Goal: Information Seeking & Learning: Check status

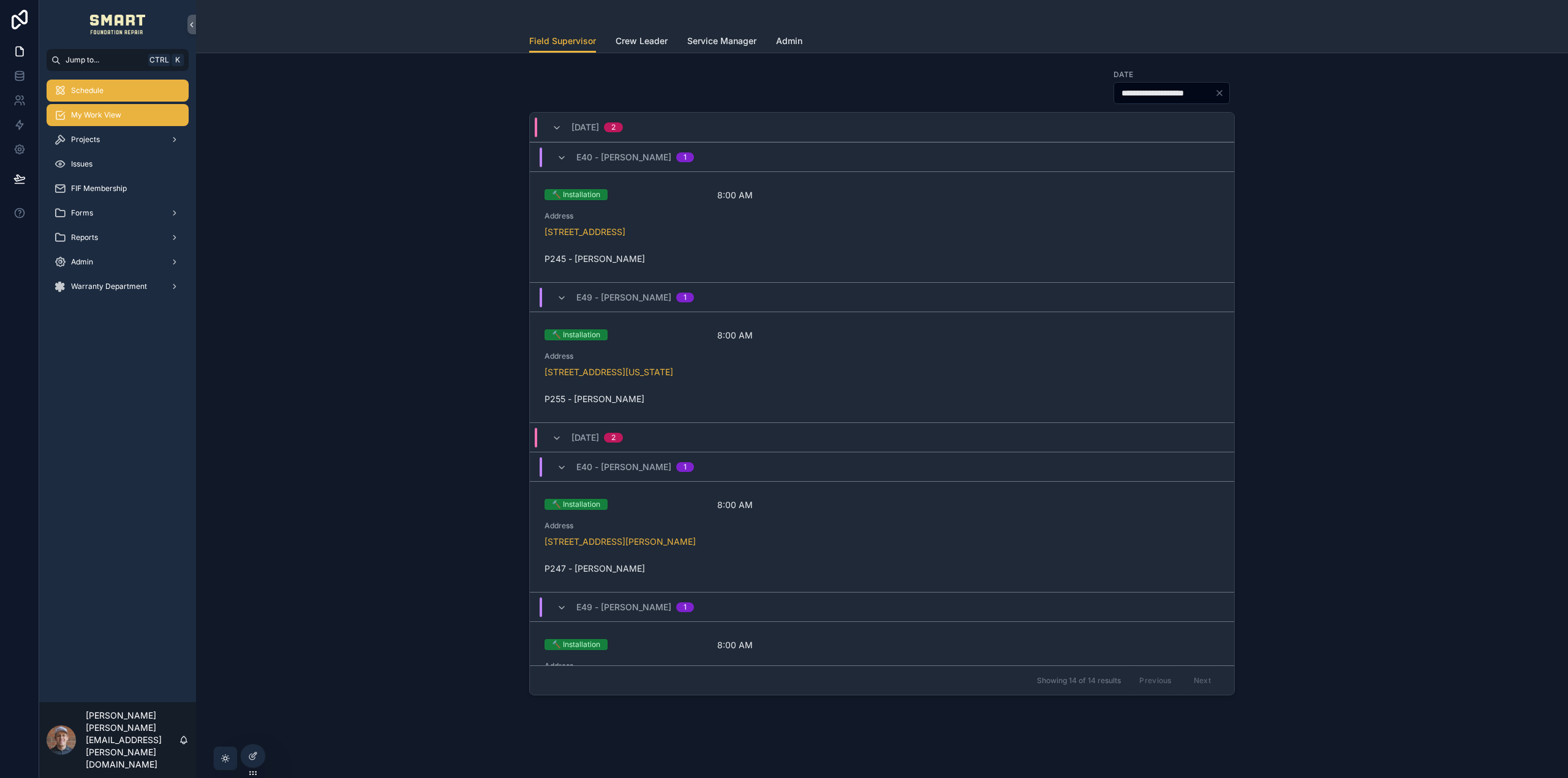
click at [133, 117] on div "My Work View" at bounding box center [117, 115] width 127 height 19
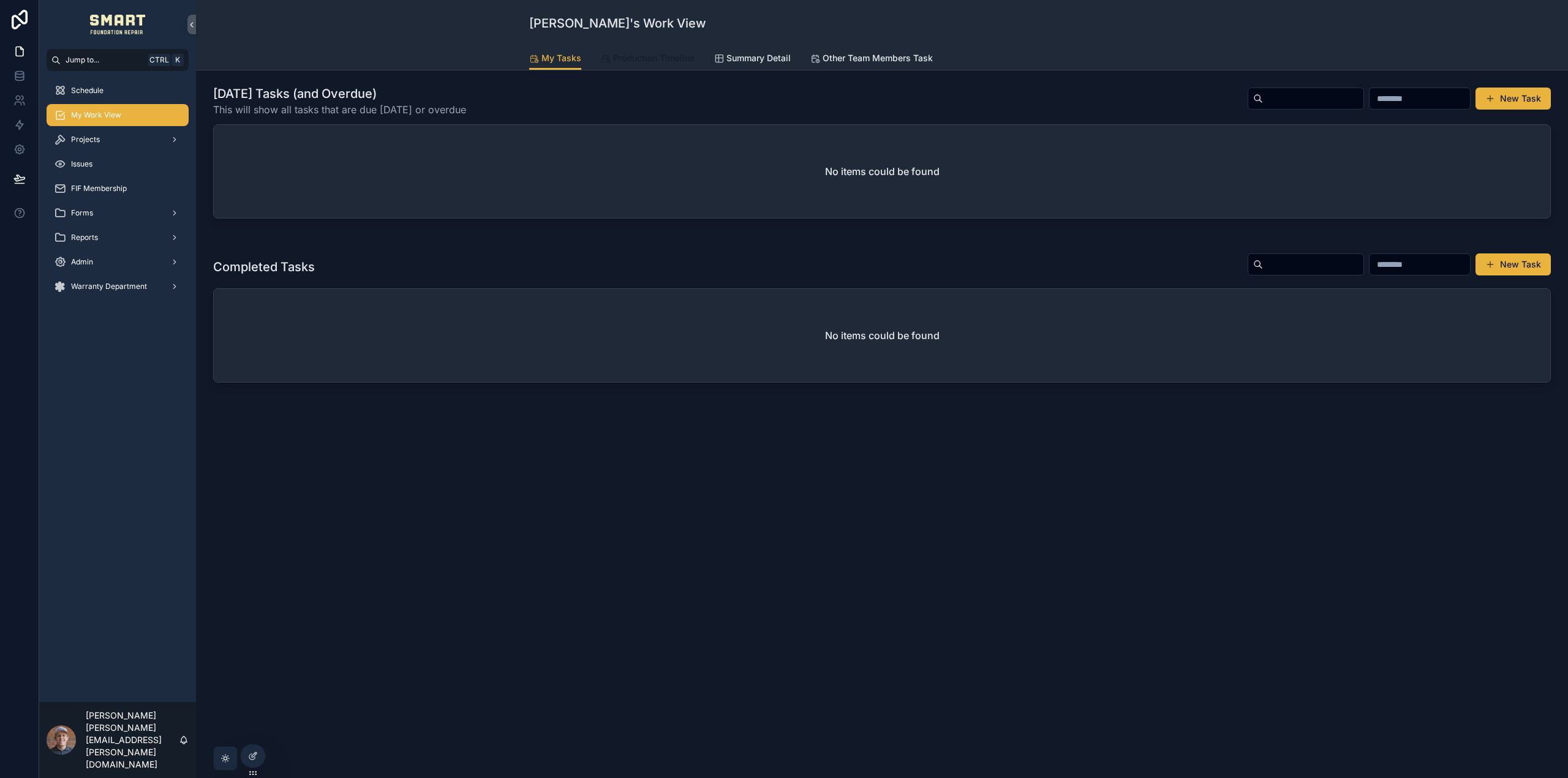
click at [664, 58] on span "Production Timeline" at bounding box center [653, 58] width 81 height 13
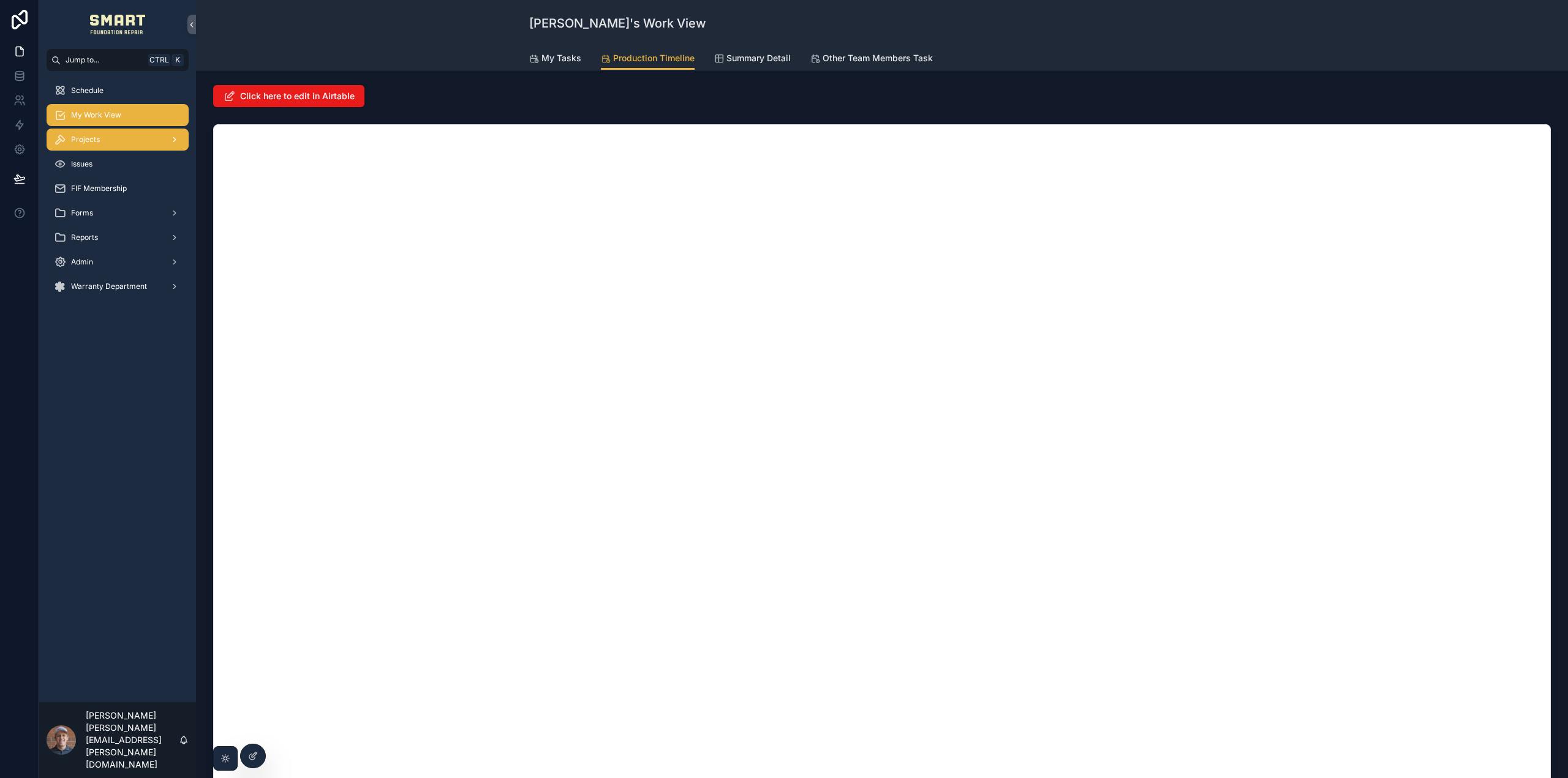
click at [115, 144] on div "Projects" at bounding box center [117, 140] width 127 height 19
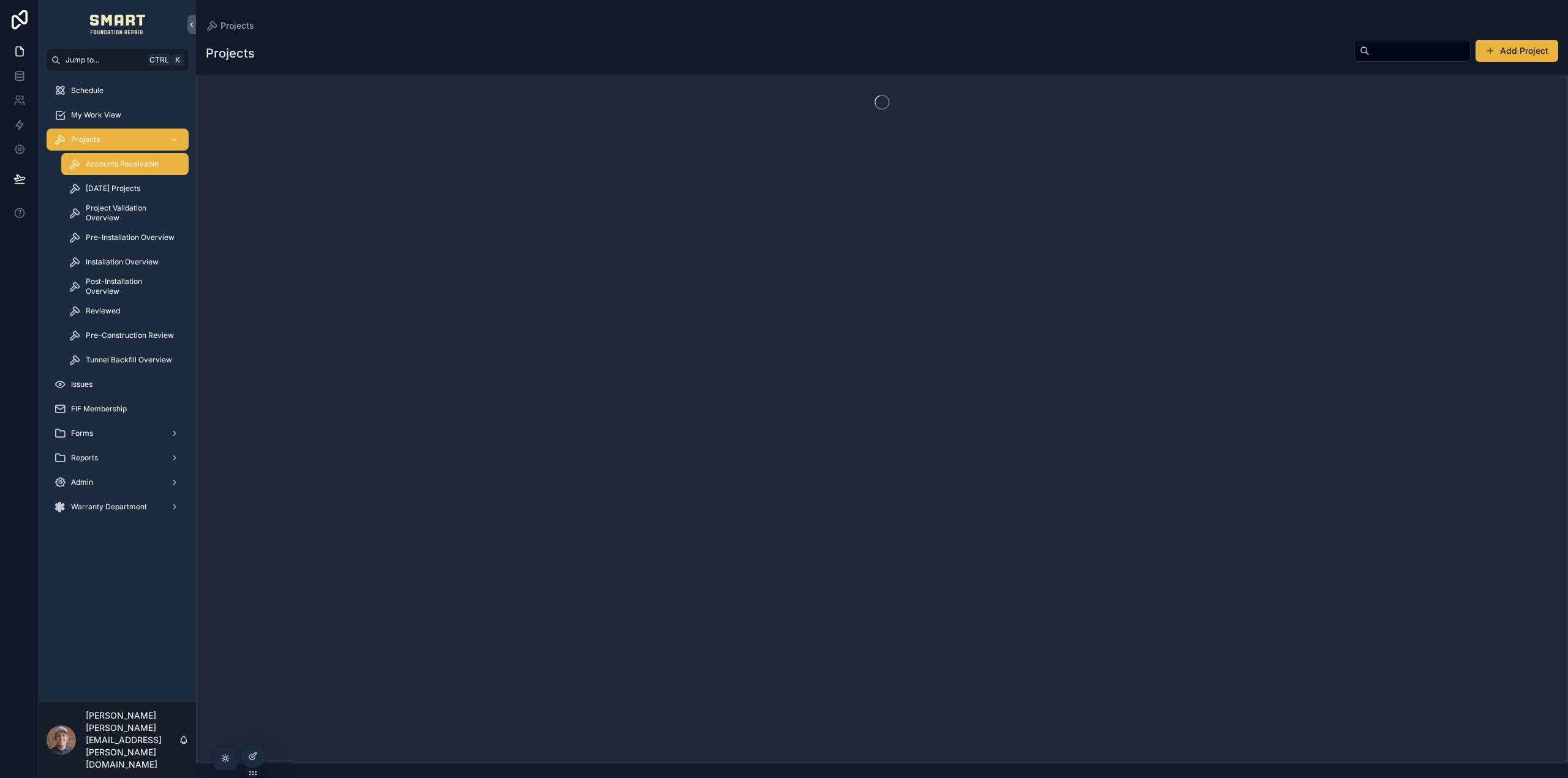
click at [108, 169] on div "Accounts Receivable" at bounding box center [125, 164] width 113 height 19
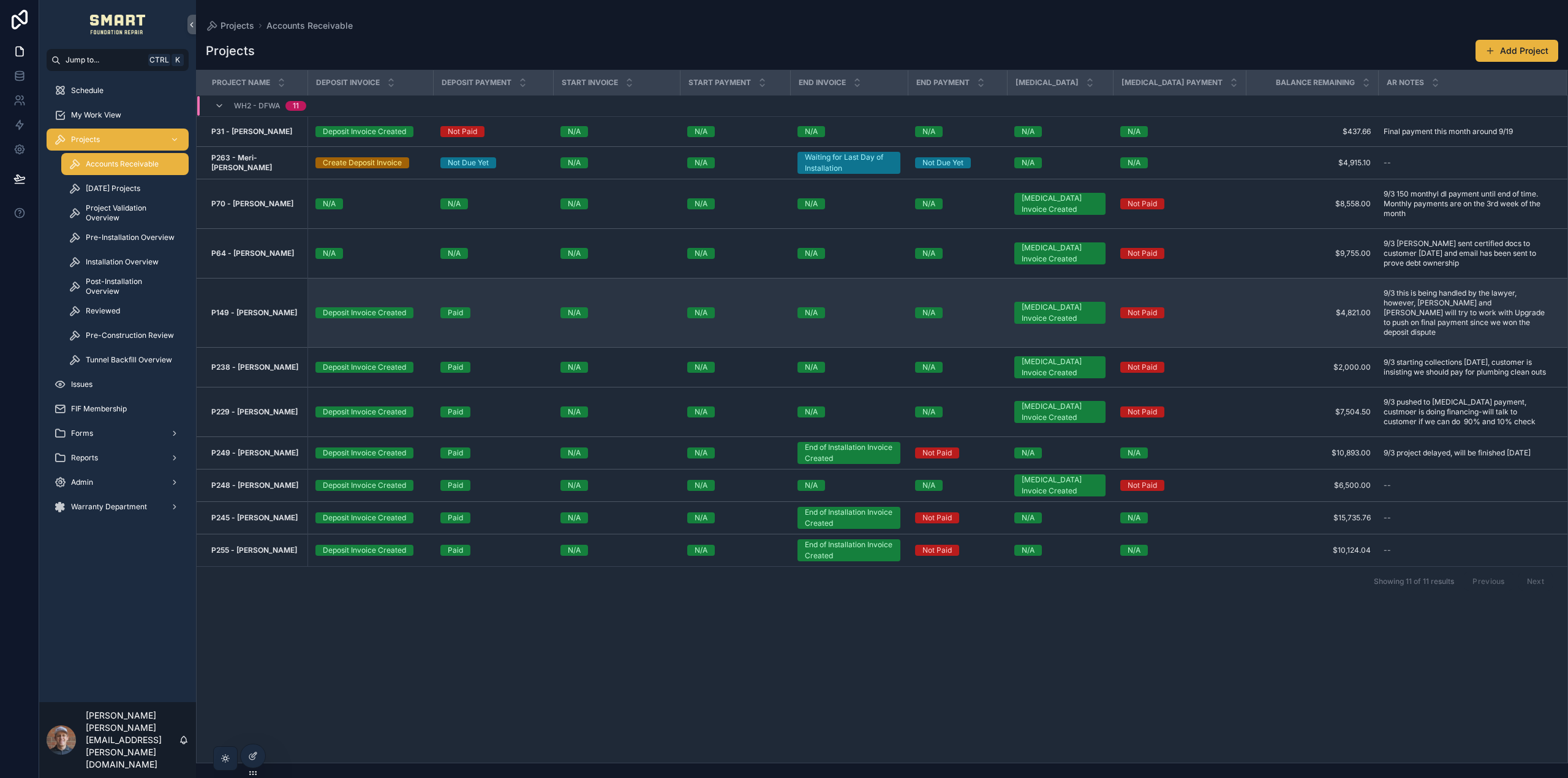
click at [269, 308] on strong "P149 - Jessica Moore" at bounding box center [254, 312] width 85 height 9
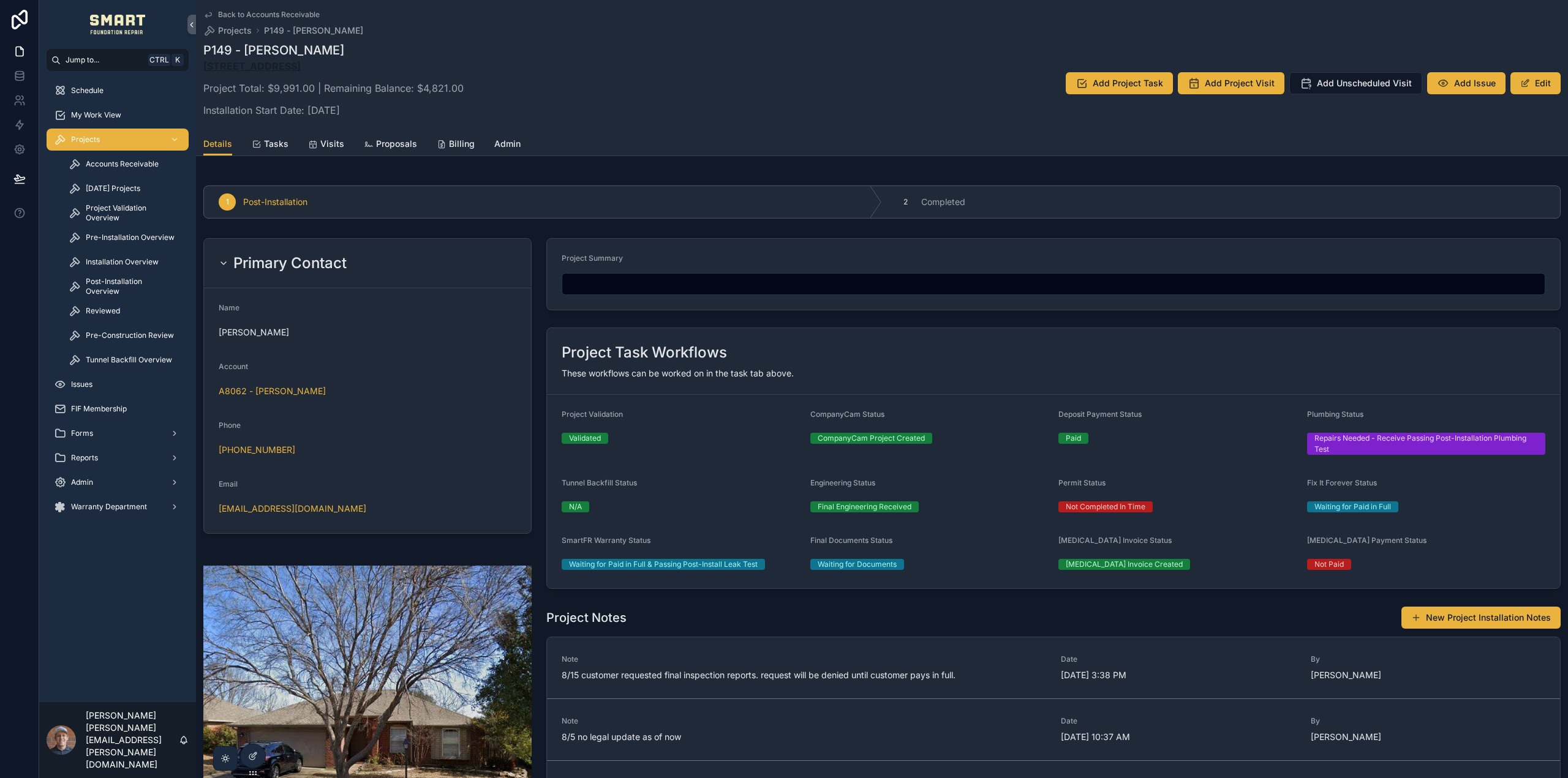
drag, startPoint x: 423, startPoint y: 64, endPoint x: 206, endPoint y: 61, distance: 217.0
click at [206, 61] on p "2304 Brooklake St W, Denton, TX 76207" at bounding box center [334, 66] width 261 height 15
copy strong "2304 Brooklake St W, Denton, TX 76207"
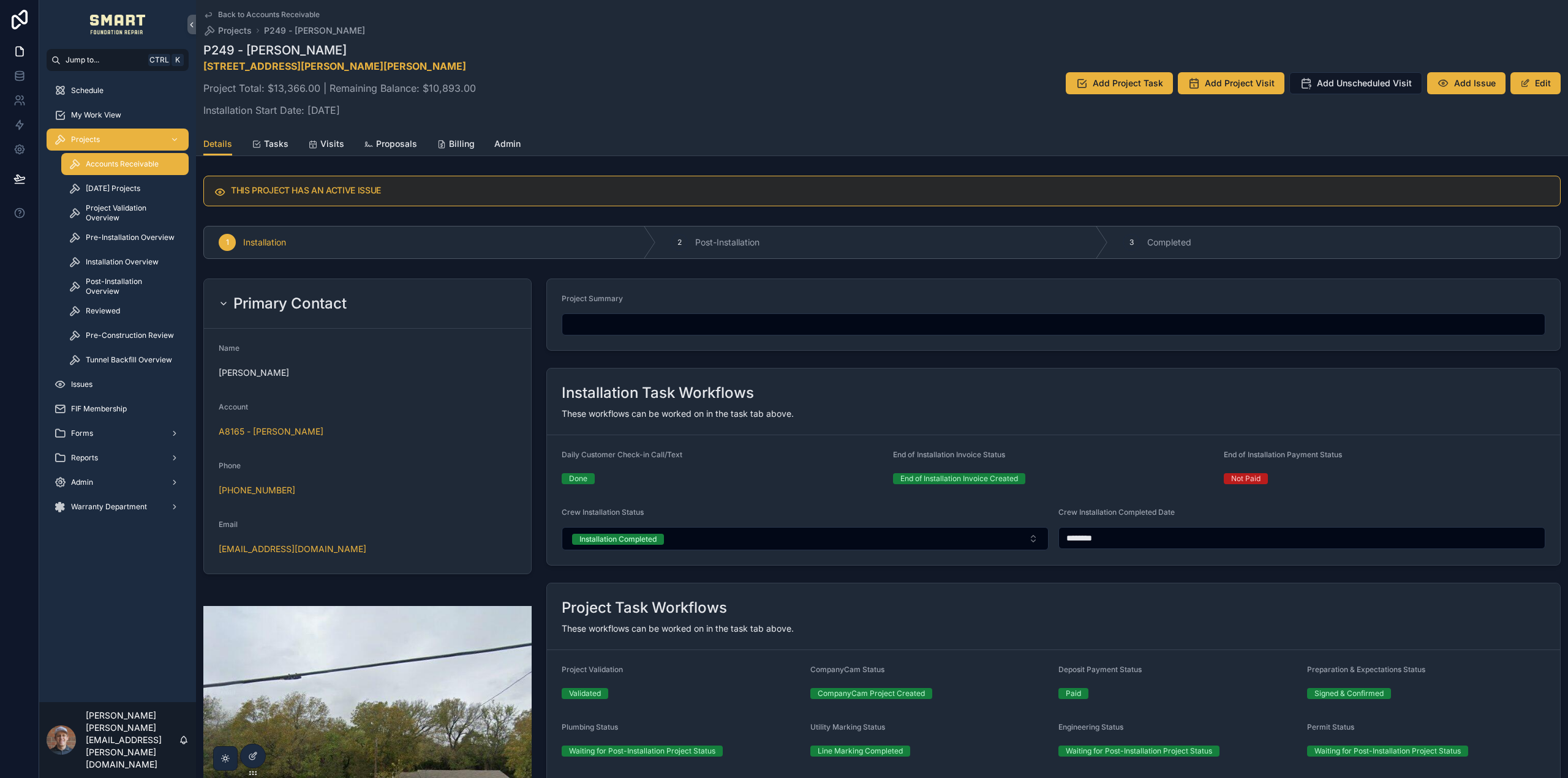
click at [115, 162] on span "Accounts Receivable" at bounding box center [122, 164] width 73 height 10
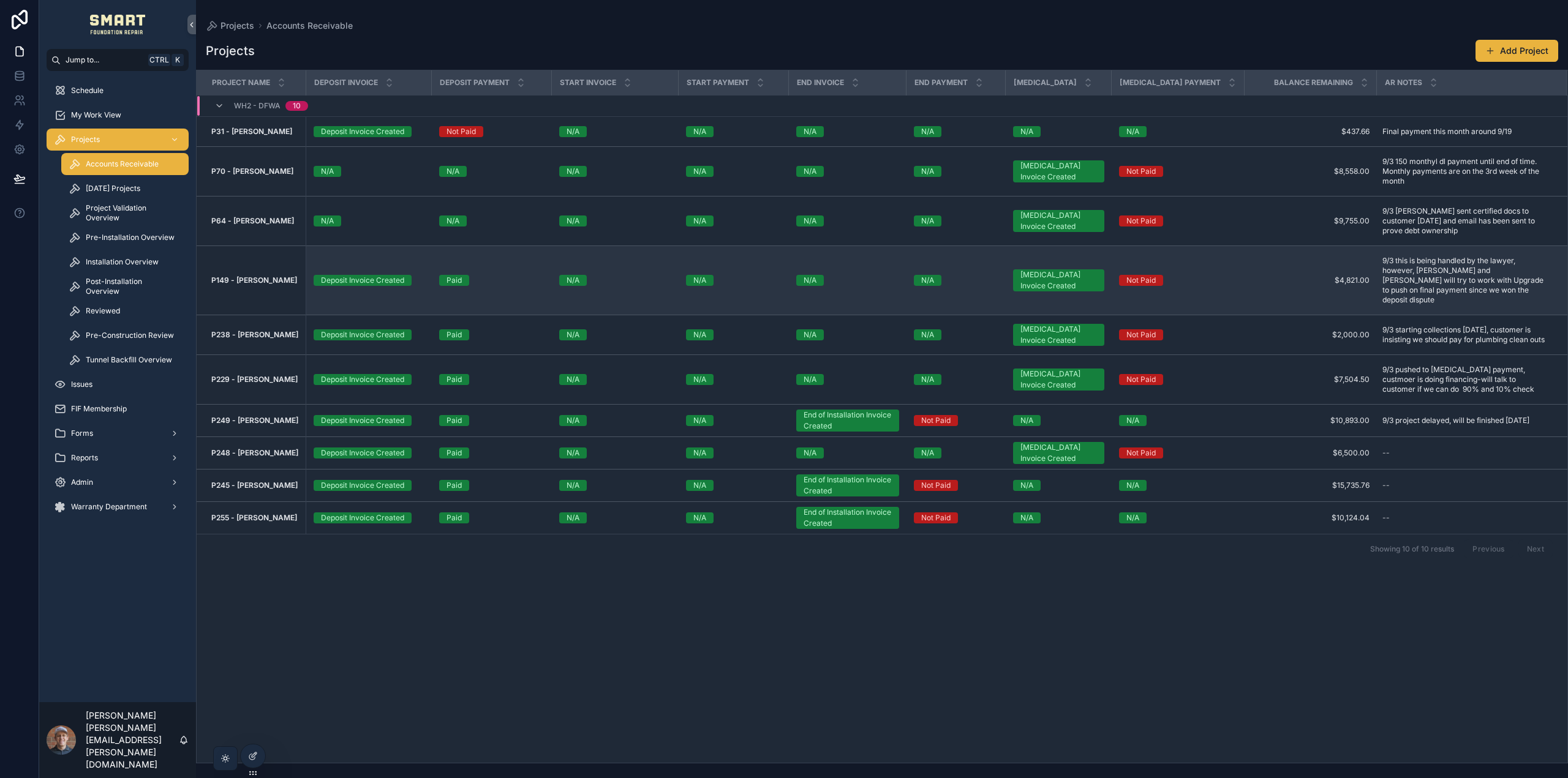
click at [256, 276] on strong "P149 - [PERSON_NAME]" at bounding box center [254, 280] width 85 height 9
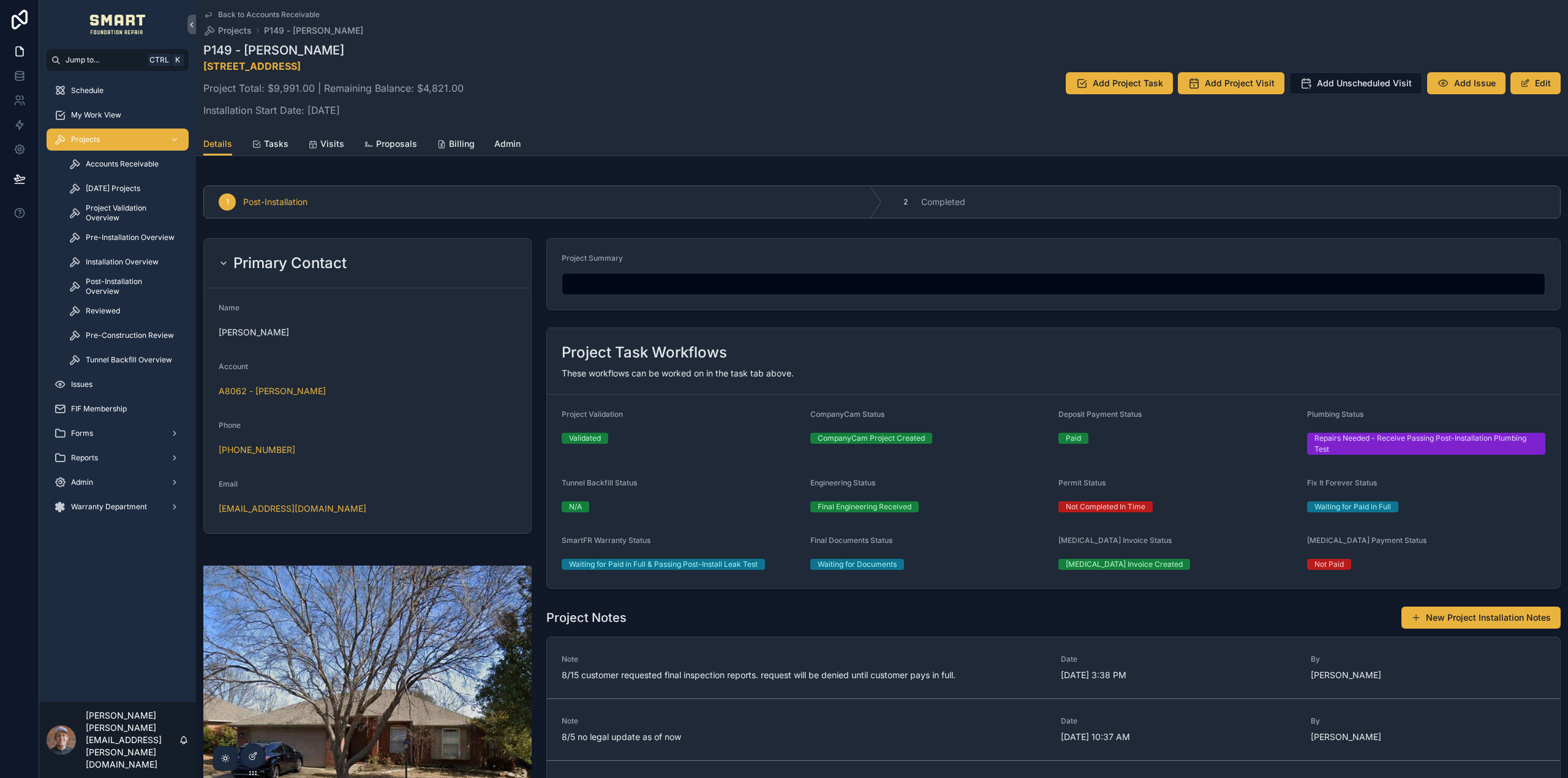
drag, startPoint x: 412, startPoint y: 61, endPoint x: 199, endPoint y: 69, distance: 213.2
click at [199, 69] on div "Back to Accounts Receivable Projects P149 - Jessica Moore P149 - Jessica Moore …" at bounding box center [882, 78] width 1372 height 156
copy strong "2304 Brooklake St W, Denton, TX 76207"
click at [625, 139] on div "Details Tasks Visits Proposals Billing Admin" at bounding box center [882, 143] width 1357 height 23
drag, startPoint x: 418, startPoint y: 63, endPoint x: 203, endPoint y: 70, distance: 215.1
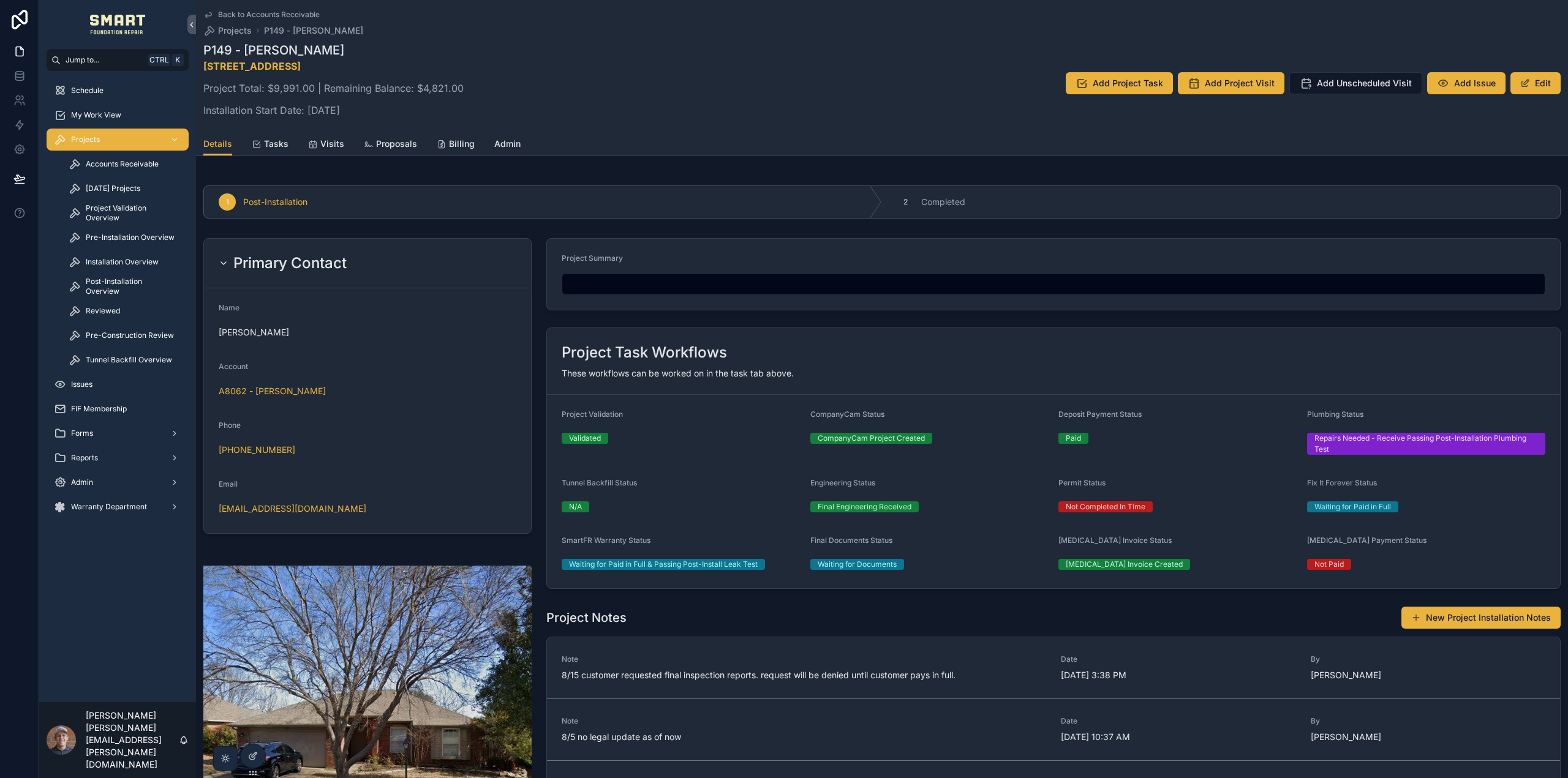
click at [203, 70] on div "Back to Accounts Receivable Projects P149 - Jessica Moore P149 - Jessica Moore …" at bounding box center [882, 78] width 1372 height 156
copy strong "2304 Brooklake St W, Denton, TX 76207"
click at [135, 160] on span "Accounts Receivable" at bounding box center [122, 164] width 73 height 10
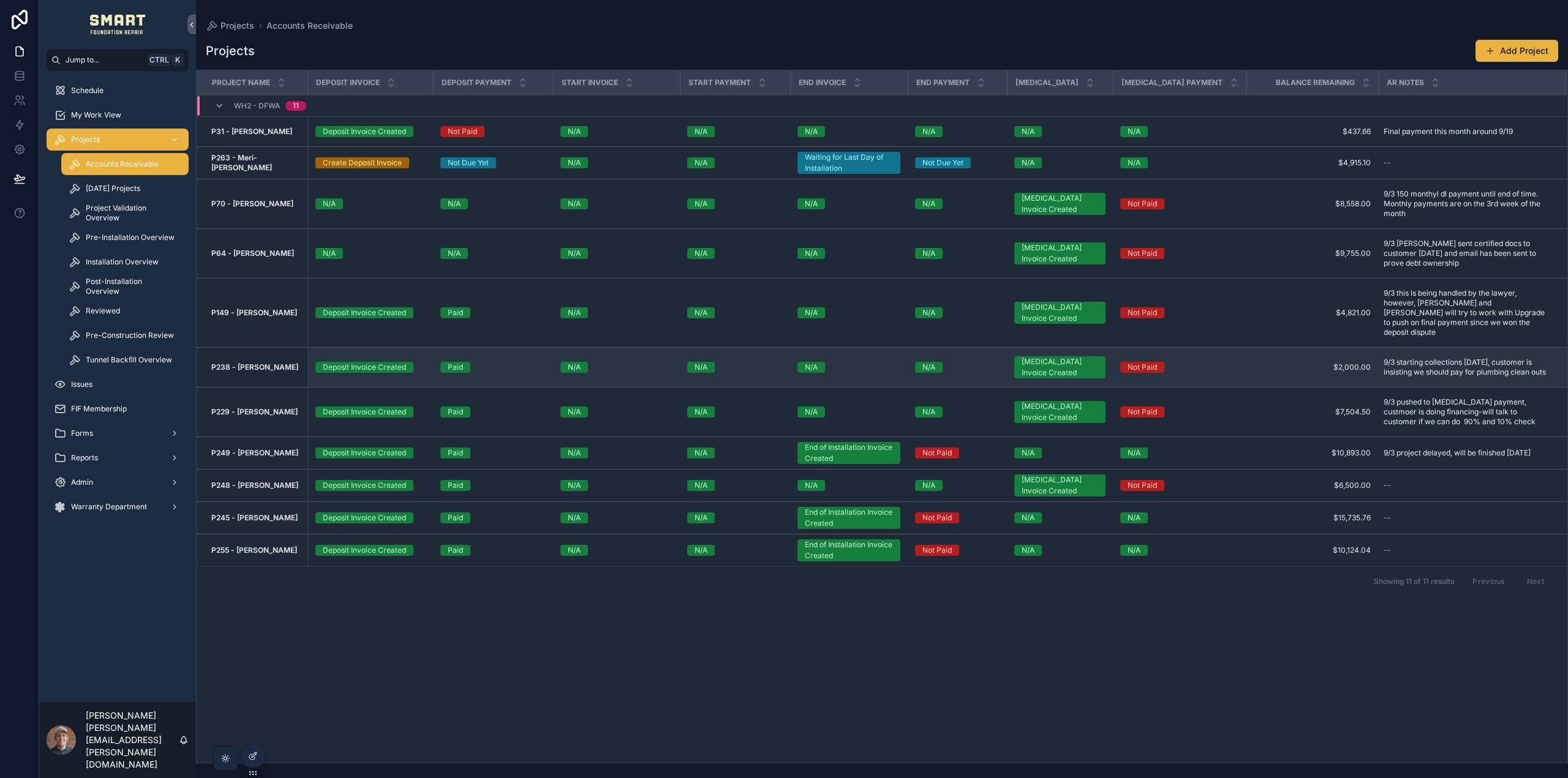
click at [259, 363] on strong "P238 - [PERSON_NAME]" at bounding box center [254, 367] width 87 height 9
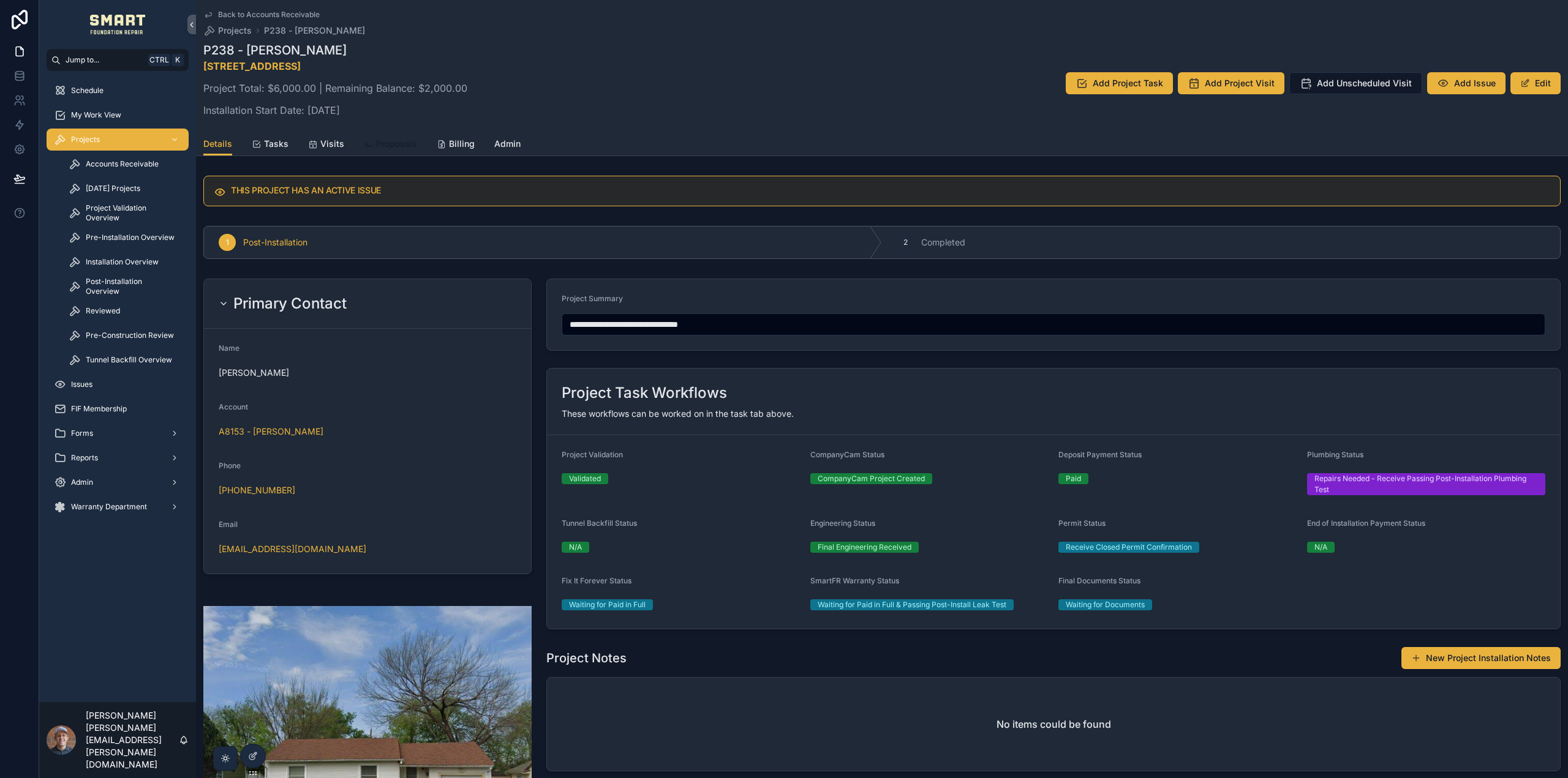
click at [396, 146] on span "Proposals" at bounding box center [396, 144] width 41 height 13
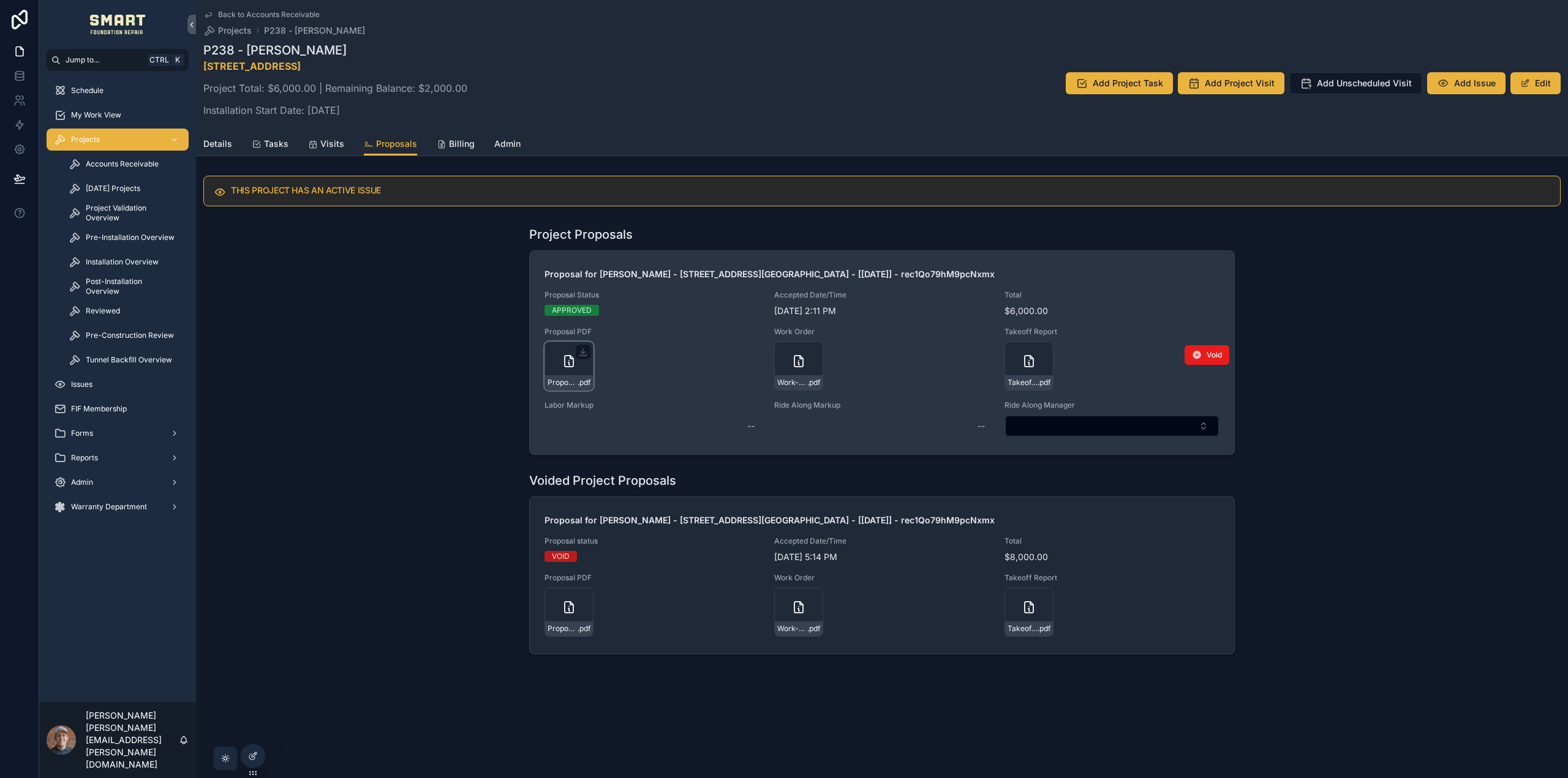
click at [560, 365] on div "Proposal-for-Jesusa-M-Villareal---4228-SURREY-ST-FORT-WORTH---[8-11-25]---rec1Q…" at bounding box center [569, 366] width 49 height 49
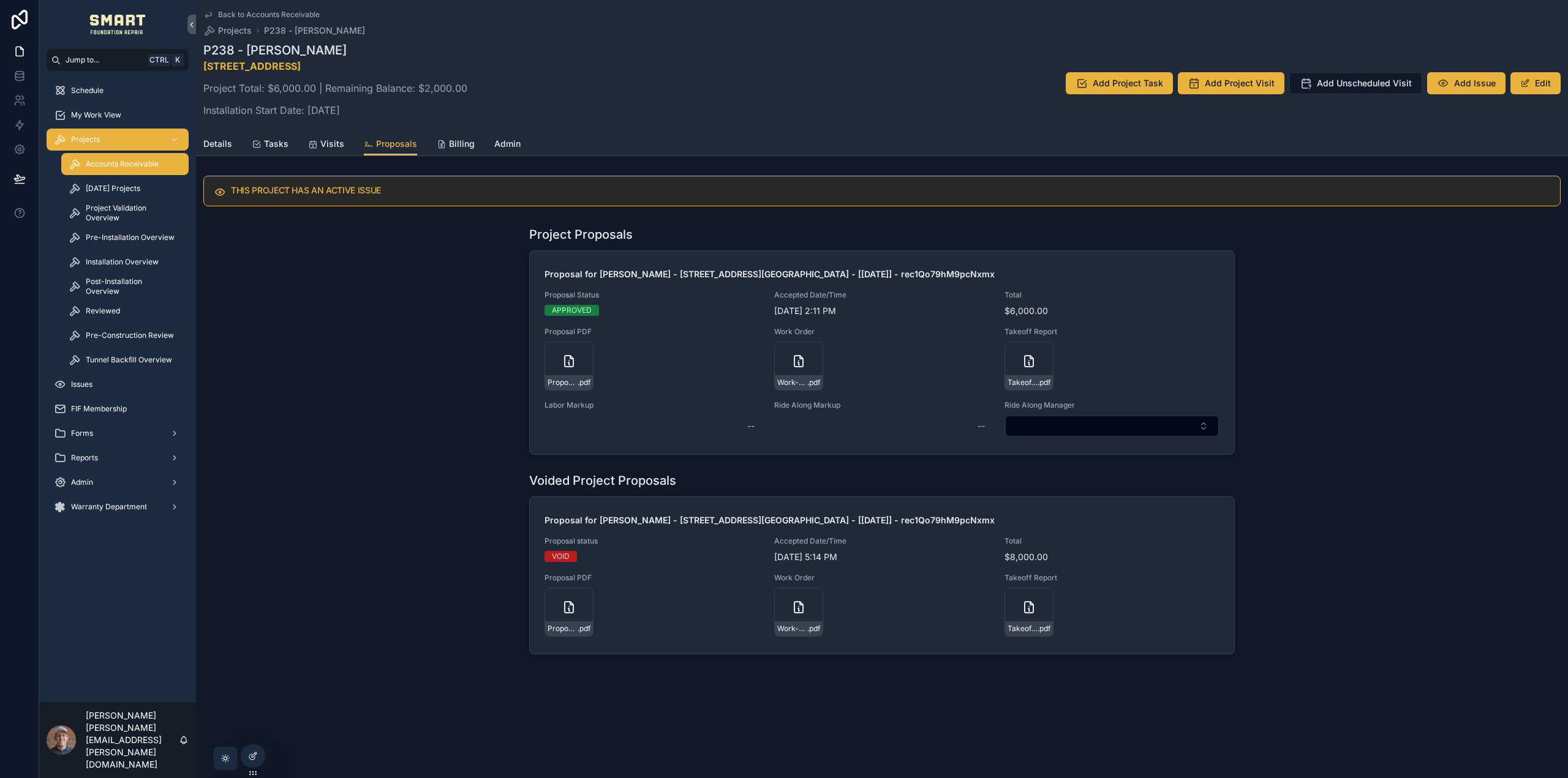
click at [140, 165] on span "Accounts Receivable" at bounding box center [122, 164] width 73 height 10
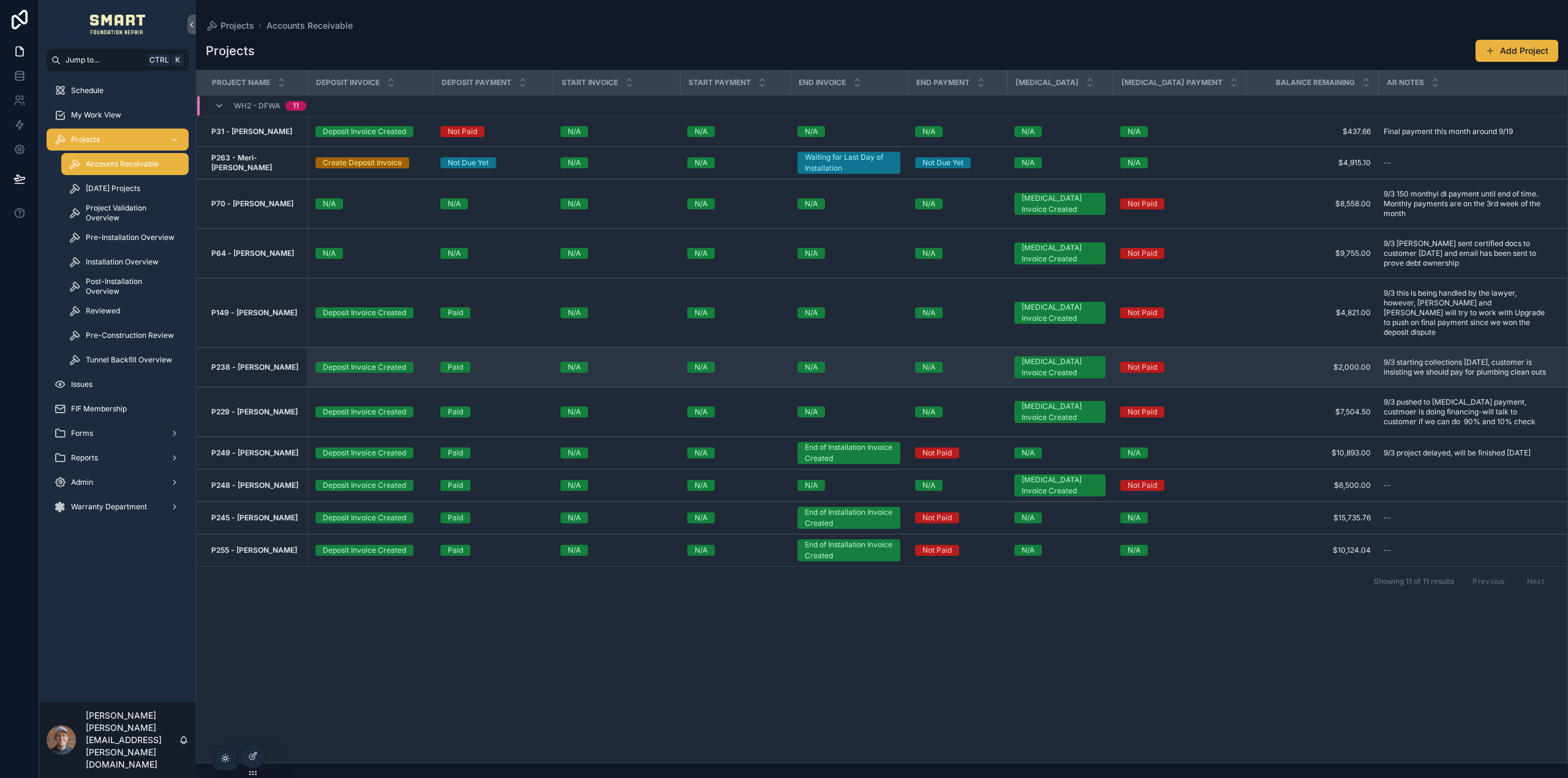
click at [247, 363] on strong "P238 - [PERSON_NAME]" at bounding box center [254, 367] width 87 height 9
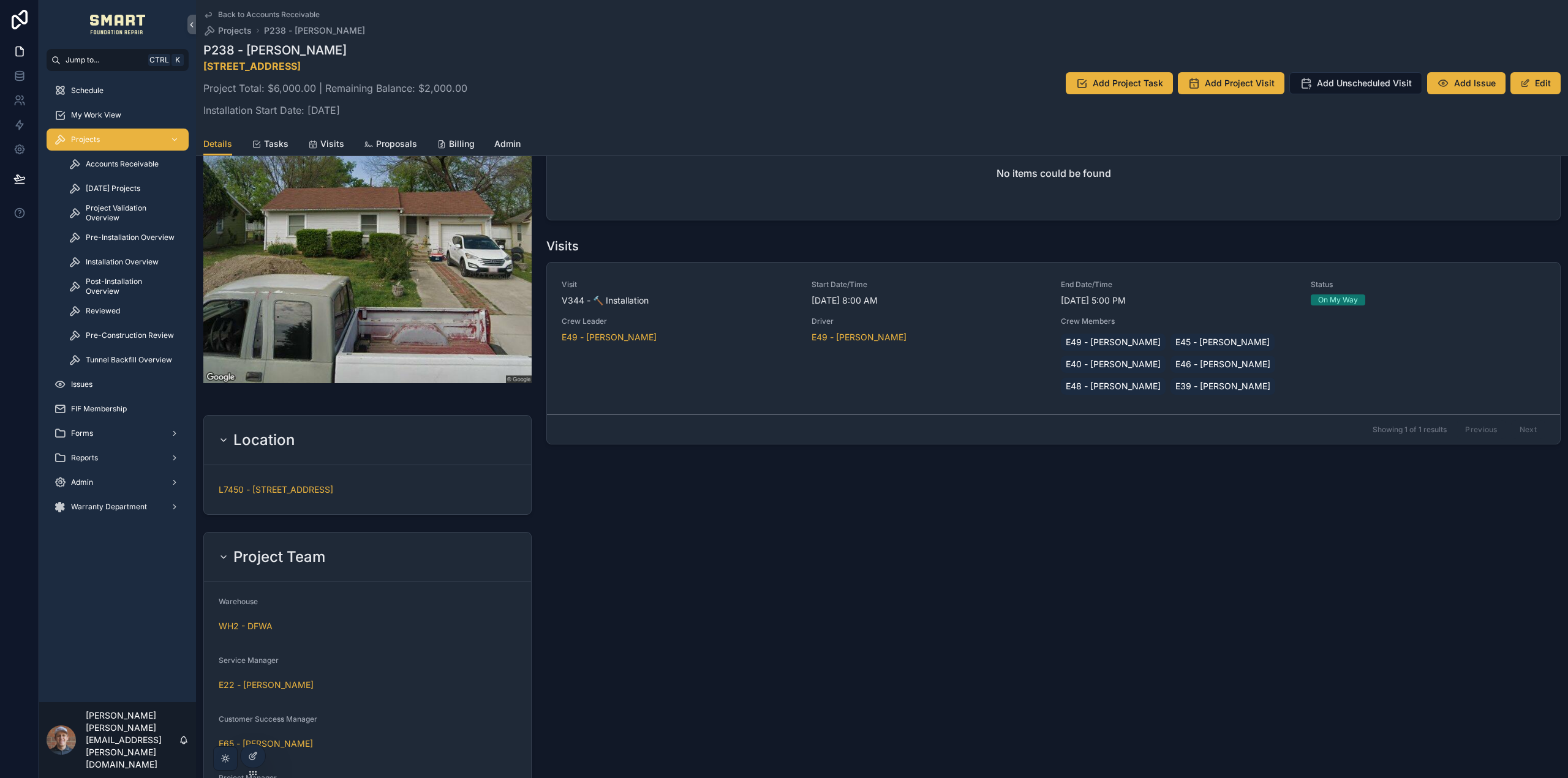
scroll to position [1041, 0]
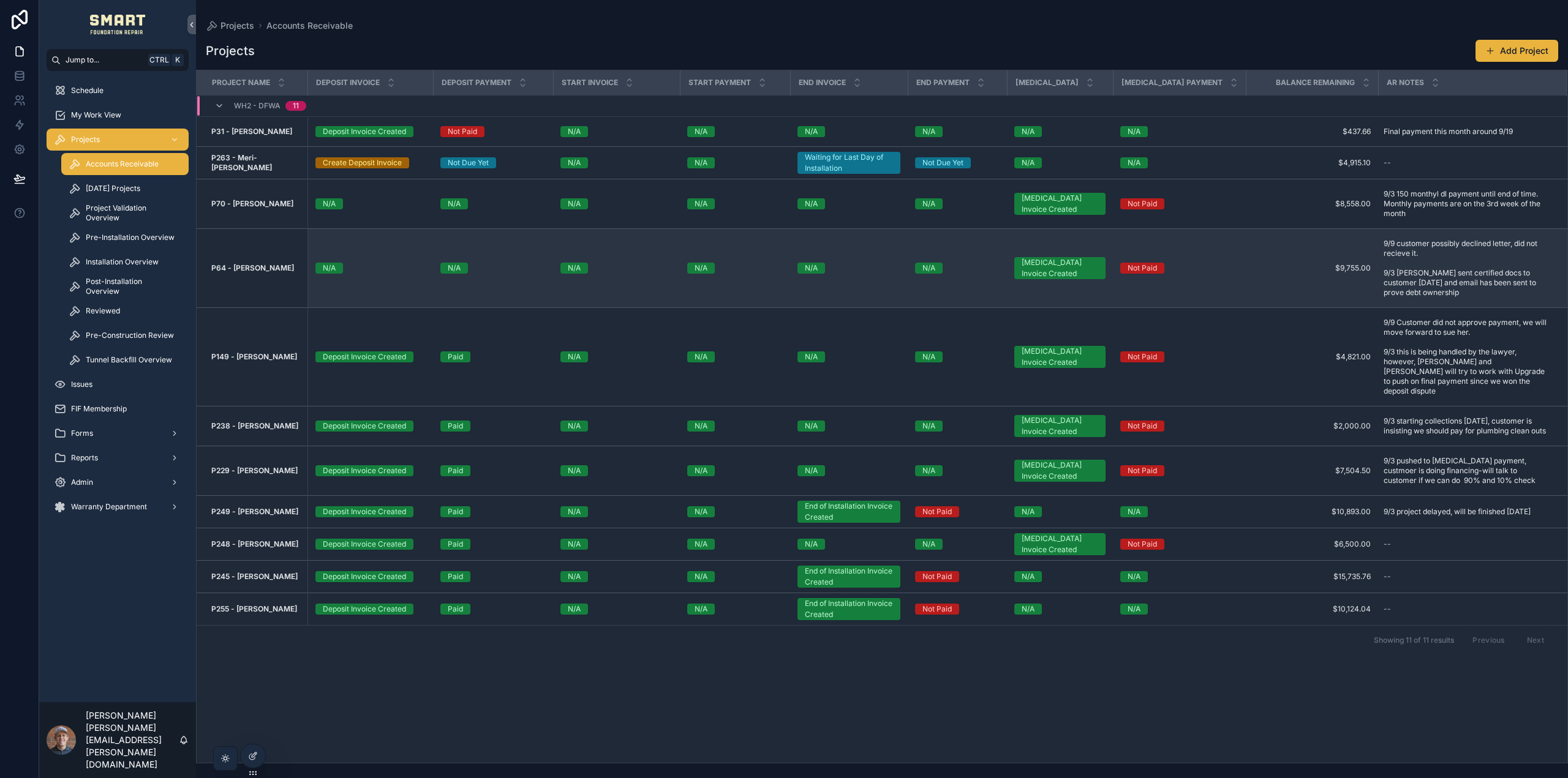
click at [227, 260] on td "P64 - Diana Gonzalez P64 - Diana Gonzalez" at bounding box center [252, 269] width 111 height 79
click at [234, 263] on strong "P64 - [PERSON_NAME]" at bounding box center [252, 267] width 83 height 9
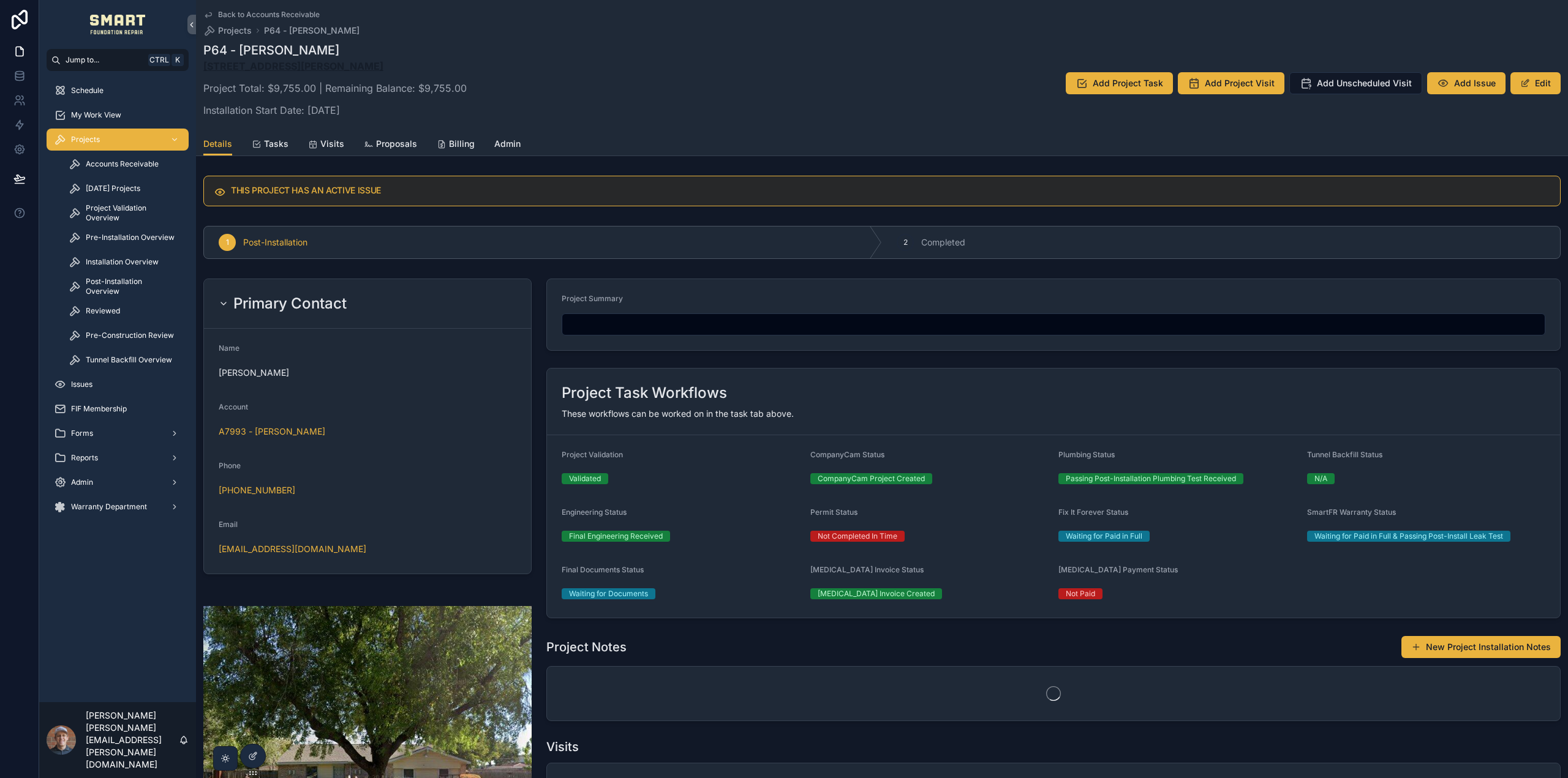
drag, startPoint x: 433, startPoint y: 65, endPoint x: 204, endPoint y: 65, distance: 229.0
click at [204, 65] on p "3106 Christopher St, Grand Prairie, TX 75052" at bounding box center [335, 66] width 263 height 15
copy strong "3106 Christopher St, Grand Prairie, TX 75052"
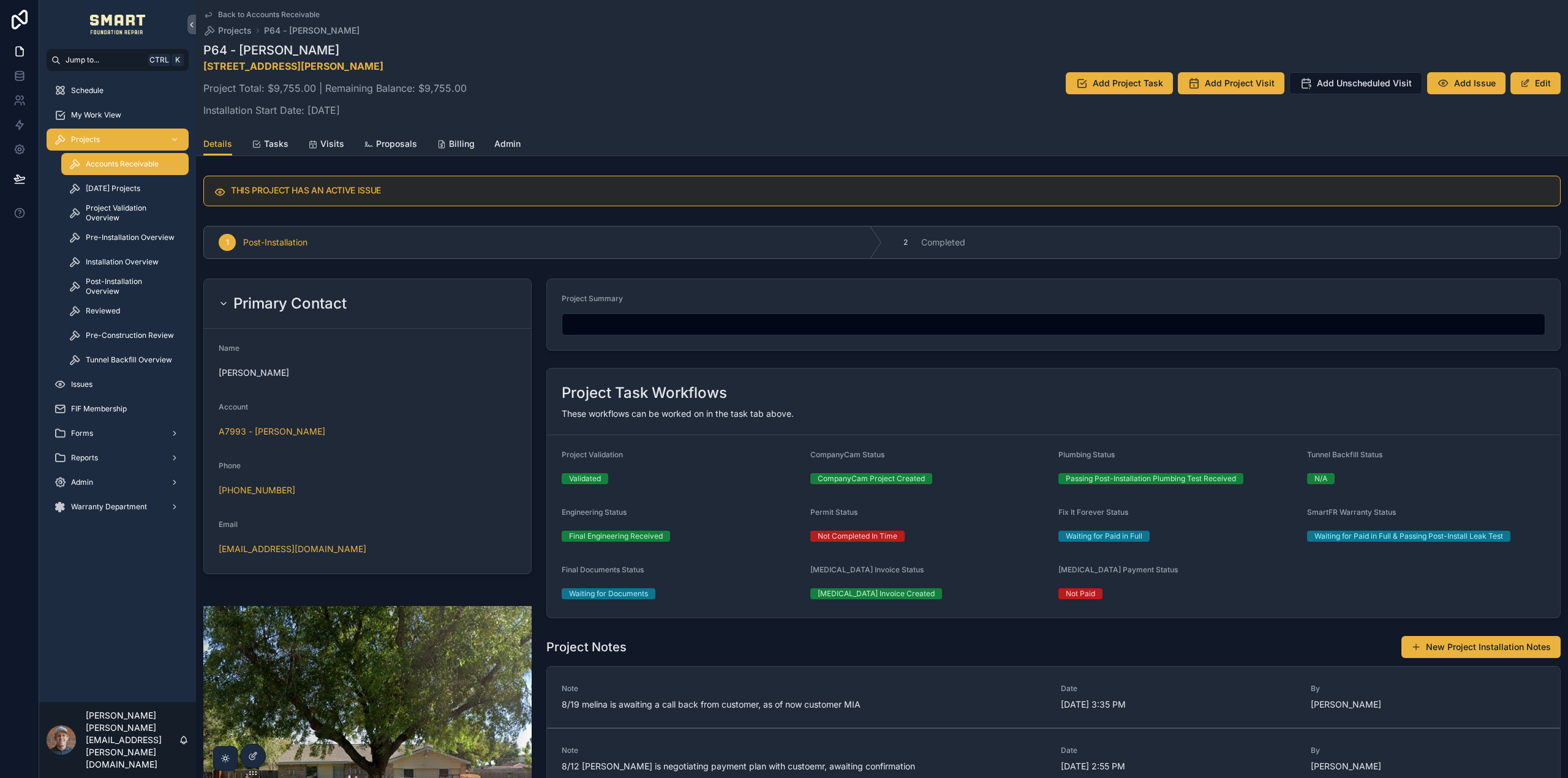
click at [115, 167] on span "Accounts Receivable" at bounding box center [122, 164] width 73 height 10
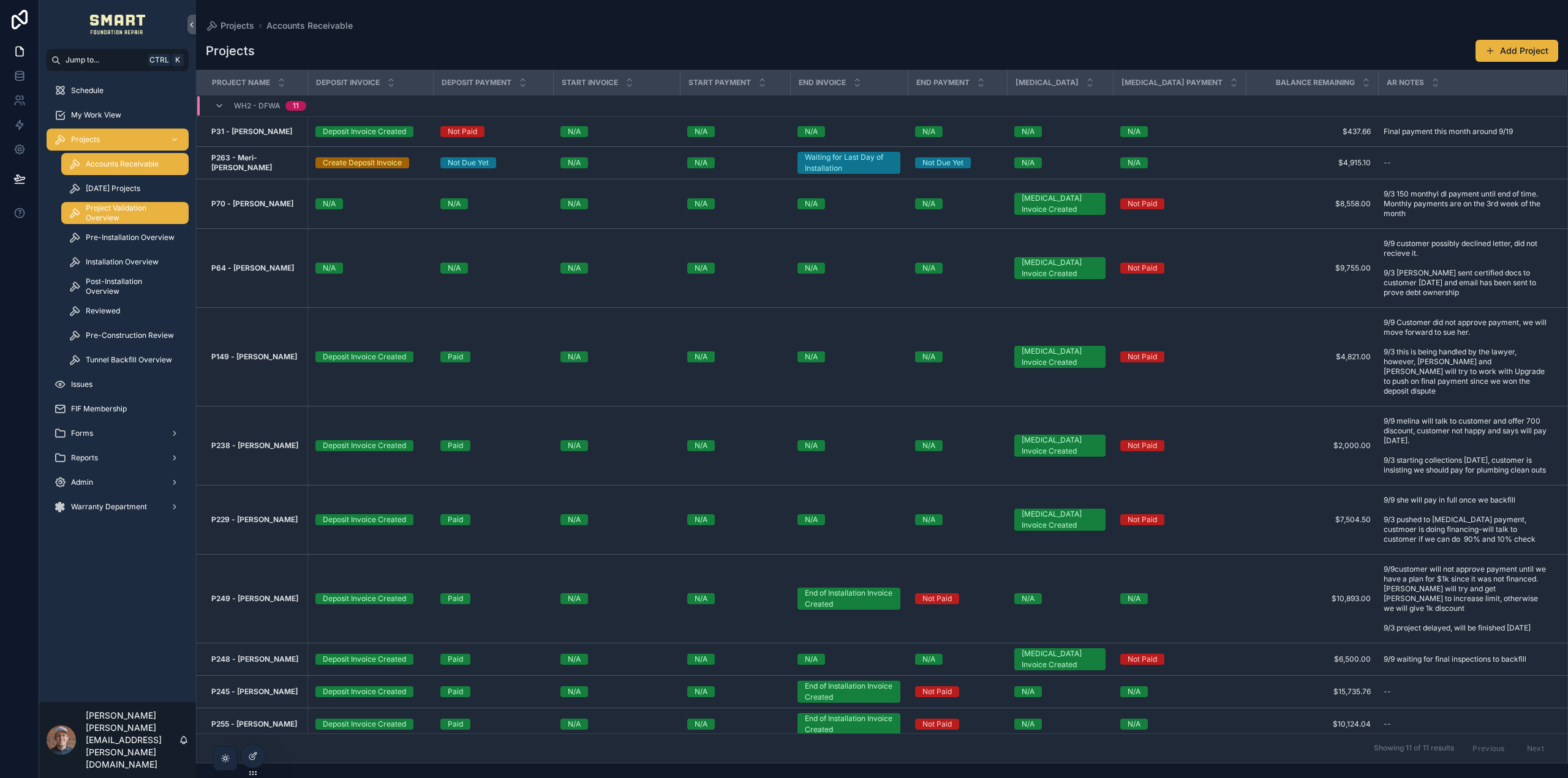
click at [95, 209] on span "Project Validation Overview" at bounding box center [131, 213] width 90 height 19
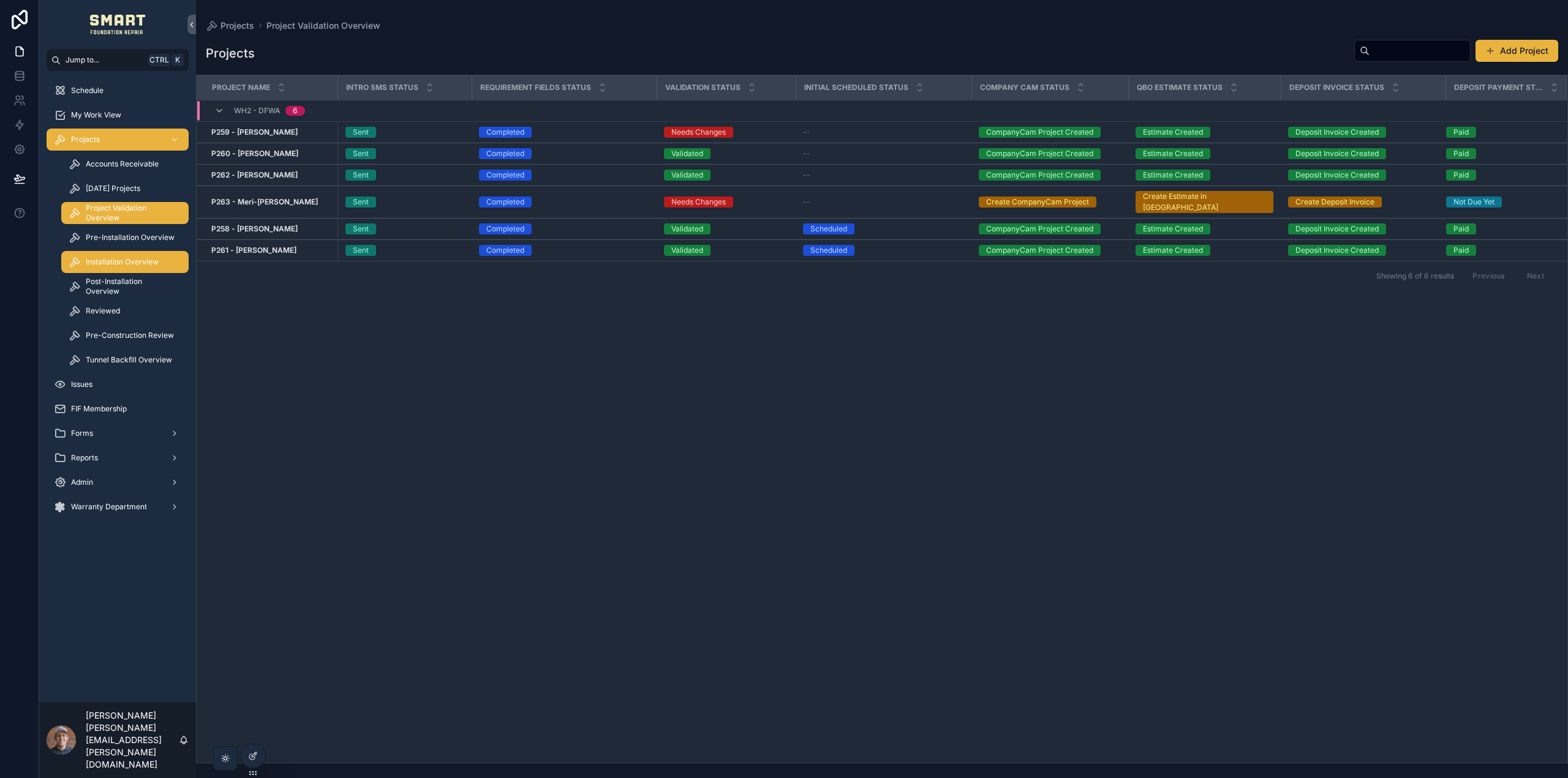
click at [142, 265] on span "Installation Overview" at bounding box center [122, 262] width 73 height 10
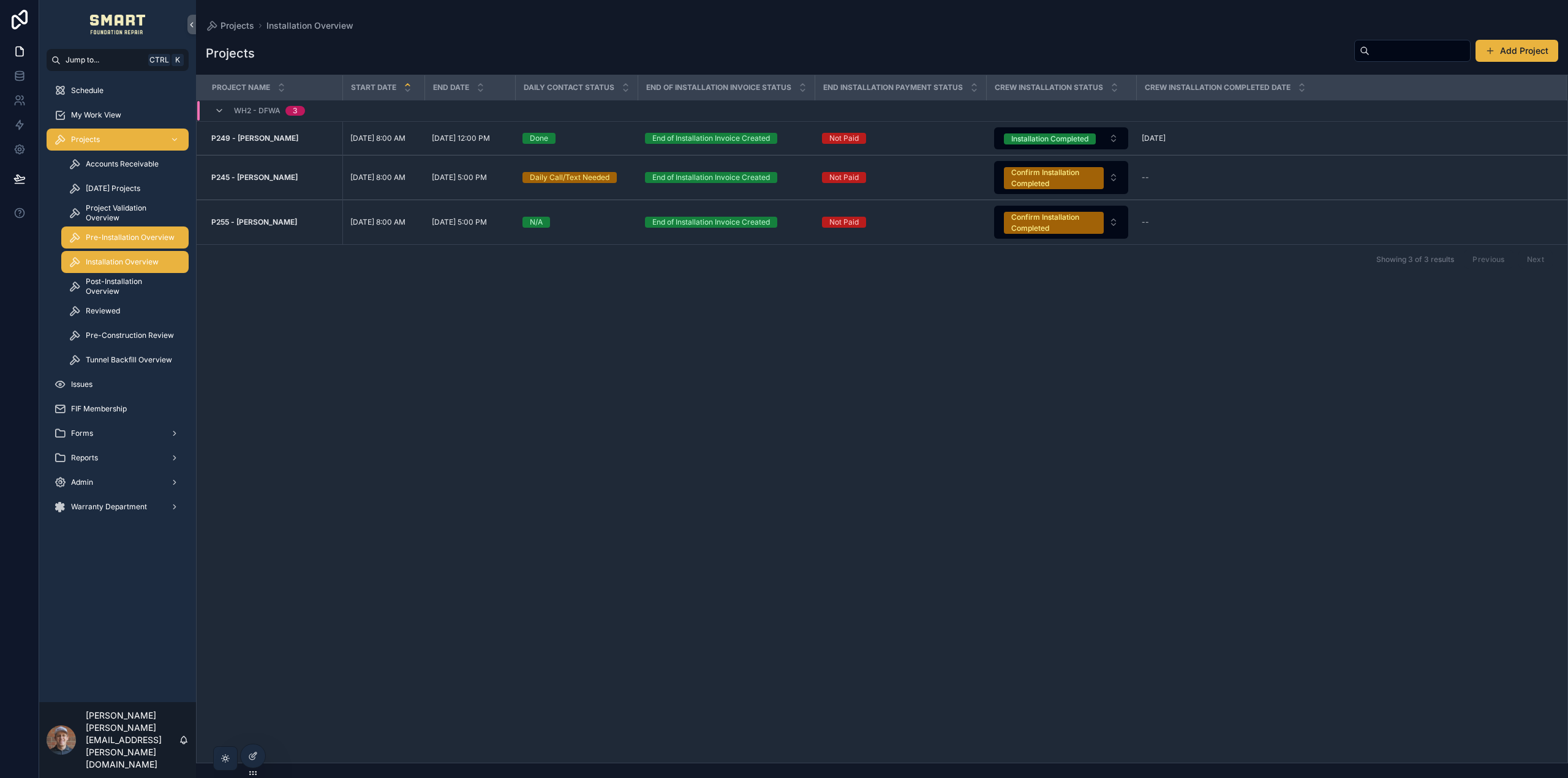
click at [144, 245] on div "Pre-Installation Overview" at bounding box center [125, 238] width 113 height 19
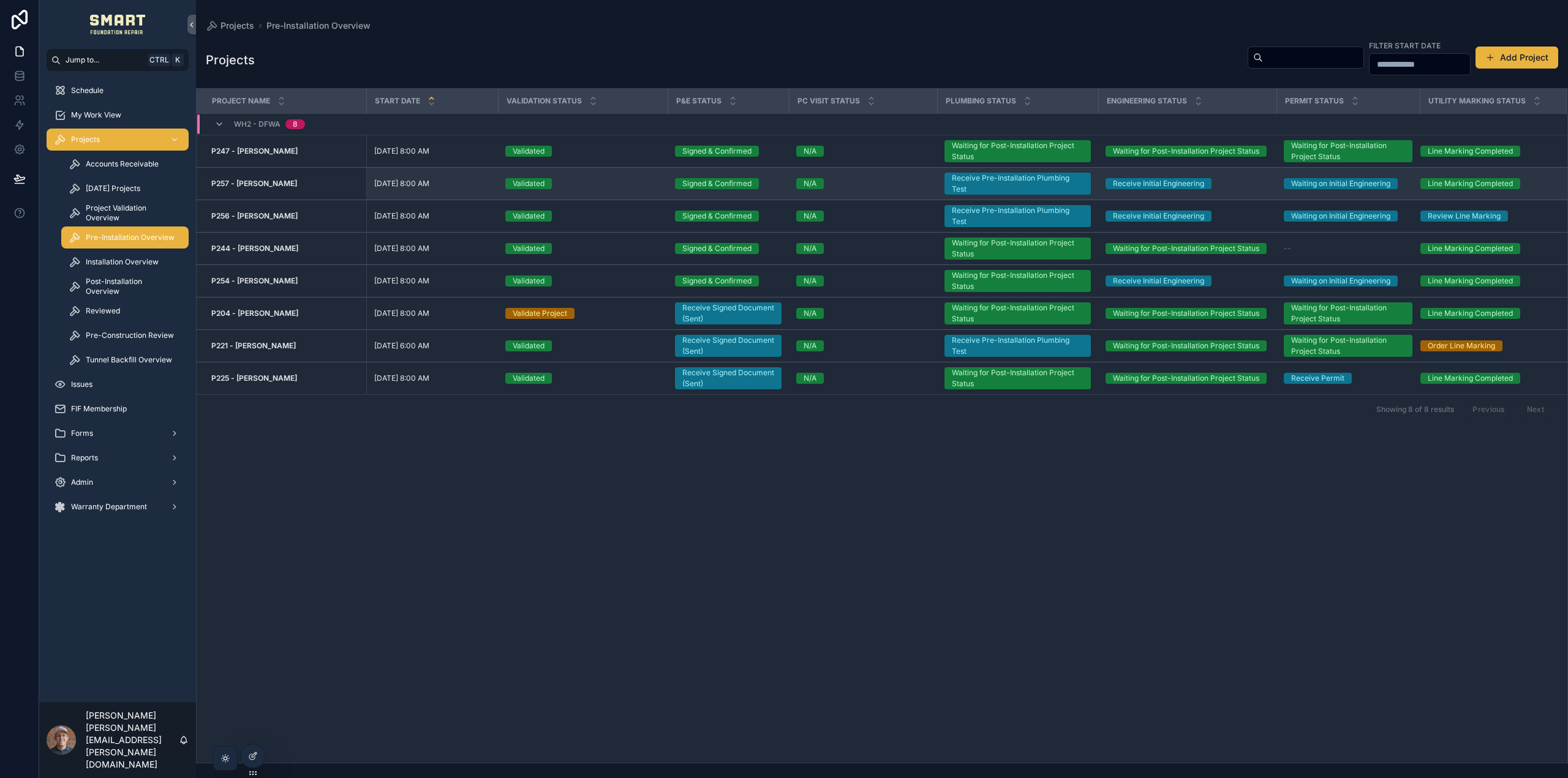
click at [288, 183] on strong "P257 - Swapna Chamala" at bounding box center [254, 183] width 85 height 9
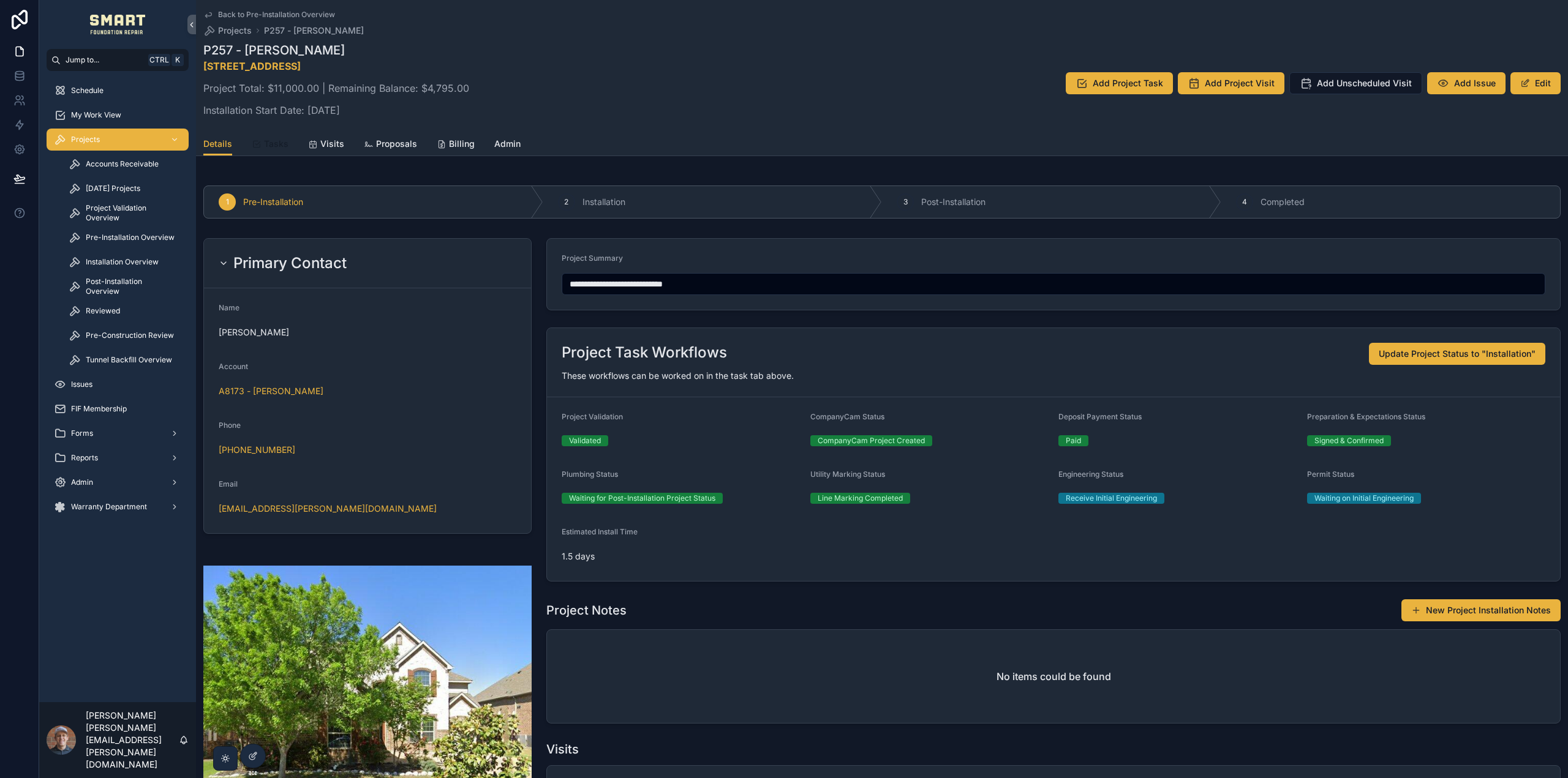
click at [259, 144] on icon "scrollable content" at bounding box center [256, 144] width 10 height 10
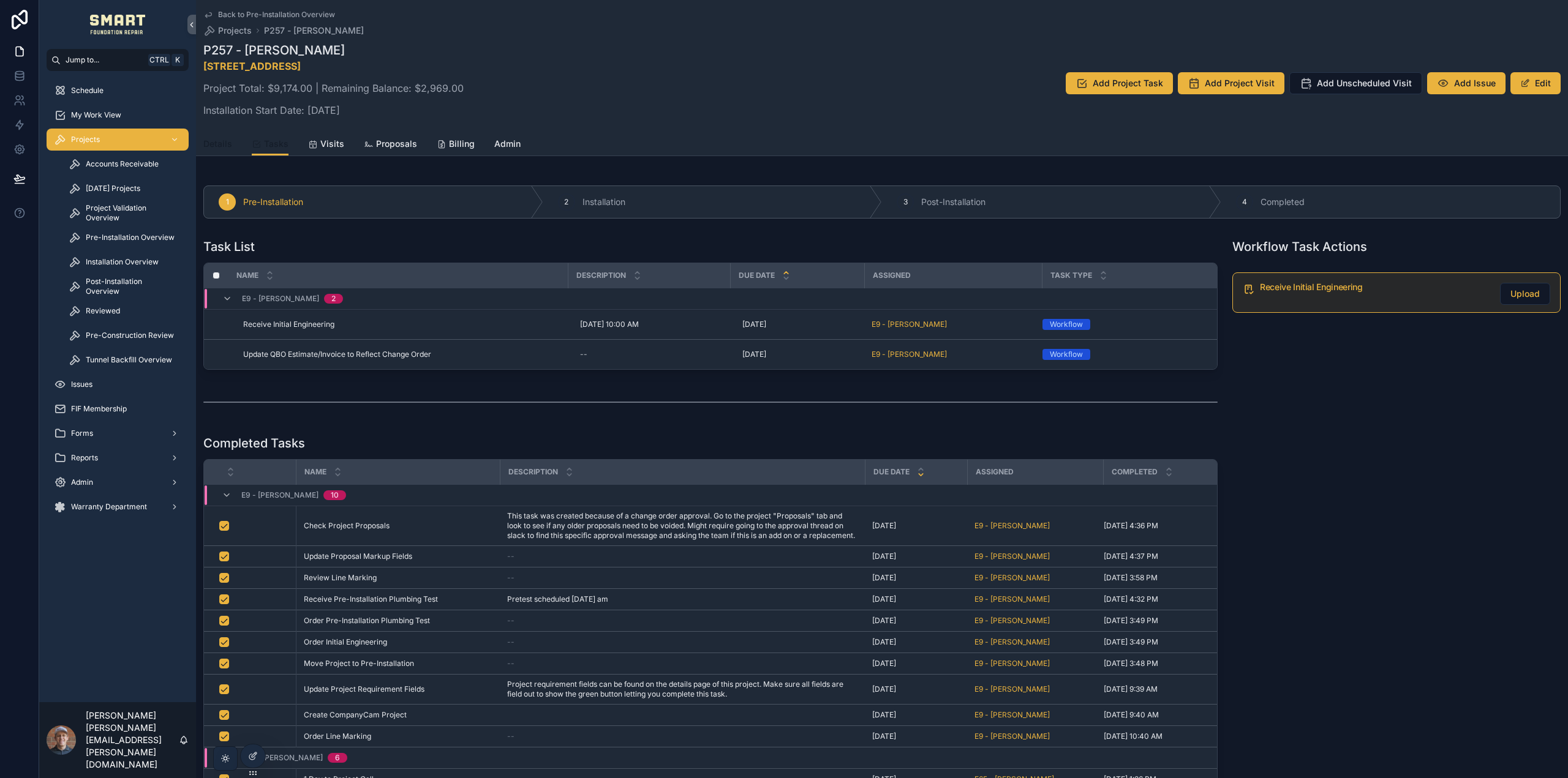
drag, startPoint x: 211, startPoint y: 147, endPoint x: 263, endPoint y: 142, distance: 52.2
click at [211, 147] on span "Details" at bounding box center [218, 144] width 28 height 13
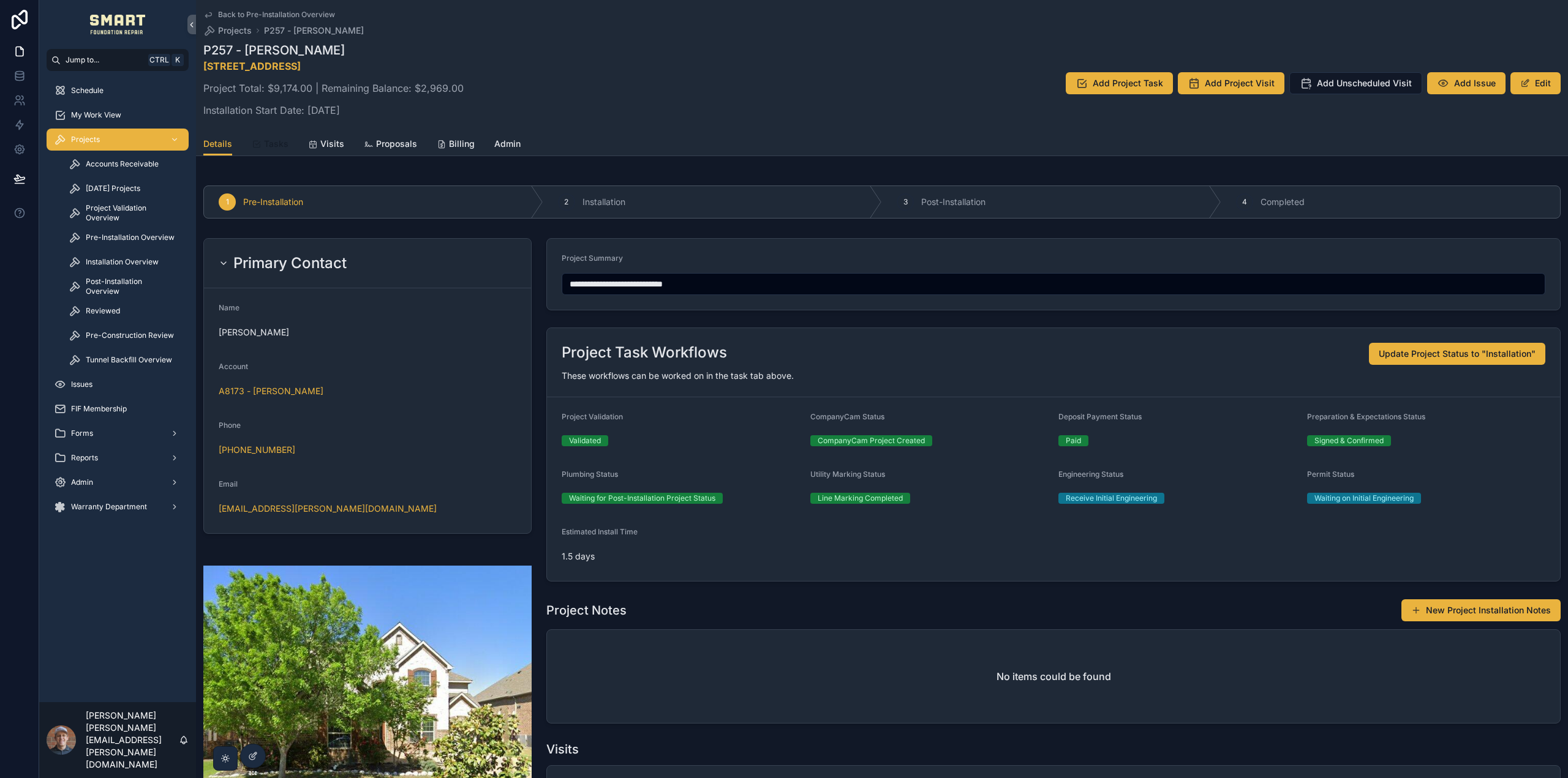
click at [268, 142] on span "Tasks" at bounding box center [276, 144] width 24 height 13
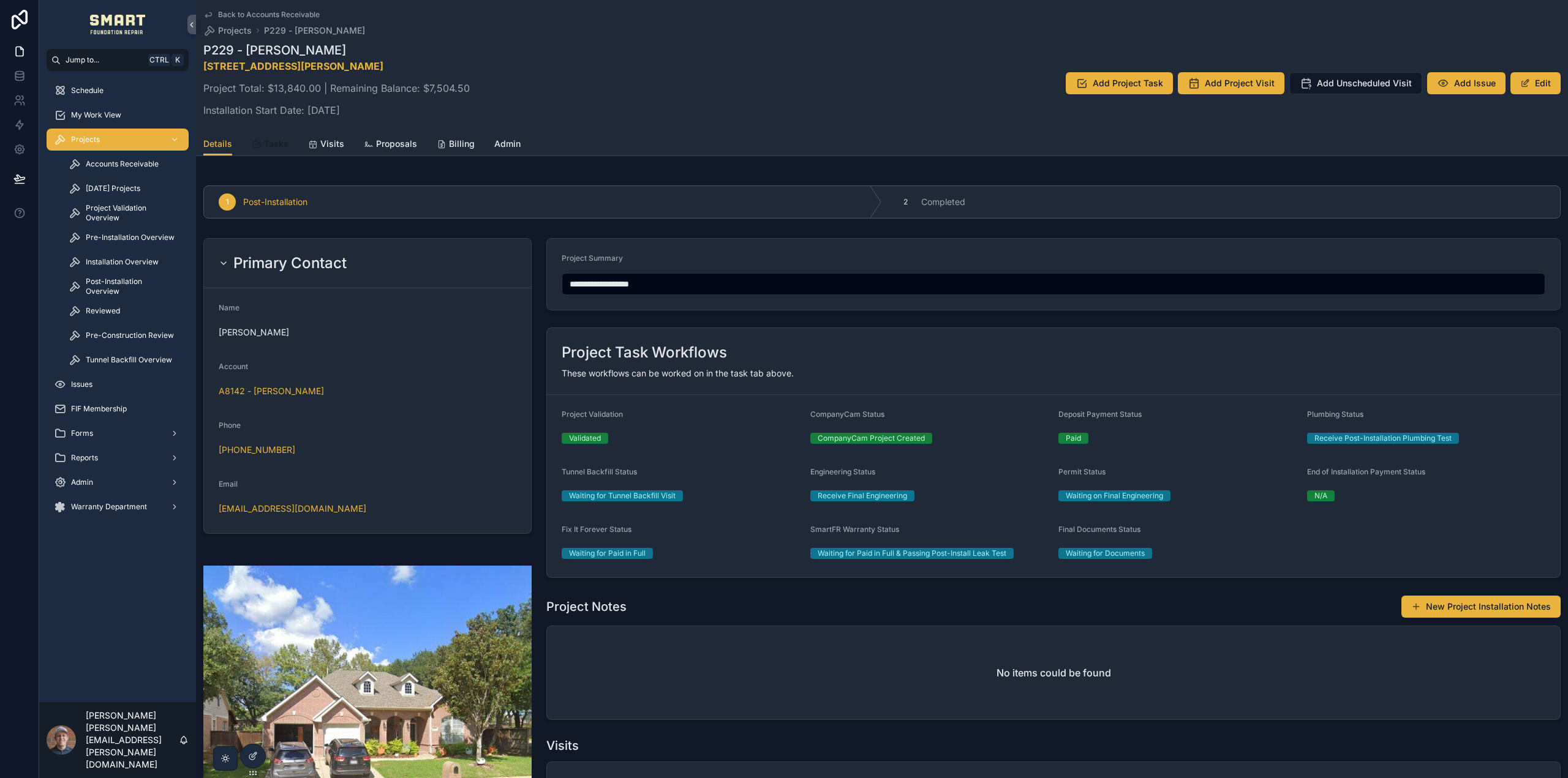
click at [267, 137] on link "Tasks" at bounding box center [270, 144] width 37 height 24
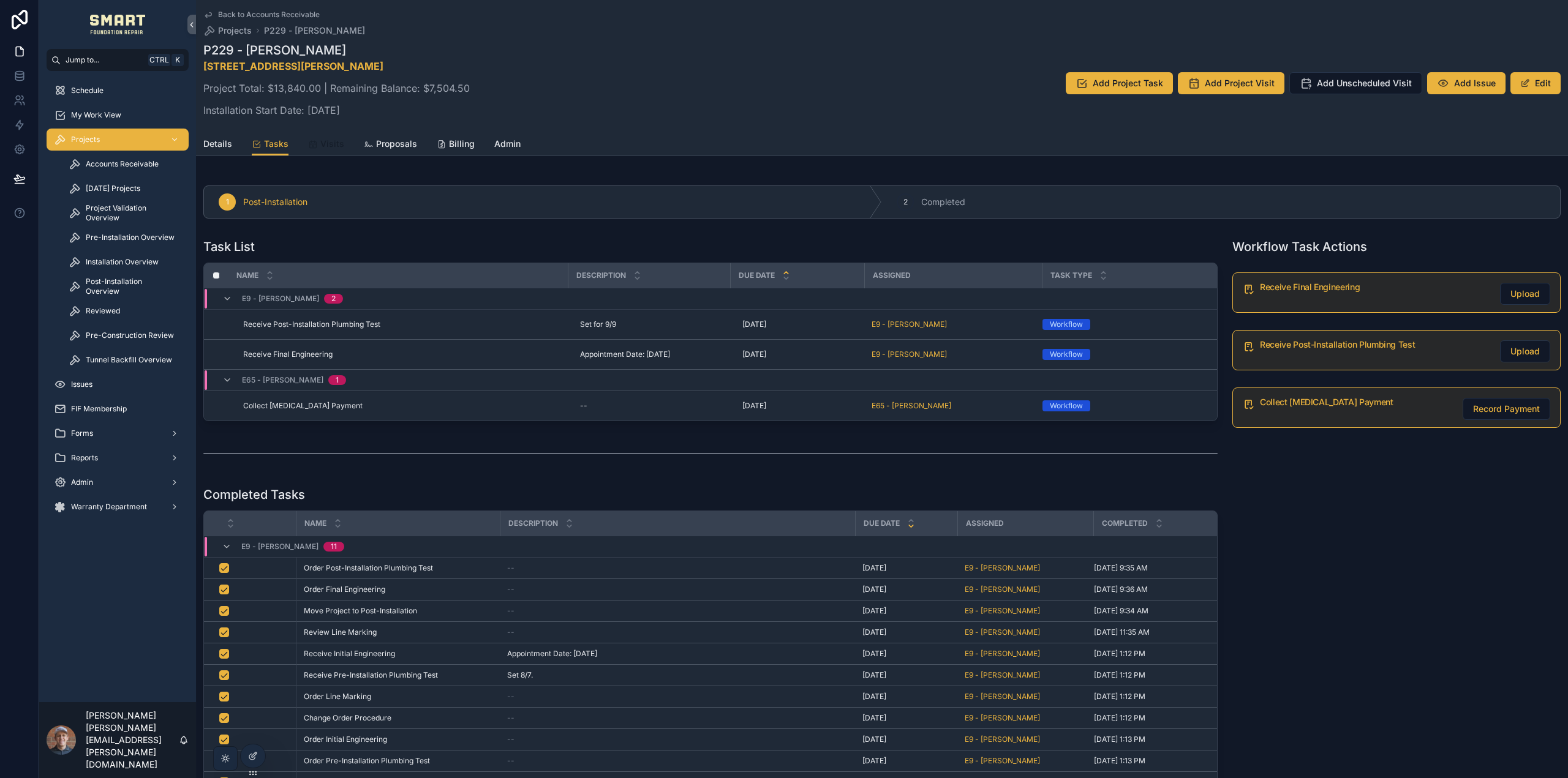
click at [309, 146] on icon "scrollable content" at bounding box center [313, 144] width 10 height 10
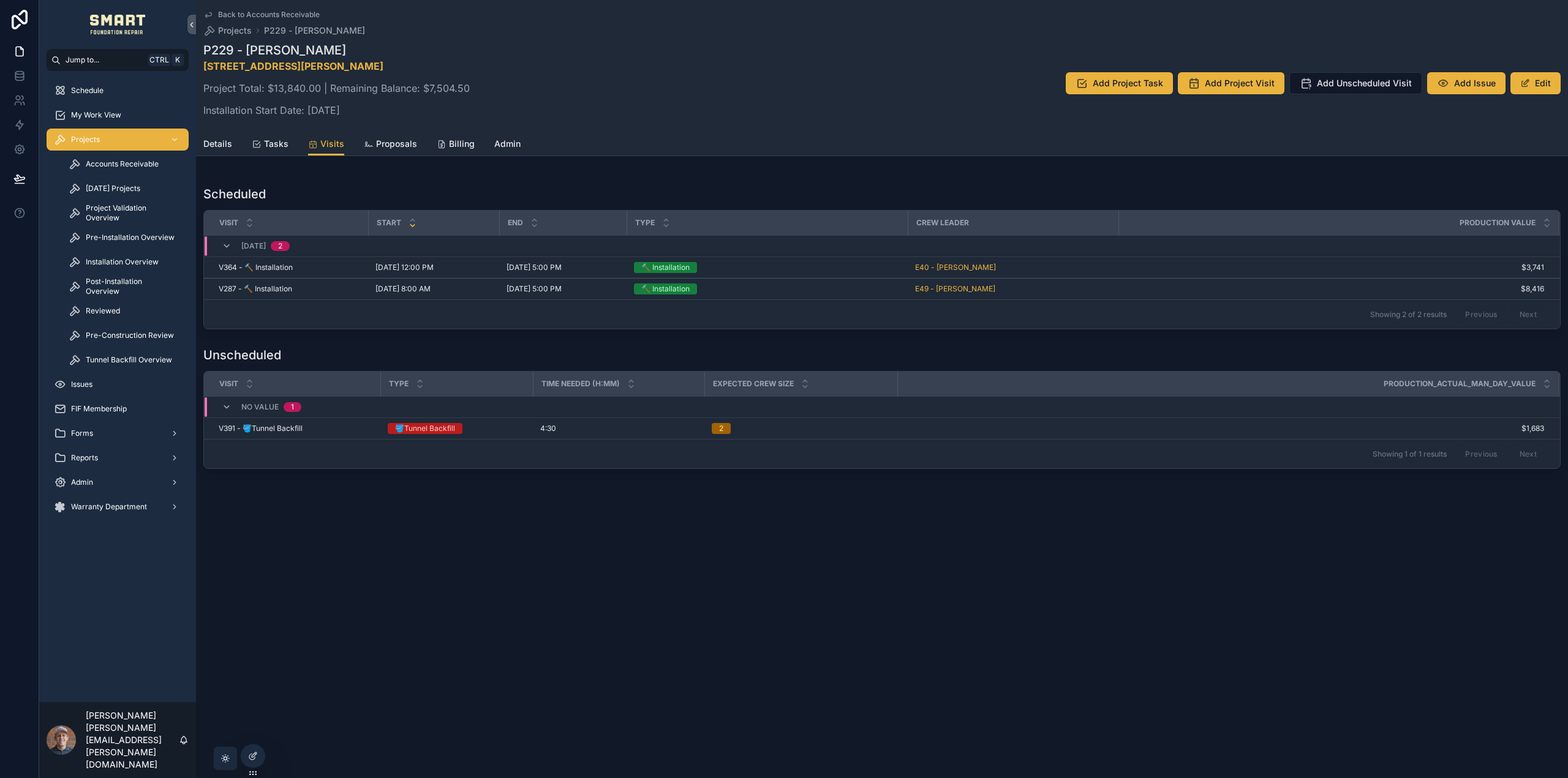
drag, startPoint x: 353, startPoint y: 111, endPoint x: 188, endPoint y: 105, distance: 165.1
click at [190, 105] on div "Jump to... Ctrl K Schedule My Work View Projects Accounts Receivable Today's Pr…" at bounding box center [803, 389] width 1529 height 778
click at [627, 141] on div "Details Tasks Visits Proposals Billing Admin" at bounding box center [882, 143] width 1357 height 23
click at [115, 166] on span "Accounts Receivable" at bounding box center [122, 164] width 73 height 10
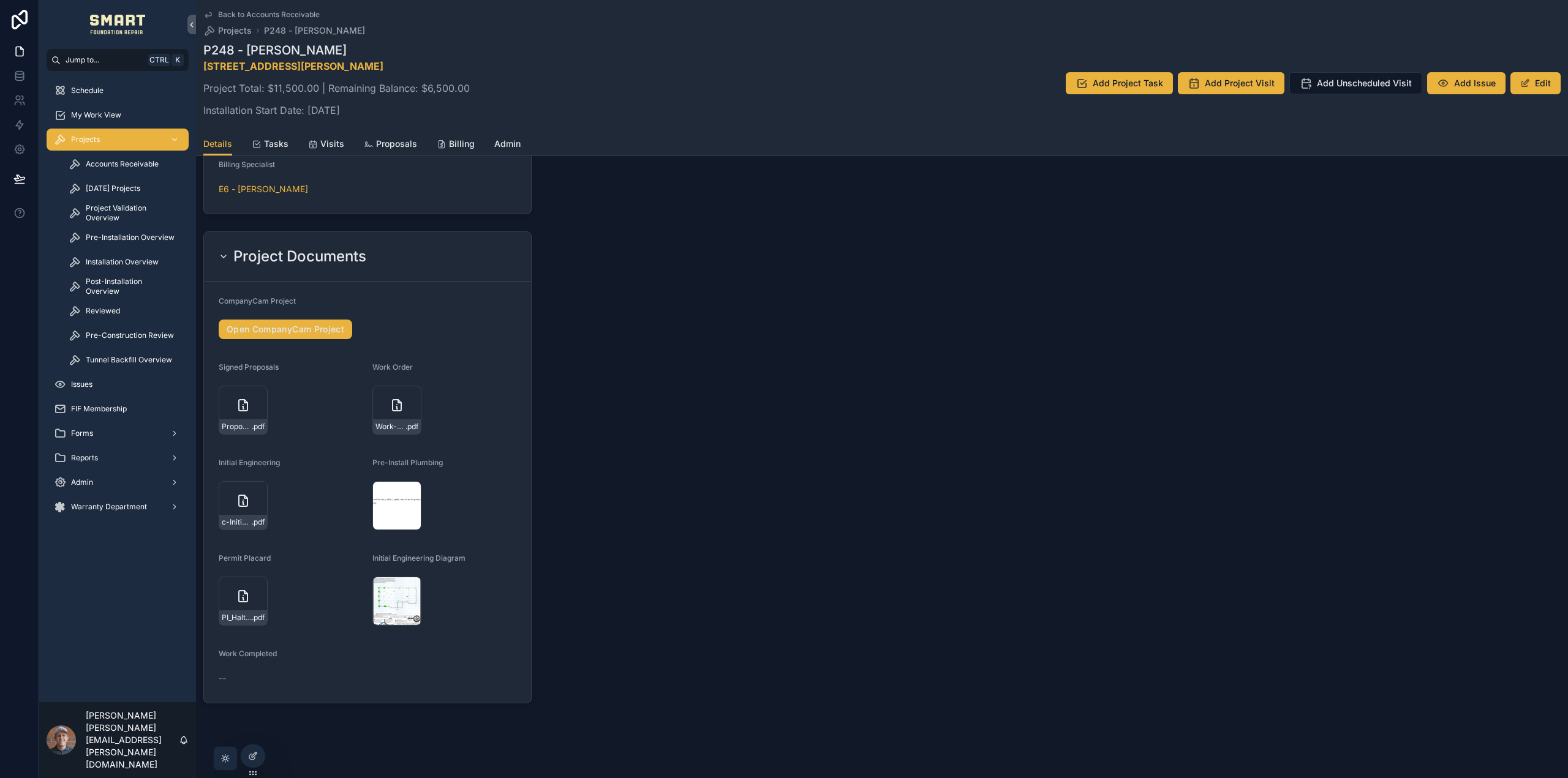
scroll to position [1406, 0]
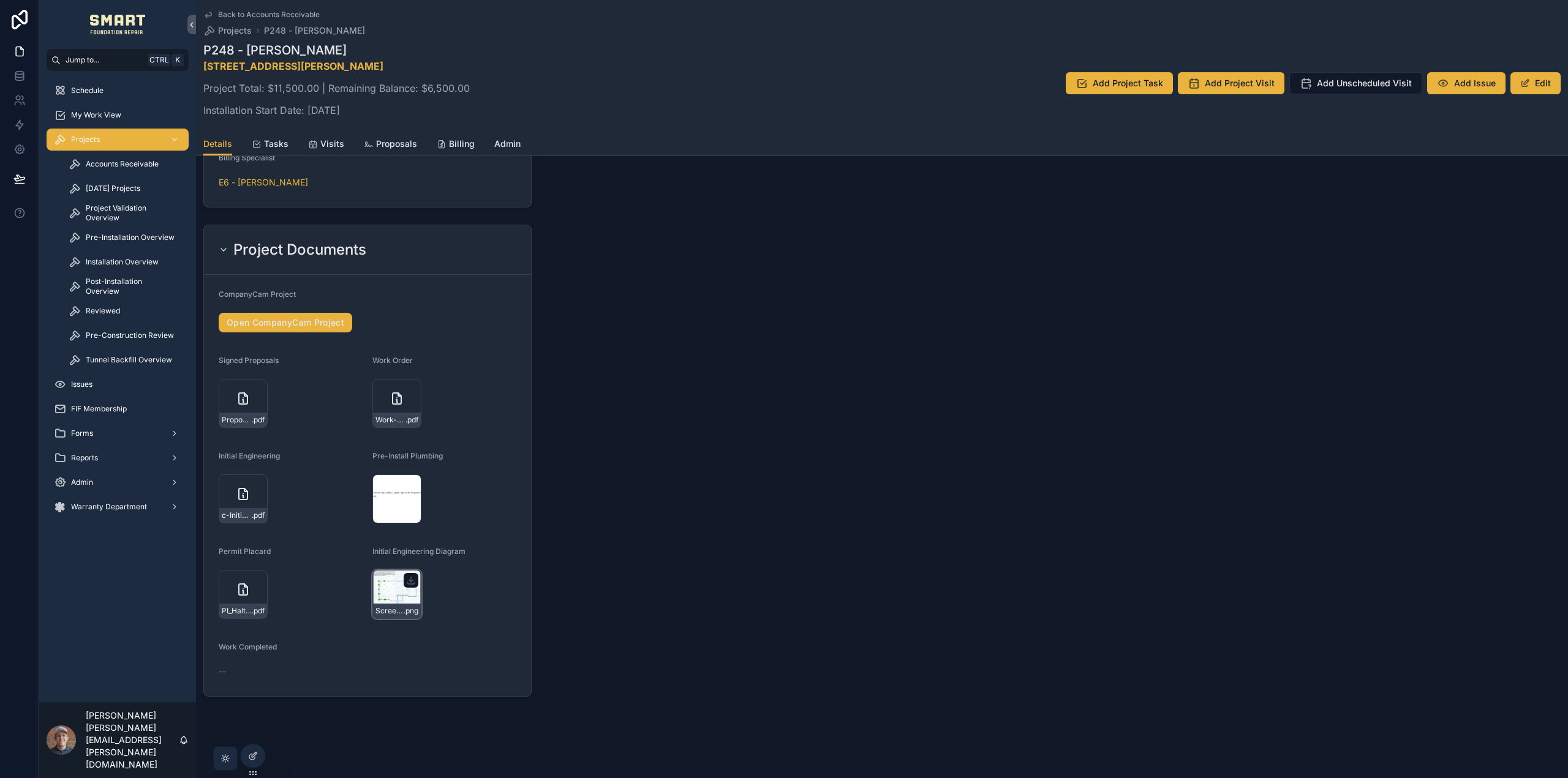
click at [387, 588] on div "Screenshot-2025-08-27-084747 .png" at bounding box center [397, 594] width 49 height 49
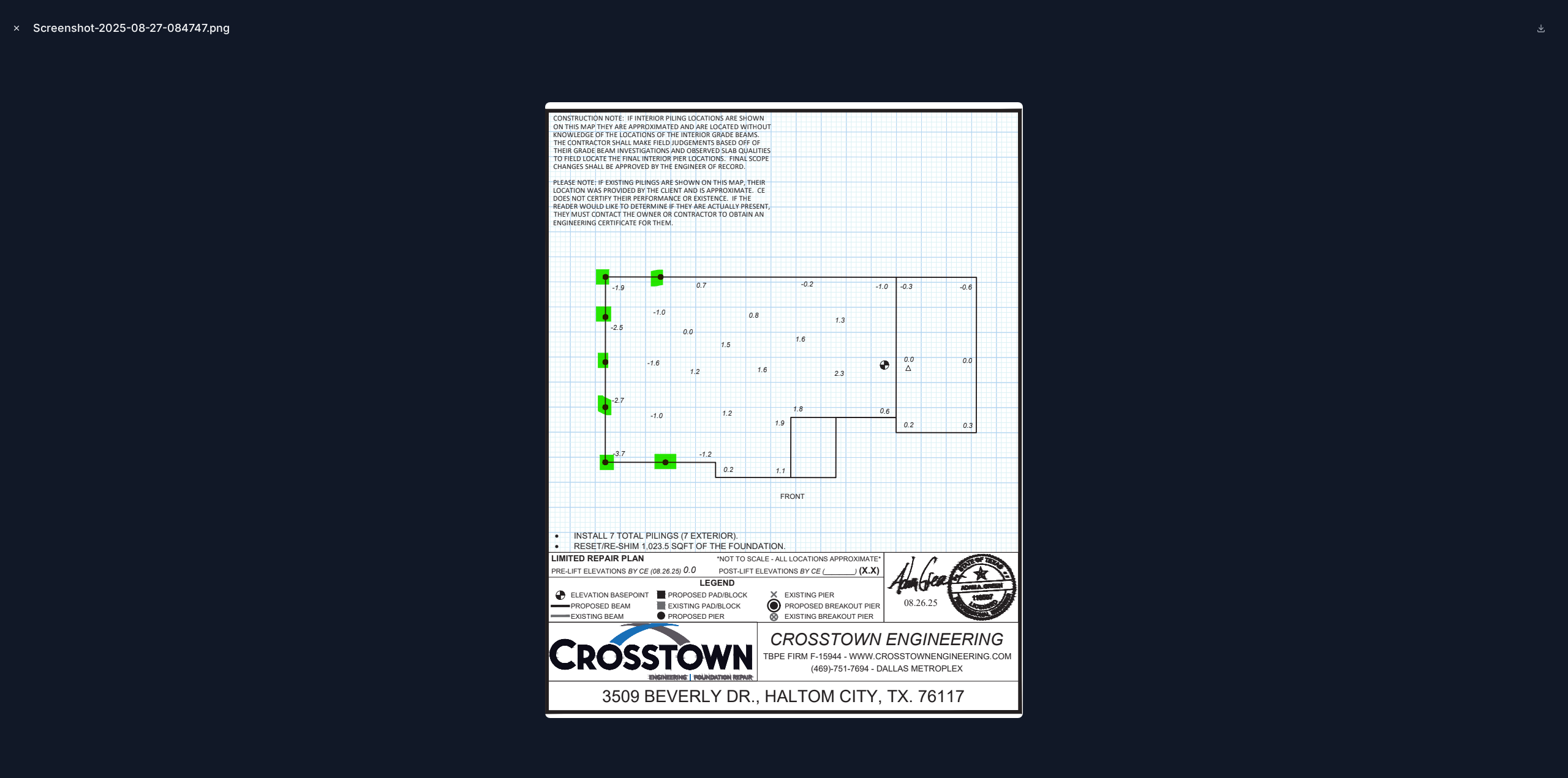
click at [13, 26] on icon "Close modal" at bounding box center [17, 28] width 8 height 8
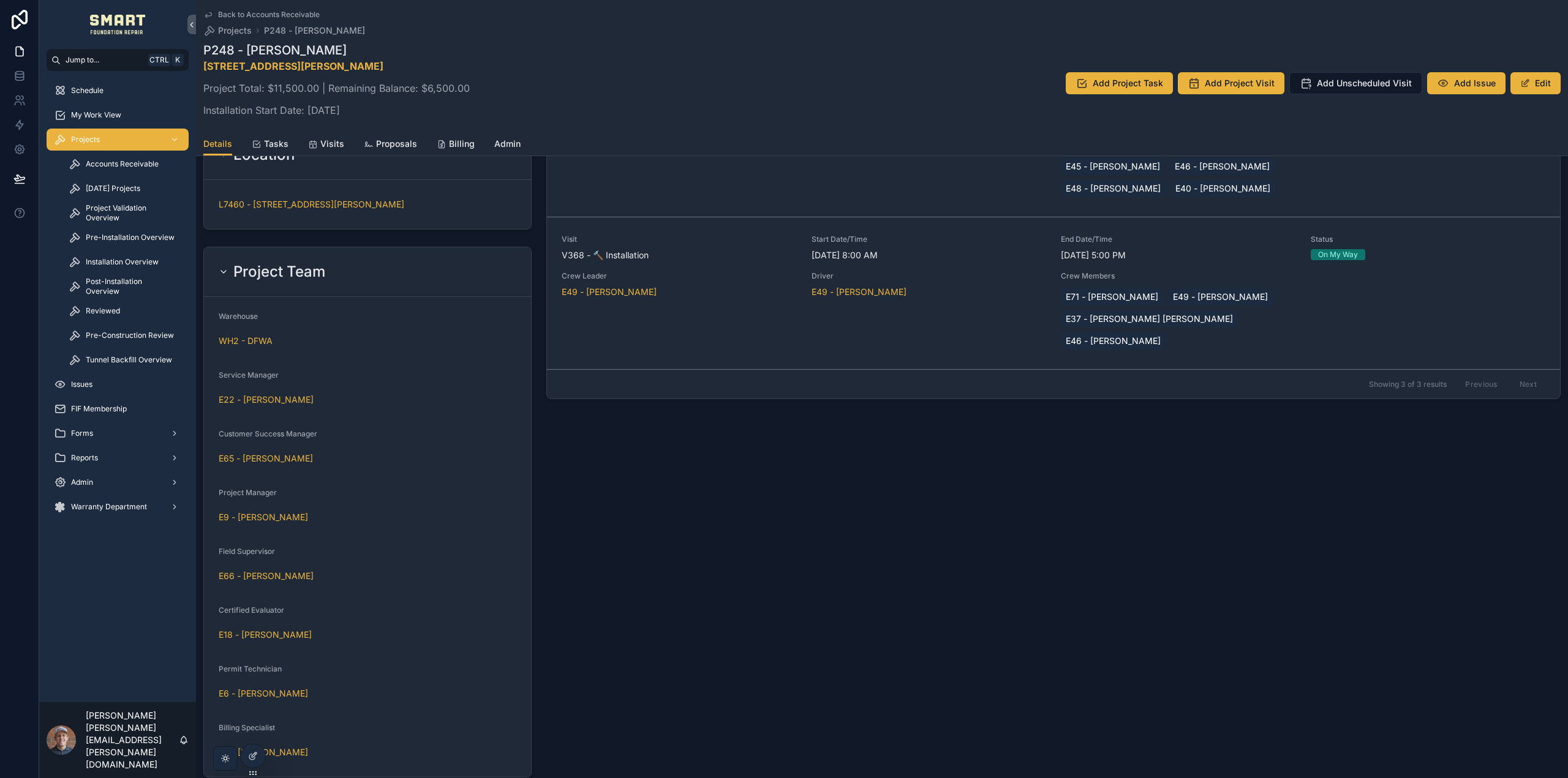
scroll to position [733, 0]
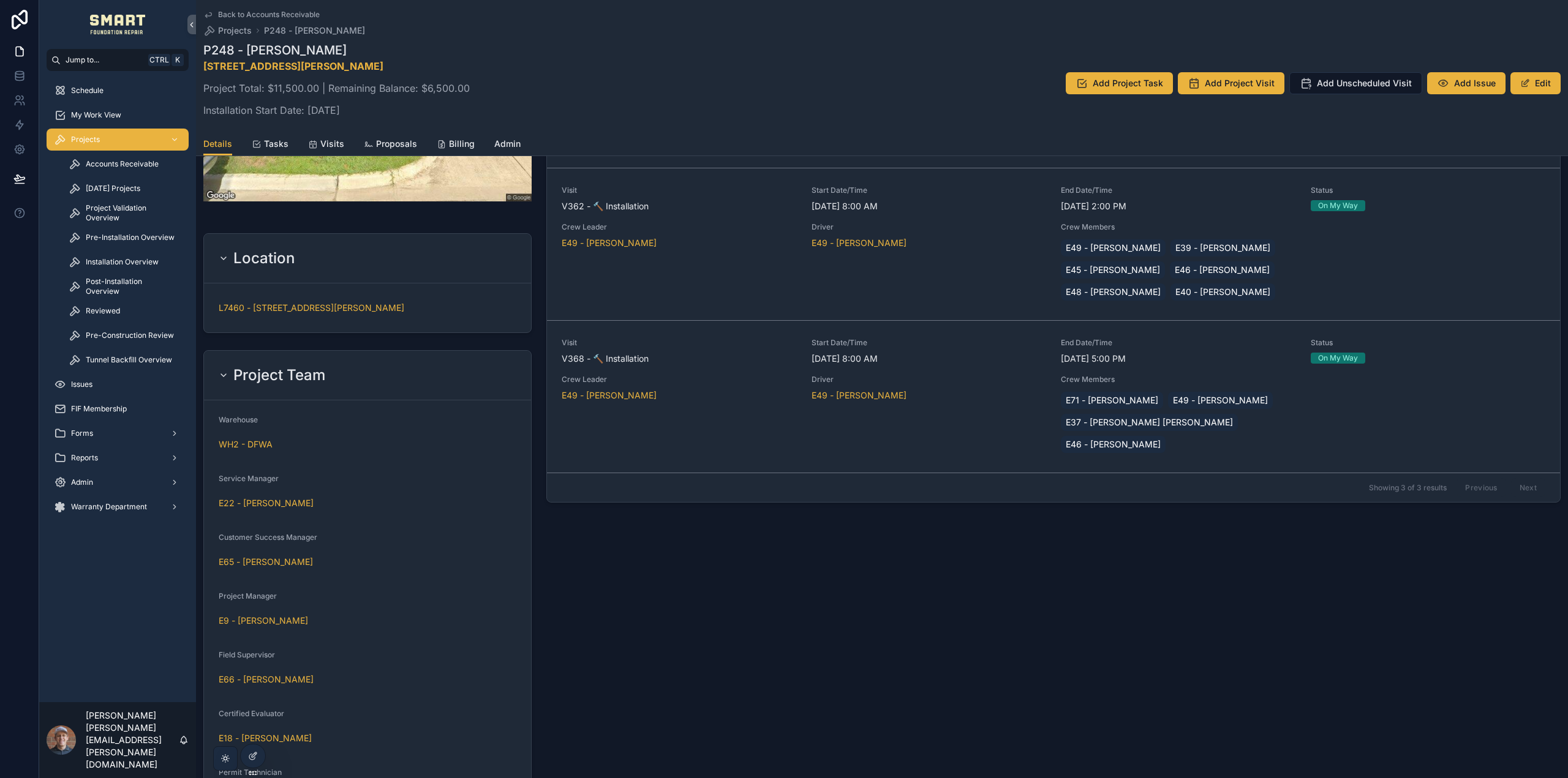
click at [210, 10] on icon "scrollable content" at bounding box center [209, 15] width 10 height 10
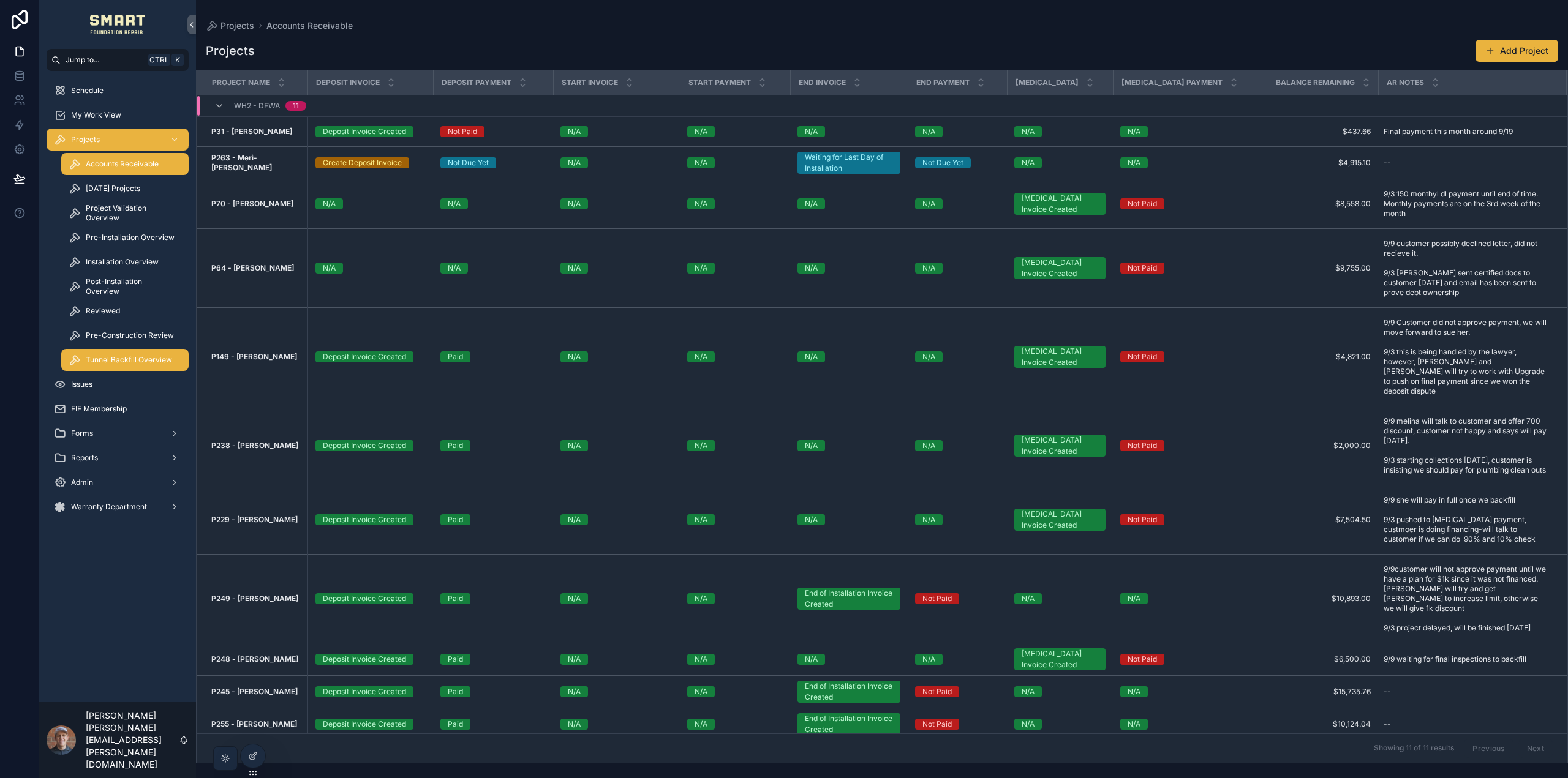
click at [113, 360] on span "Tunnel Backfill Overview" at bounding box center [129, 360] width 86 height 10
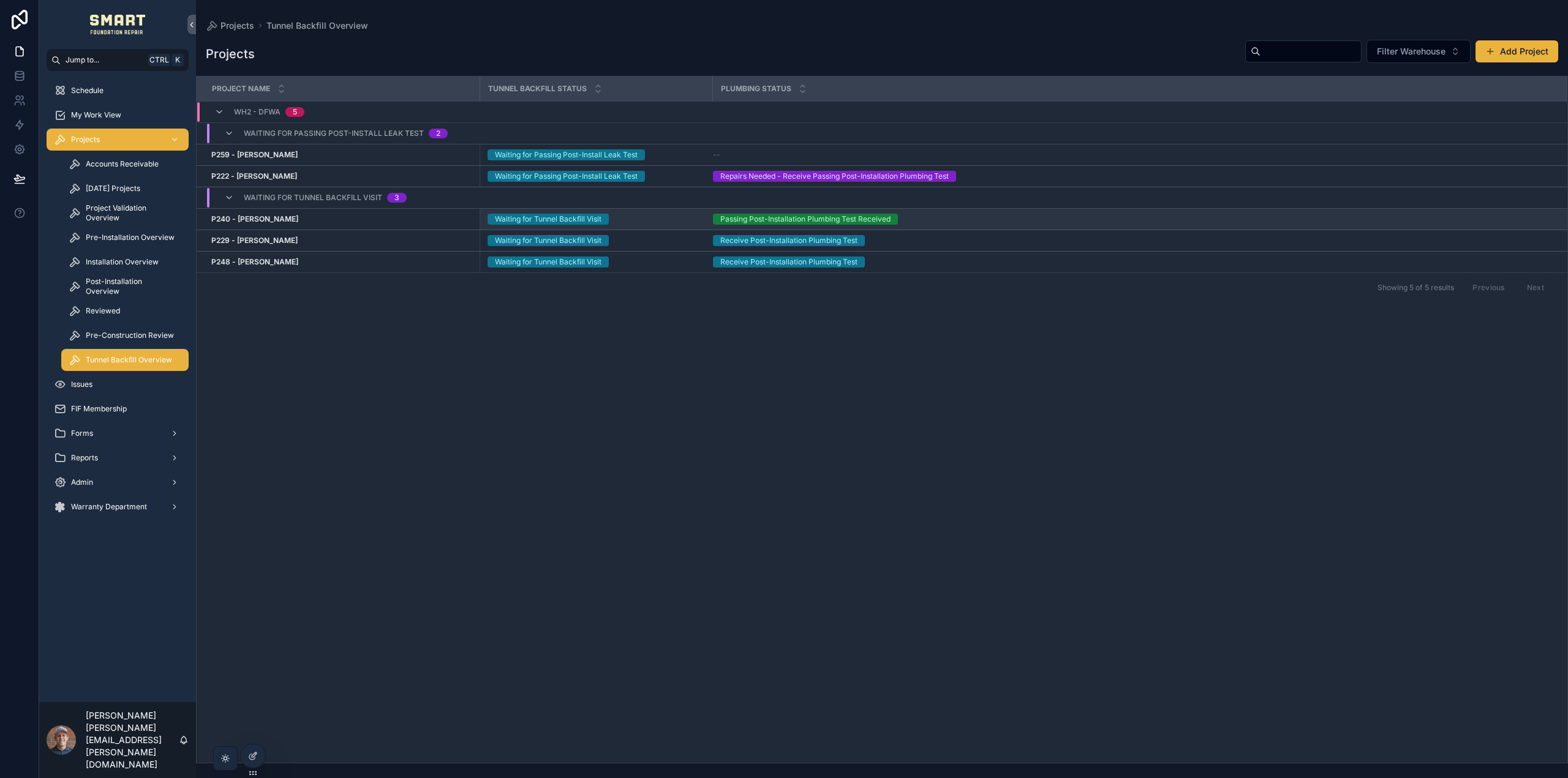
click at [270, 221] on strong "P240 - Gisela Valantino" at bounding box center [254, 218] width 87 height 9
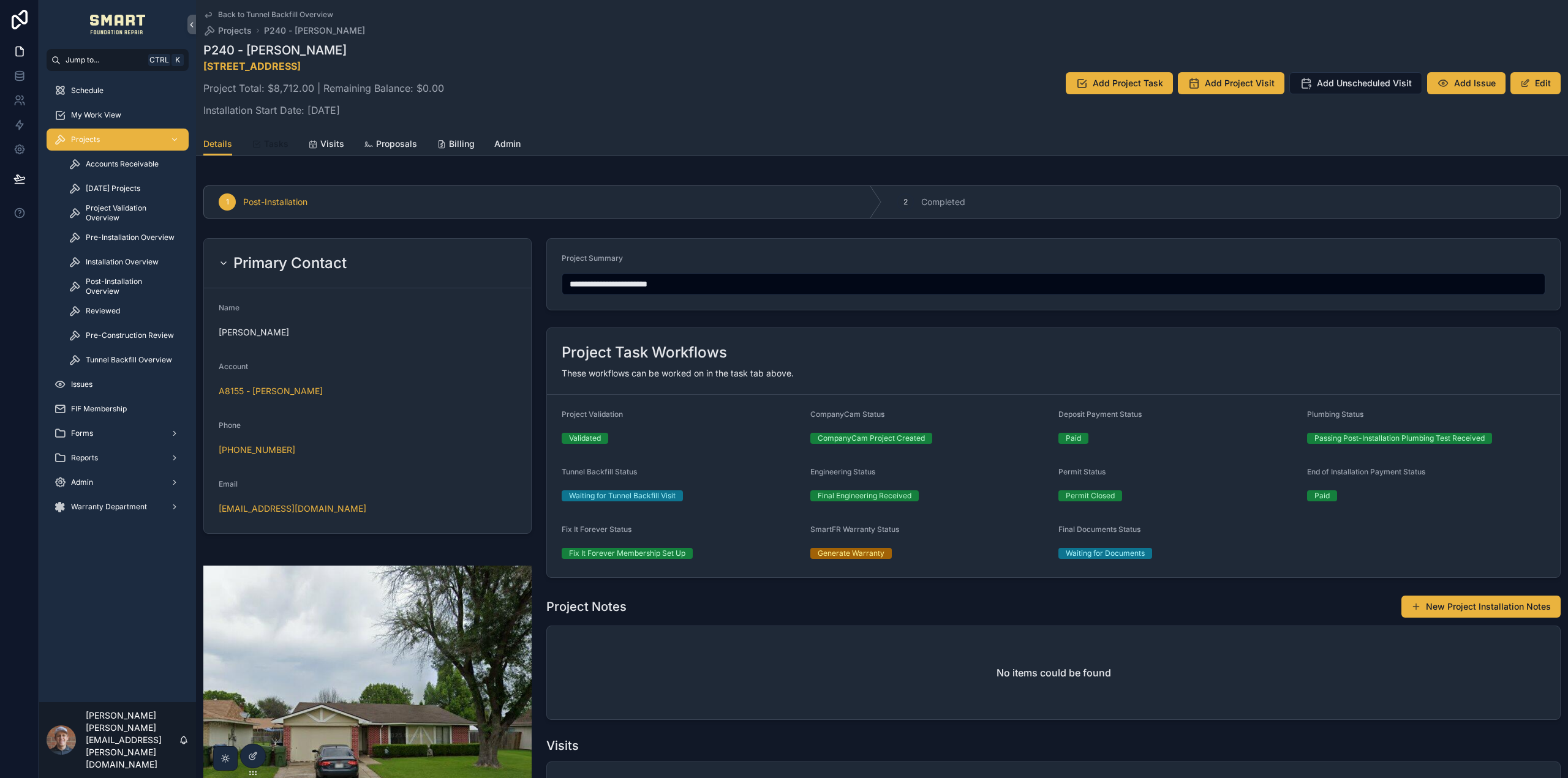
click at [271, 146] on span "Tasks" at bounding box center [276, 144] width 24 height 13
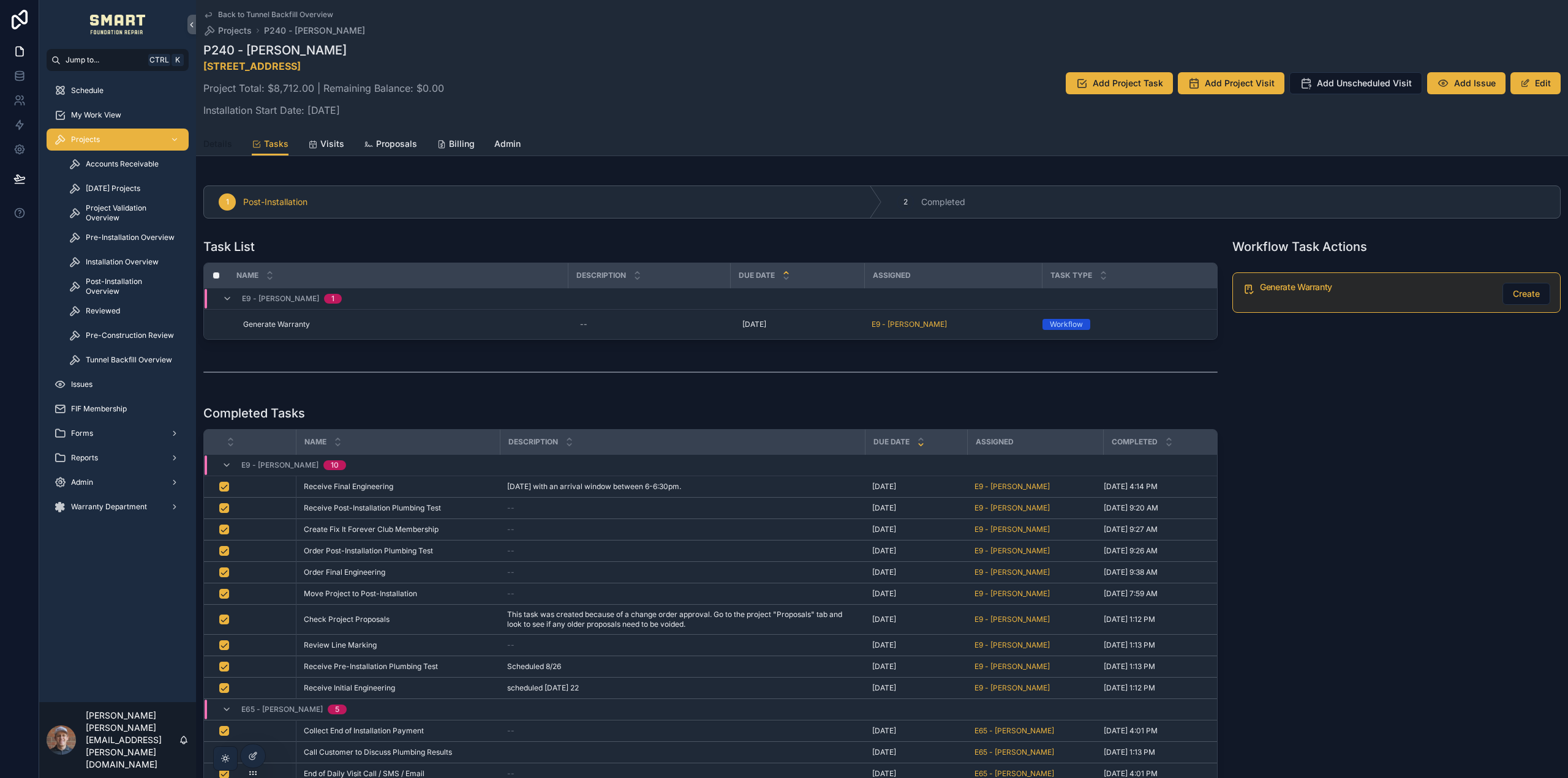
click at [213, 137] on link "Details" at bounding box center [218, 144] width 28 height 24
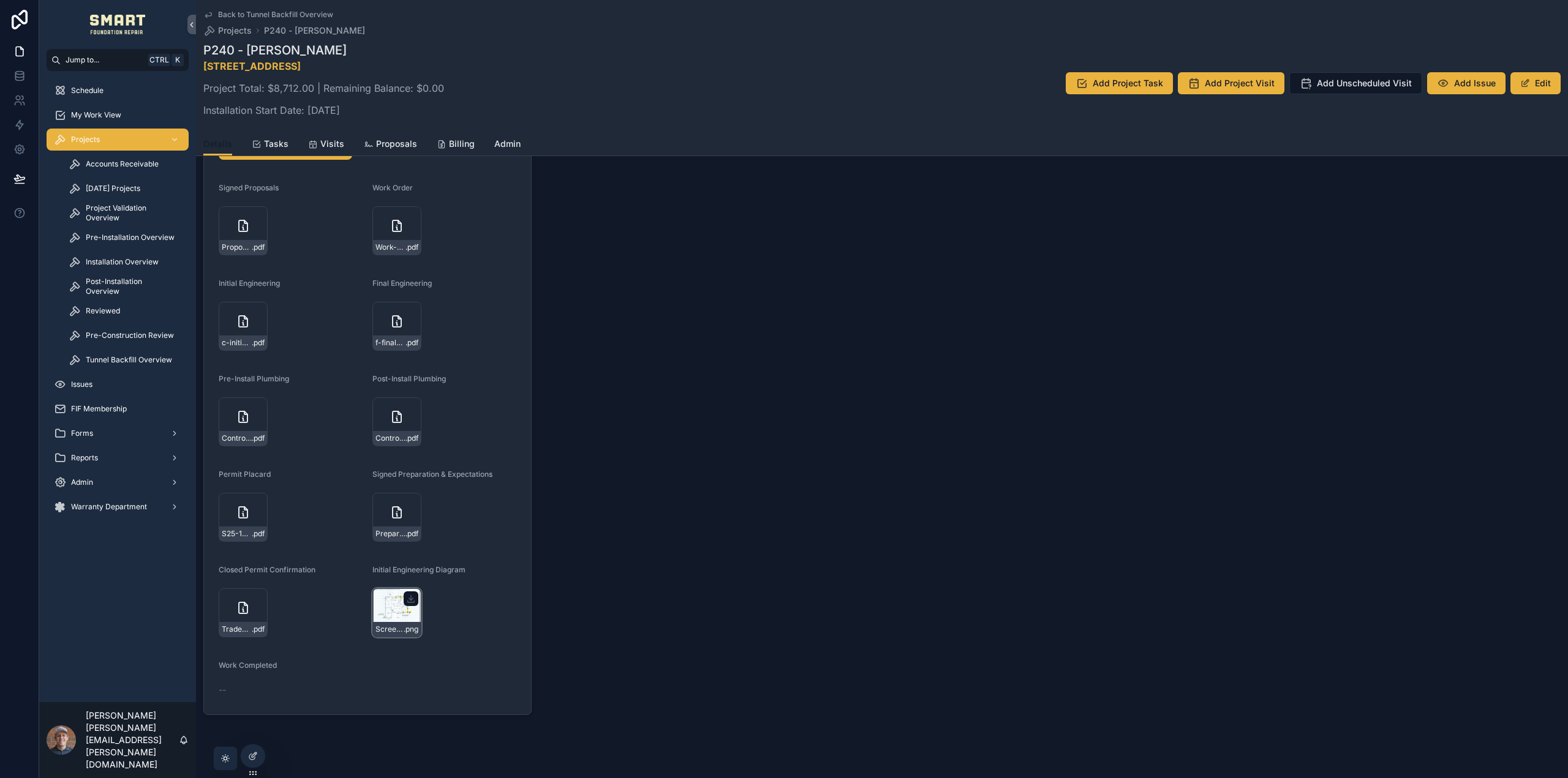
scroll to position [1496, 0]
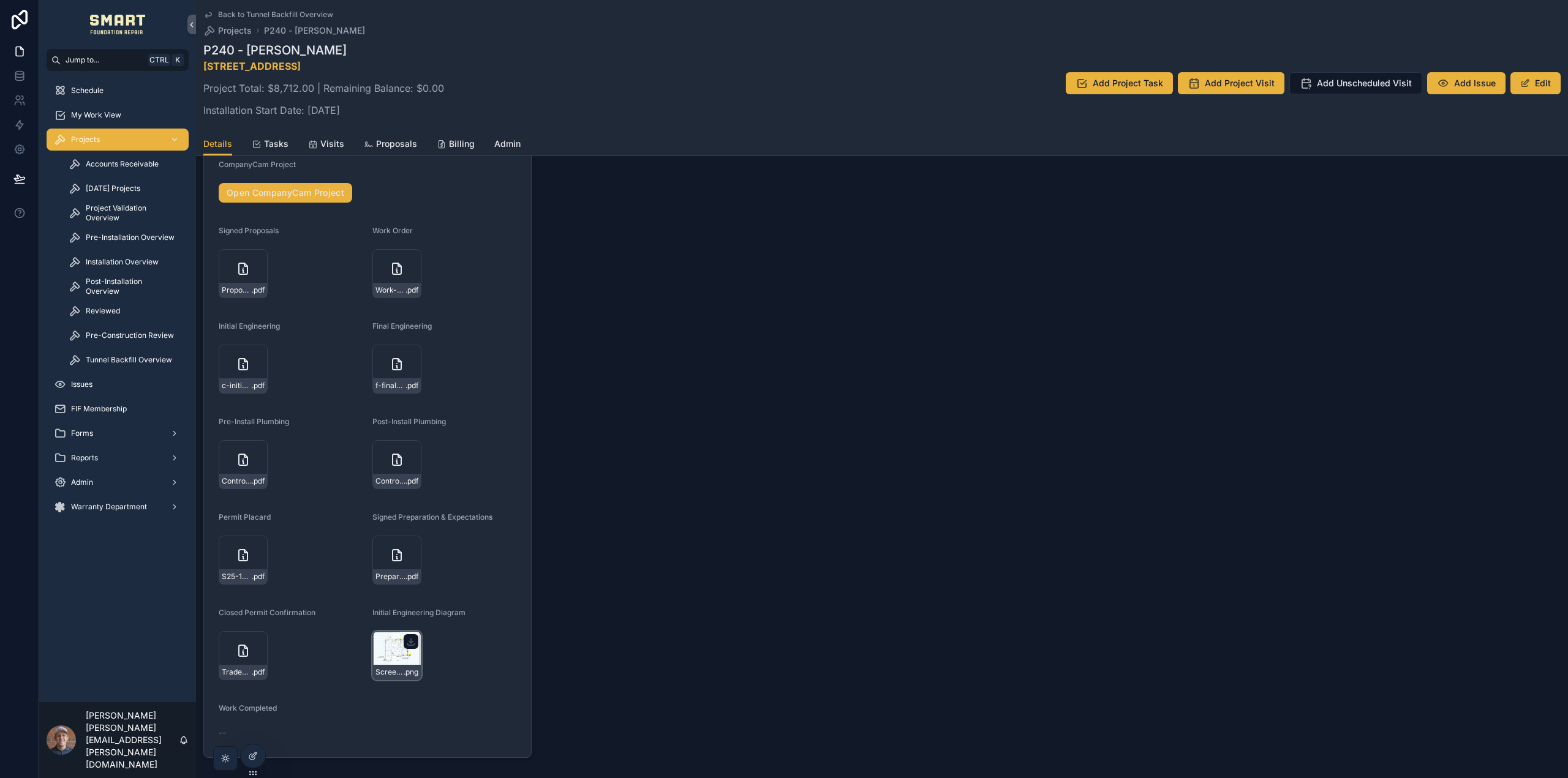
click at [389, 643] on div "Screenshot-2025-08-25-160723 .png" at bounding box center [397, 656] width 49 height 49
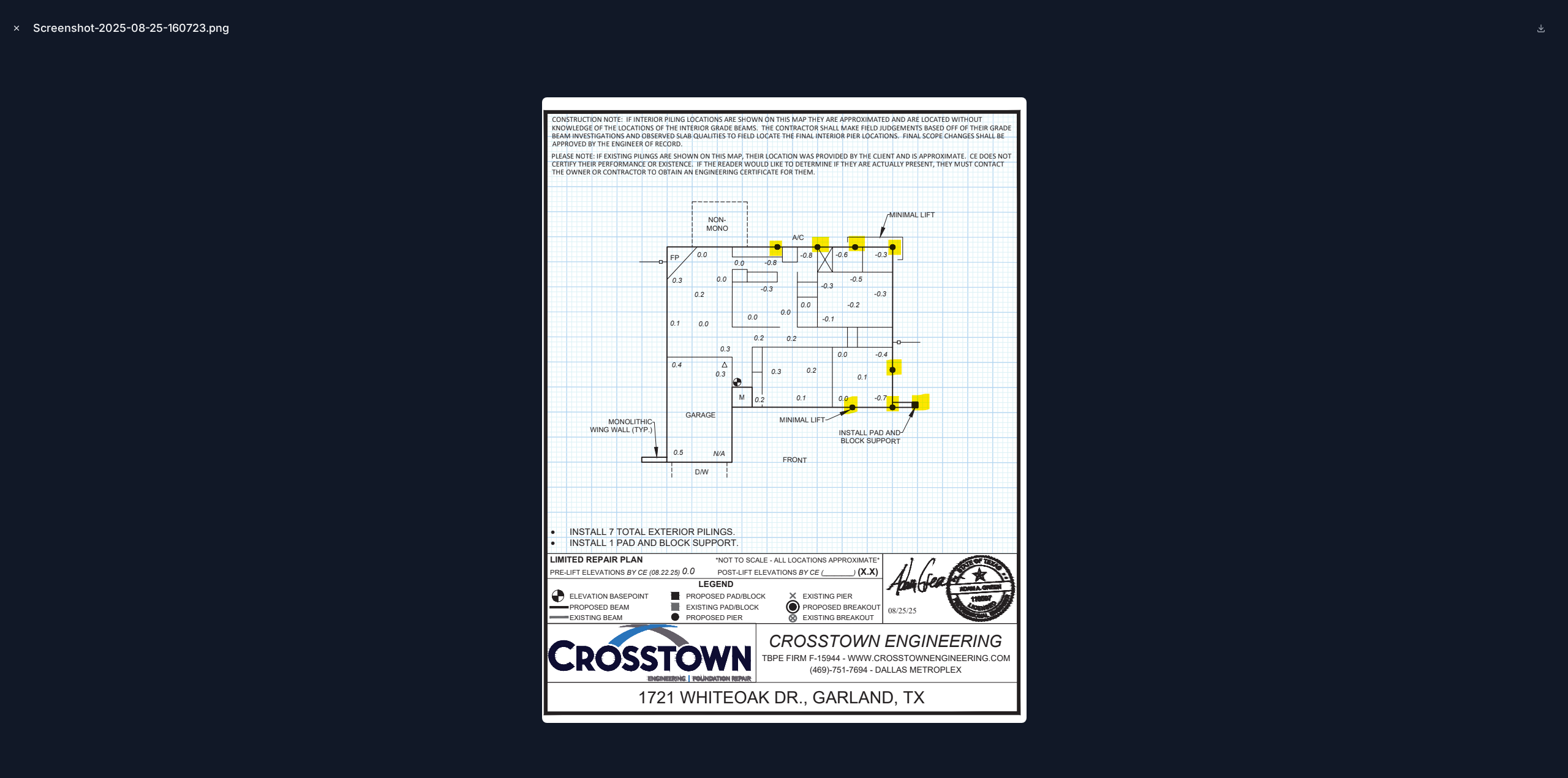
click at [17, 27] on icon "Close modal" at bounding box center [17, 28] width 8 height 8
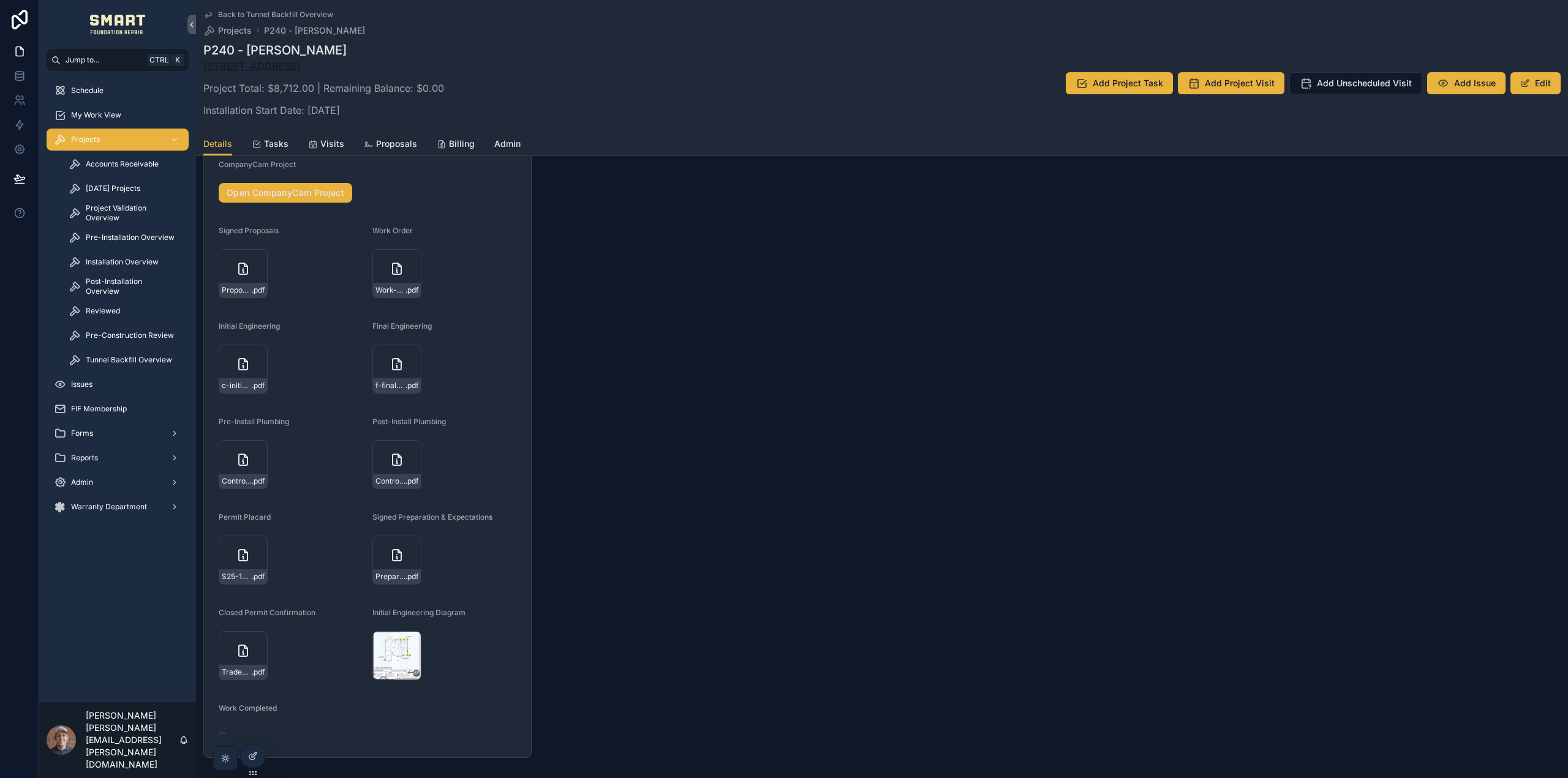
drag, startPoint x: 444, startPoint y: 85, endPoint x: 347, endPoint y: 69, distance: 98.3
click at [377, 74] on div "P240 - Gisela Valantino 1721 Whiteoak Drive, Garland, TX 75040 Project Total: $…" at bounding box center [882, 83] width 1357 height 83
drag, startPoint x: 203, startPoint y: 85, endPoint x: 405, endPoint y: 87, distance: 202.0
click at [395, 85] on div "Back to Tunnel Backfill Overview Projects P240 - Gisela Valantino P240 - Gisela…" at bounding box center [882, 78] width 1372 height 156
click at [459, 90] on div "P240 - Gisela Valantino 1721 Whiteoak Drive, Garland, TX 75040 Project Total: $…" at bounding box center [882, 83] width 1357 height 83
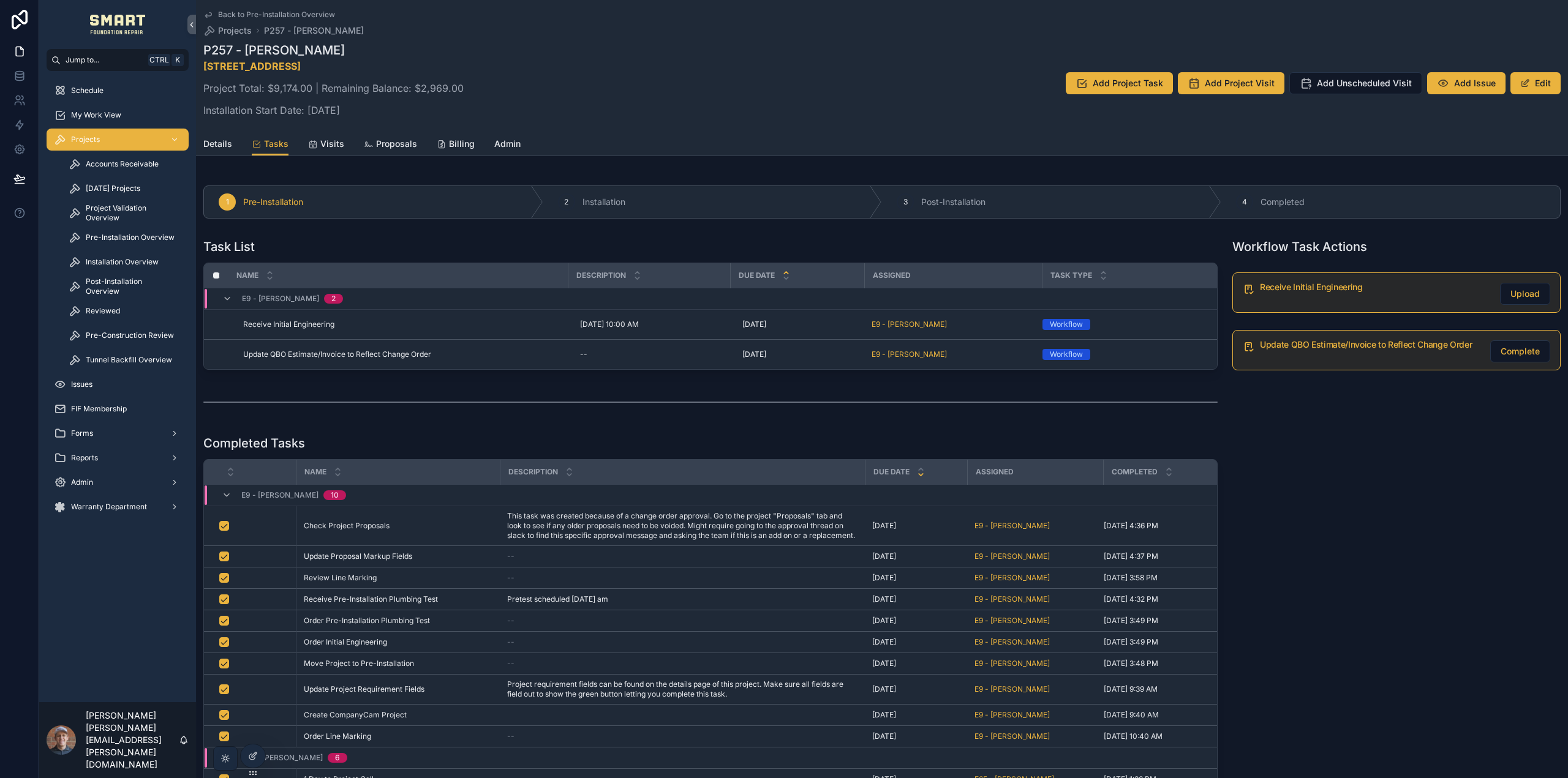
click at [523, 137] on div "Details Tasks Visits Proposals Billing Admin" at bounding box center [882, 143] width 1357 height 23
click at [512, 138] on span "Admin" at bounding box center [507, 144] width 26 height 13
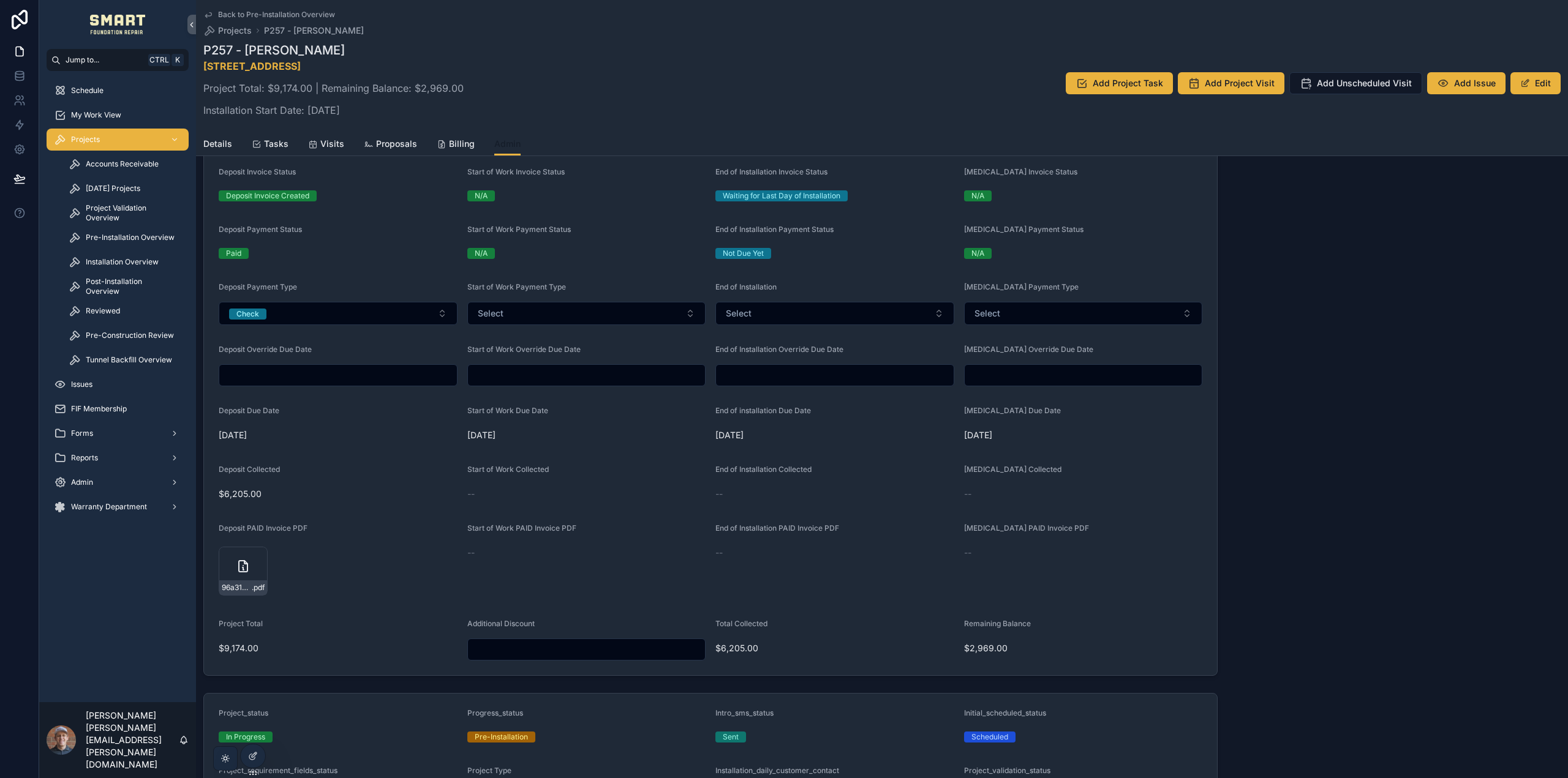
scroll to position [1225, 0]
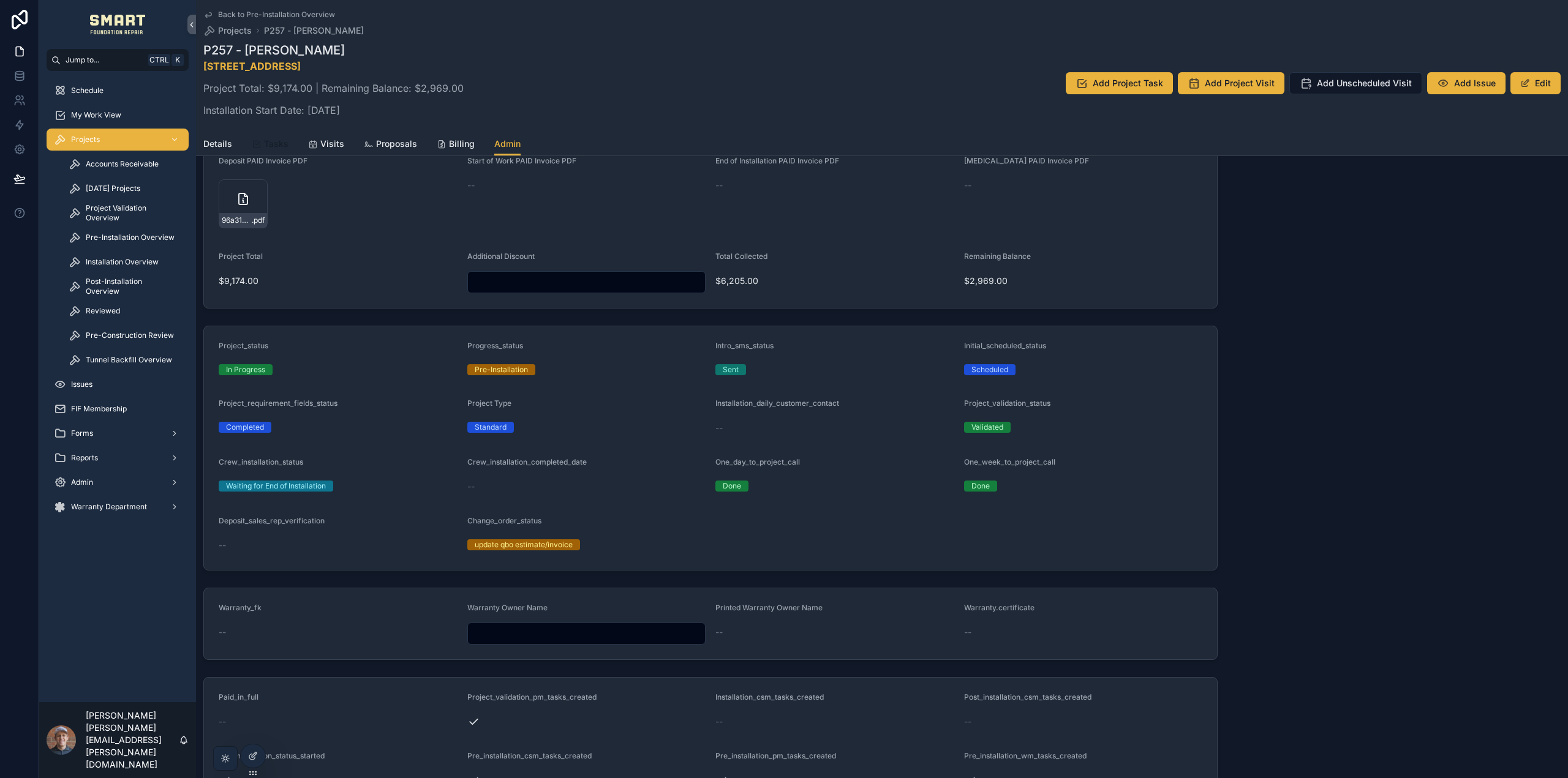
click at [264, 144] on span "Tasks" at bounding box center [276, 144] width 24 height 13
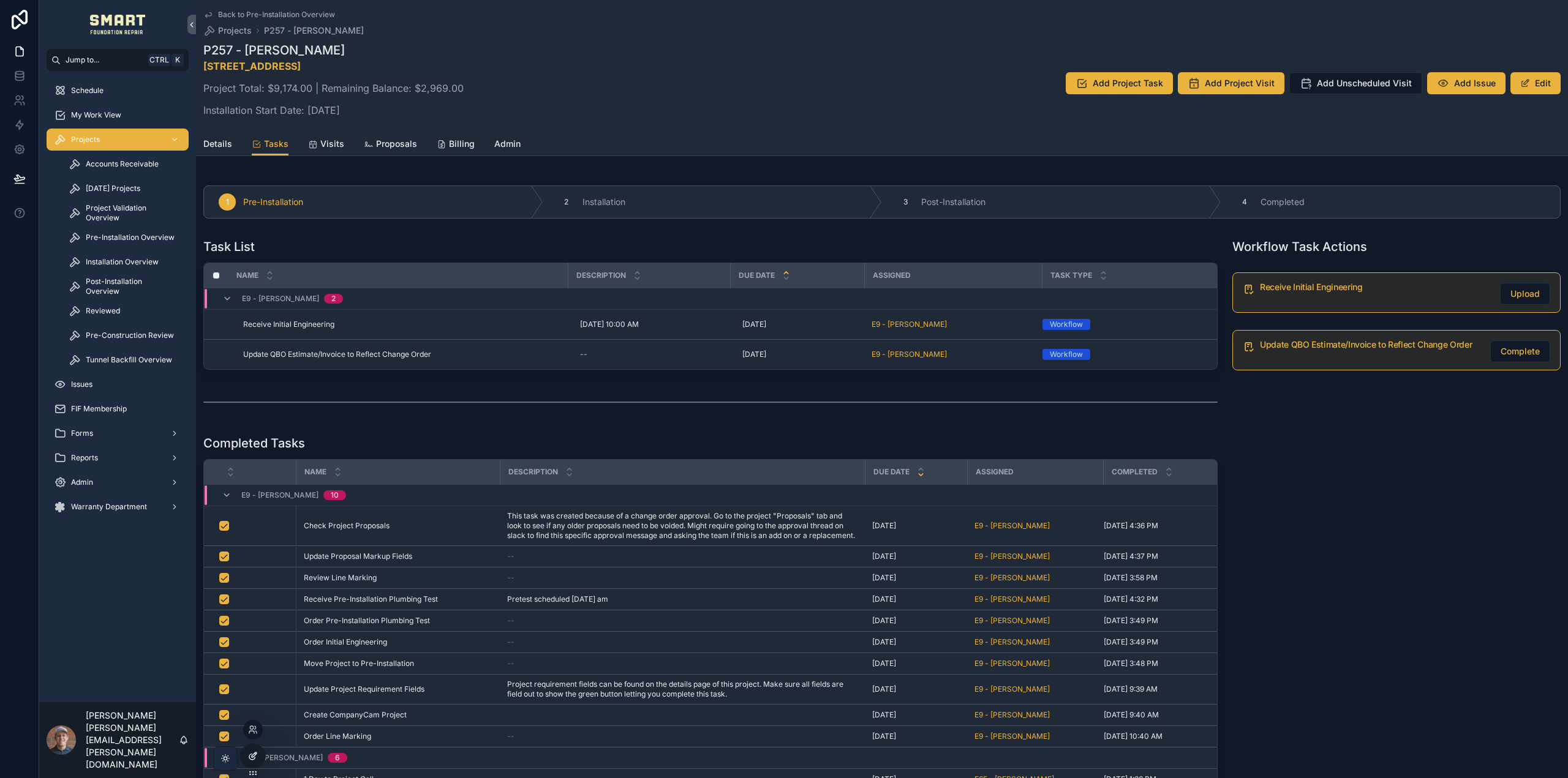
click at [247, 754] on div at bounding box center [252, 756] width 24 height 23
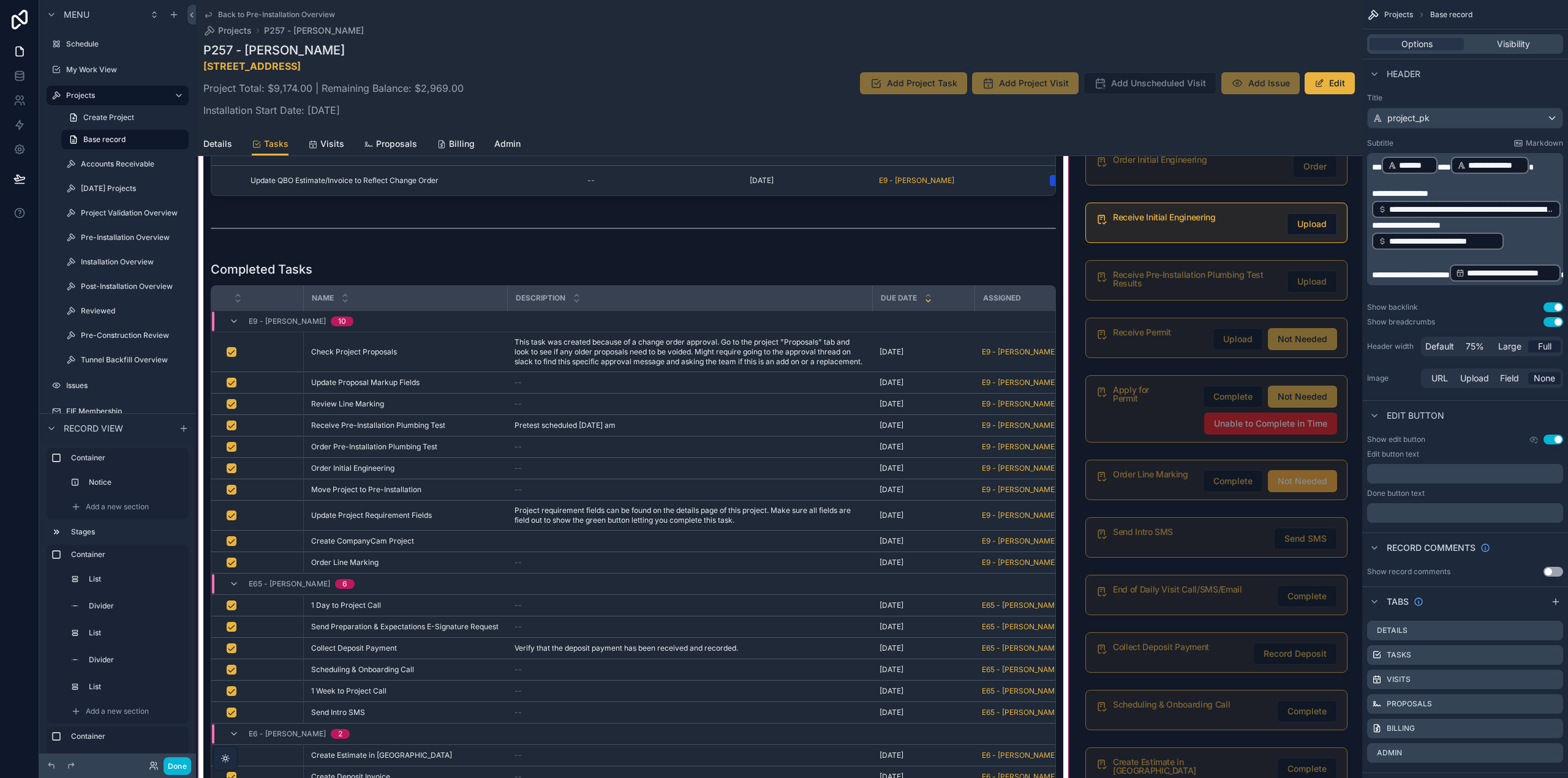
scroll to position [53, 0]
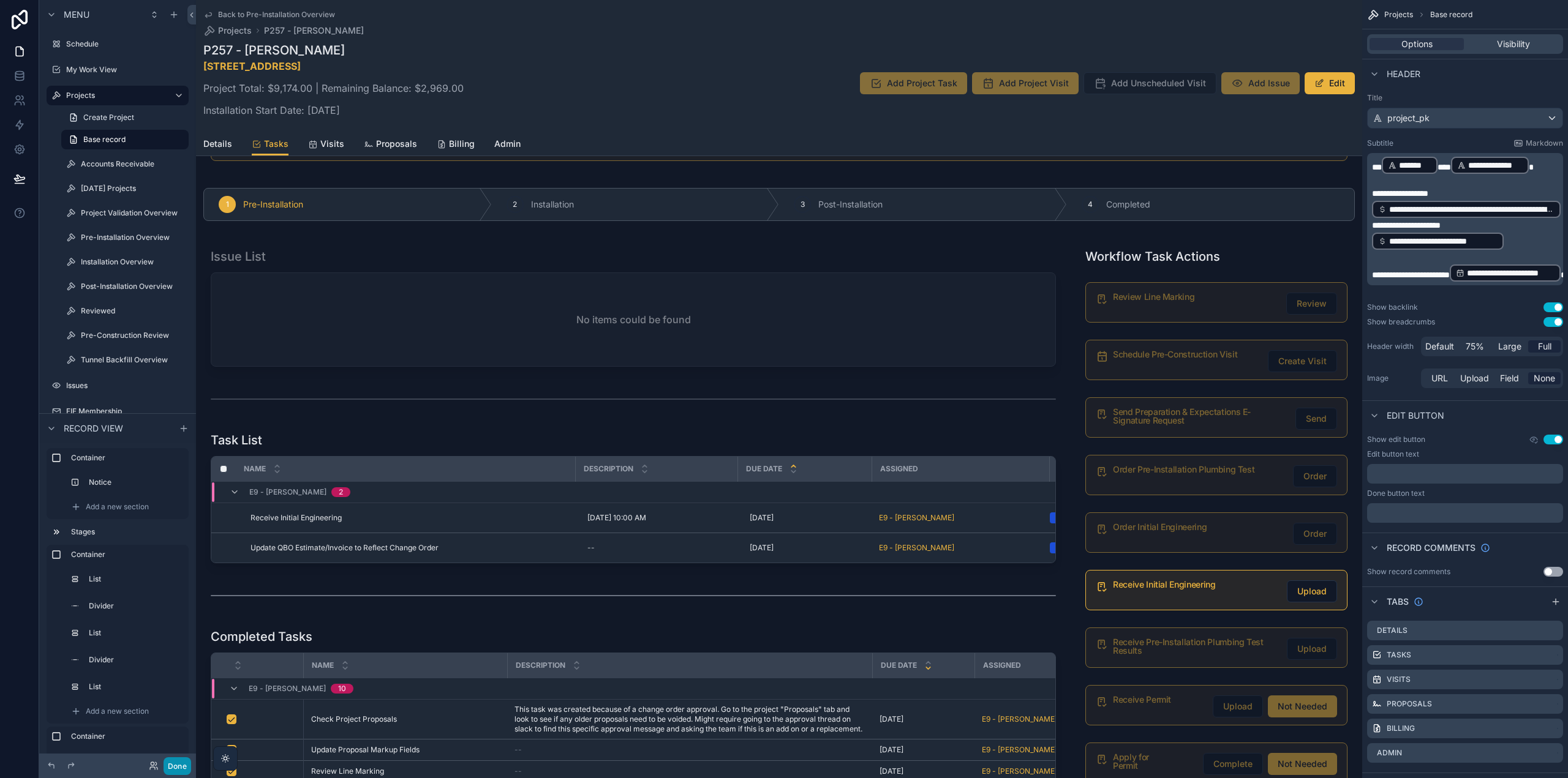
click at [175, 765] on button "Done" at bounding box center [177, 766] width 28 height 18
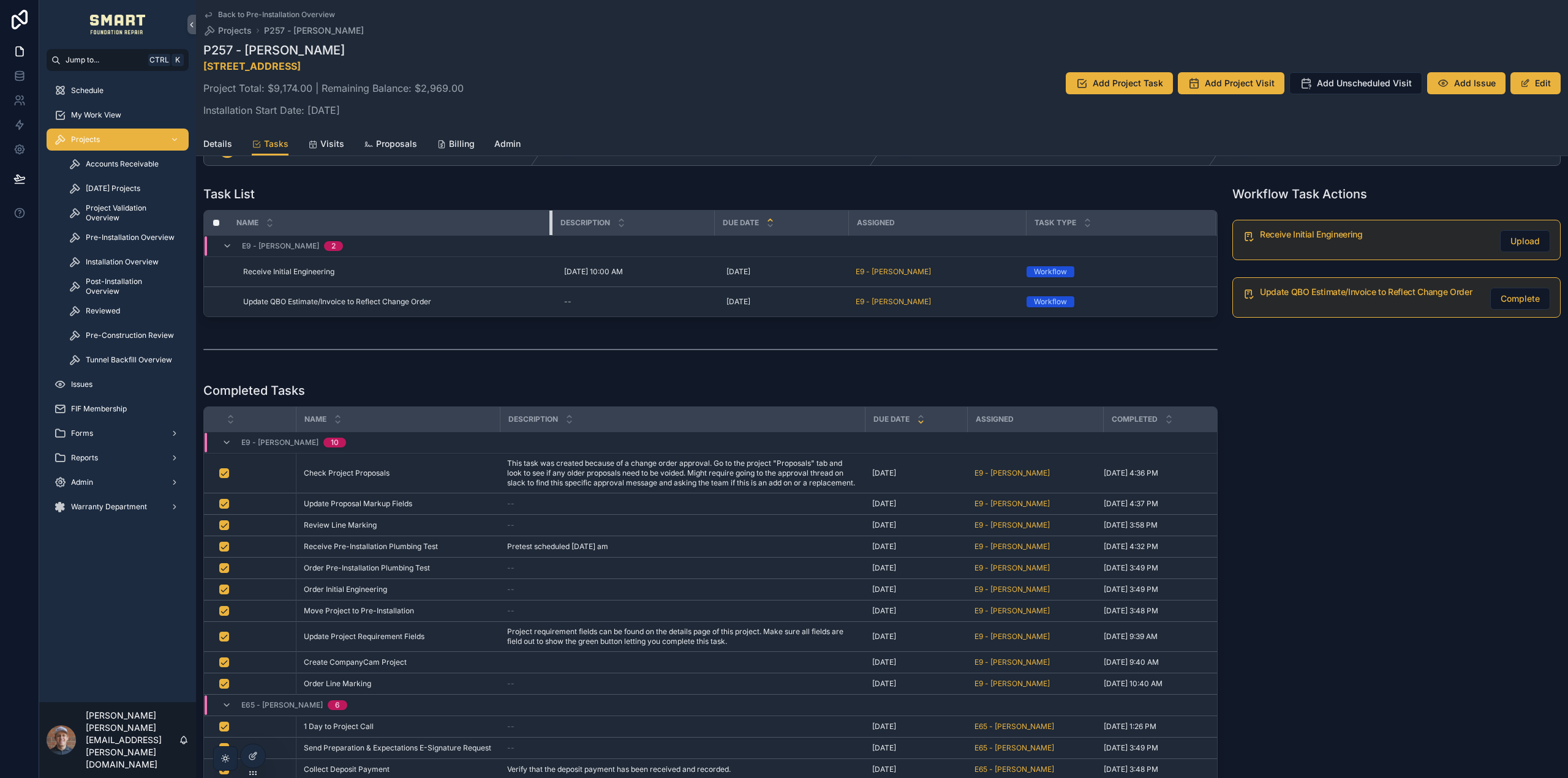
drag, startPoint x: 566, startPoint y: 224, endPoint x: 550, endPoint y: 224, distance: 16.0
click at [550, 224] on div "scrollable content" at bounding box center [552, 222] width 5 height 24
drag, startPoint x: 714, startPoint y: 220, endPoint x: 630, endPoint y: 221, distance: 84.0
click at [630, 221] on th "Description" at bounding box center [633, 223] width 163 height 25
drag, startPoint x: 639, startPoint y: 225, endPoint x: 656, endPoint y: 222, distance: 17.3
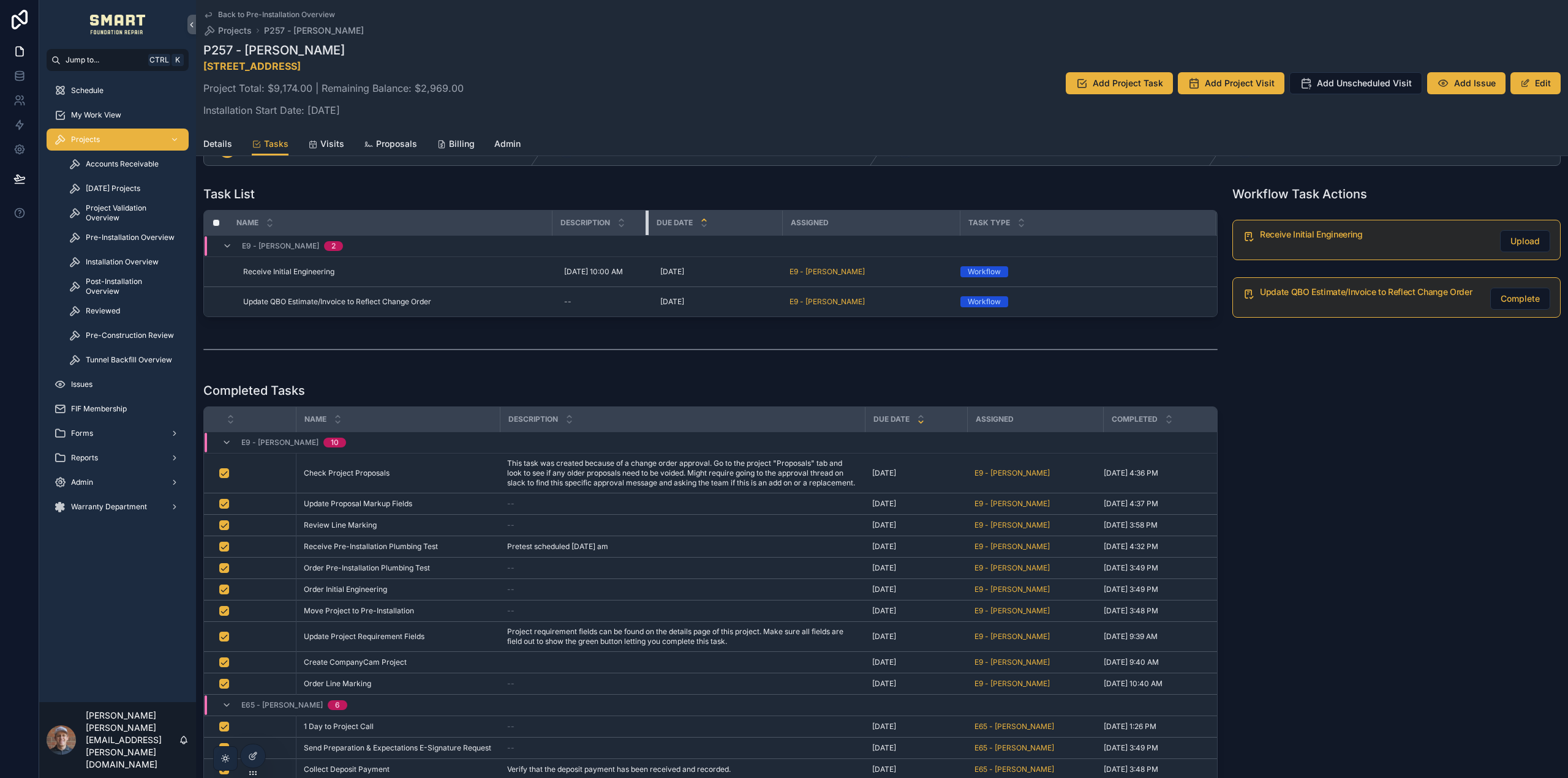
click at [656, 222] on tr "Name Description Due Date Assigned Task type" at bounding box center [710, 223] width 1013 height 25
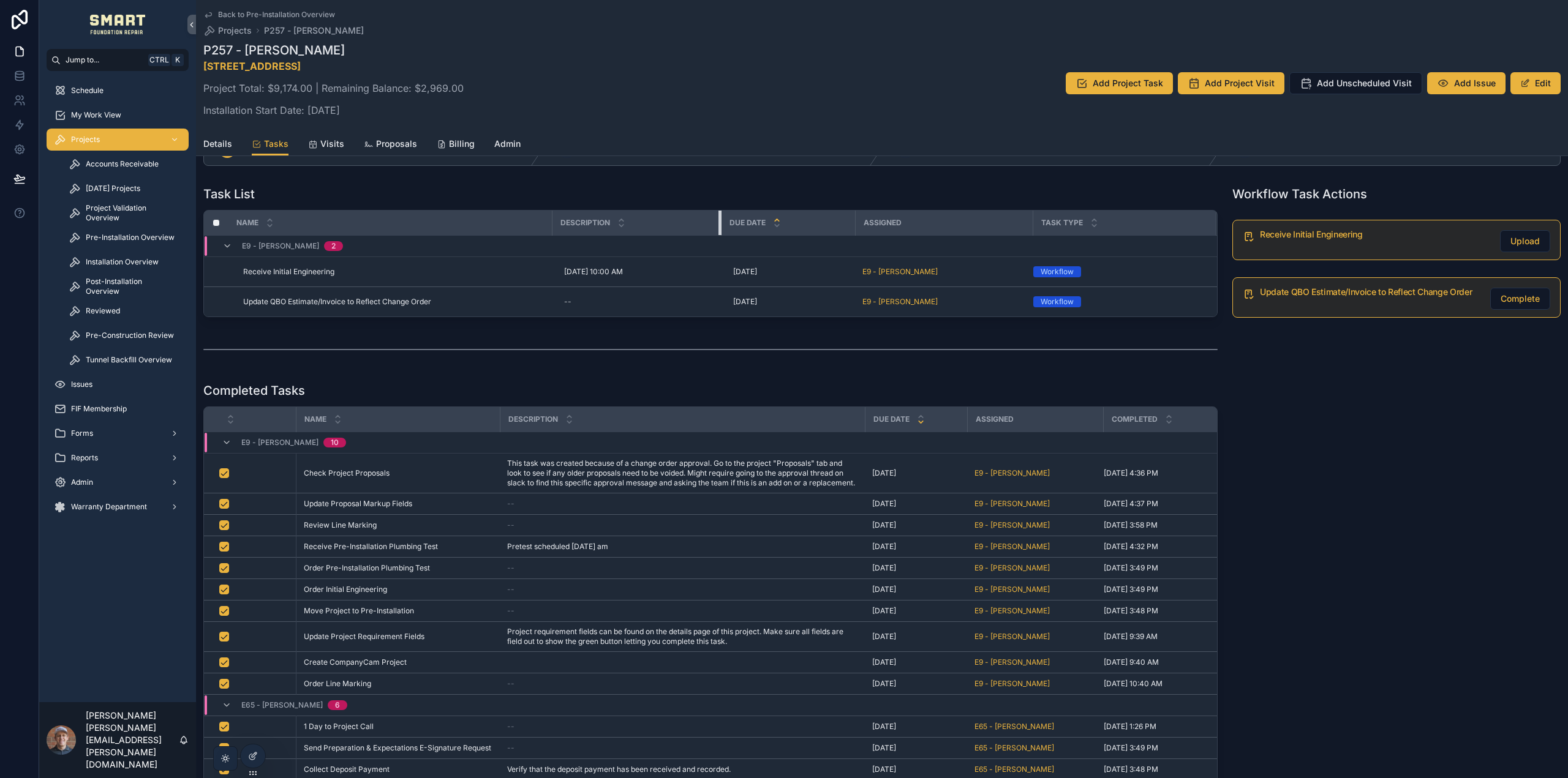
drag, startPoint x: 646, startPoint y: 222, endPoint x: 720, endPoint y: 225, distance: 74.1
click at [719, 225] on div "scrollable content" at bounding box center [721, 222] width 5 height 24
drag, startPoint x: 853, startPoint y: 224, endPoint x: 805, endPoint y: 221, distance: 48.1
click at [805, 221] on div "scrollable content" at bounding box center [807, 222] width 5 height 24
drag, startPoint x: 952, startPoint y: 222, endPoint x: 998, endPoint y: 231, distance: 46.9
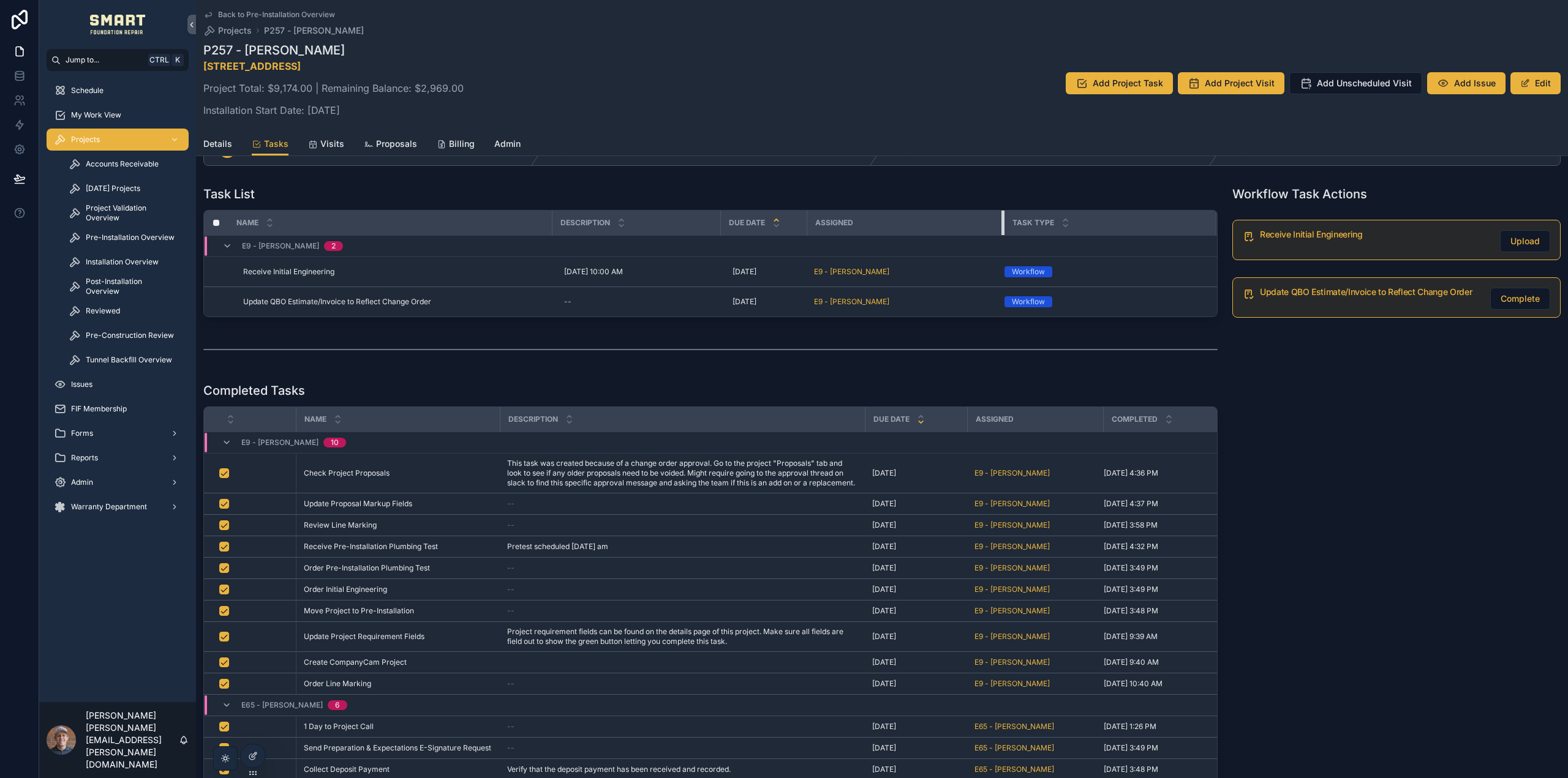
click at [1003, 231] on div "scrollable content" at bounding box center [1004, 222] width 5 height 24
click at [1432, 406] on div "Workflow Task Actions Receive Initial Engineering Upload Update QBO Estimate/In…" at bounding box center [1397, 588] width 343 height 814
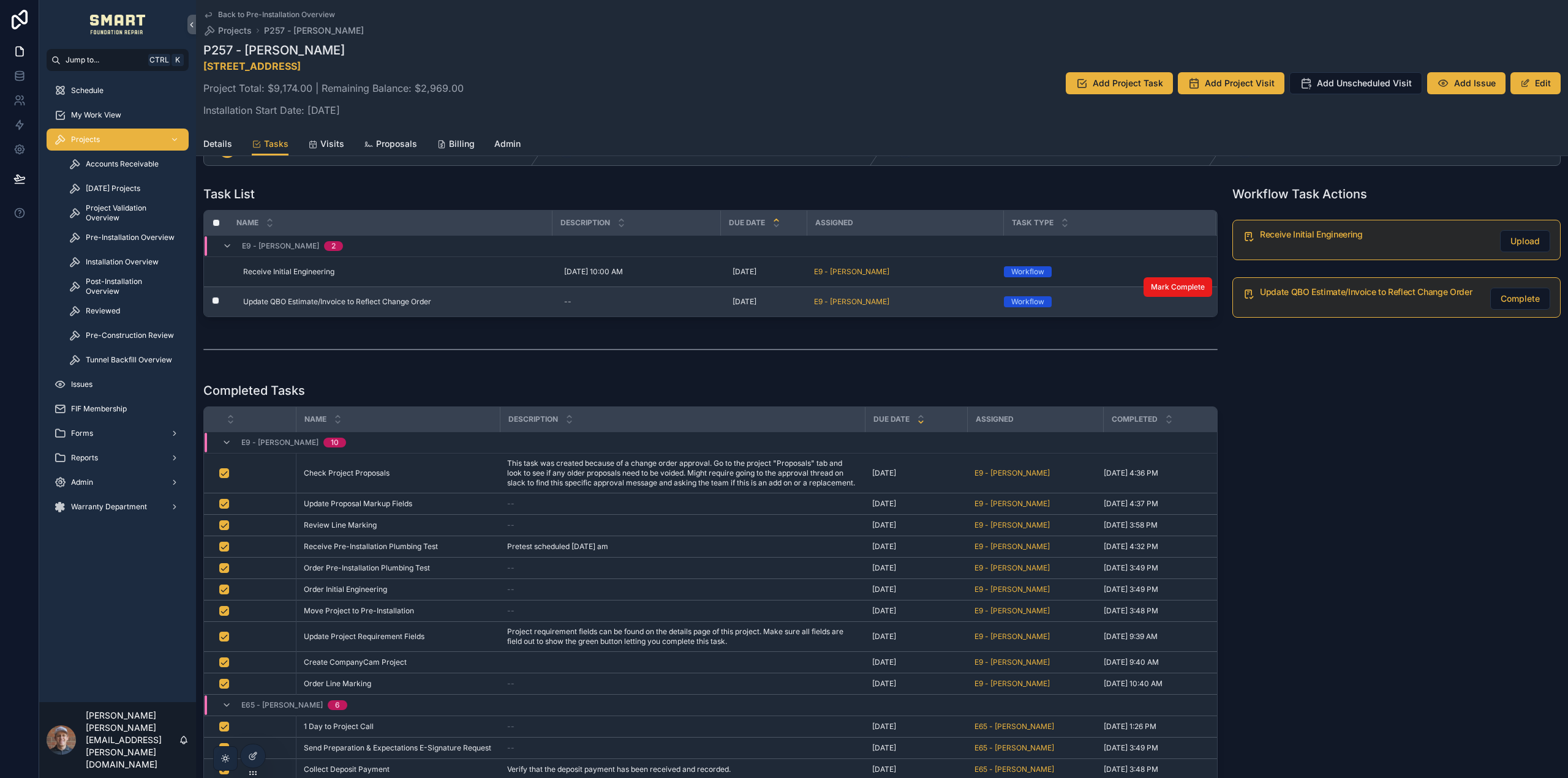
click at [924, 307] on div "E9 - [PERSON_NAME]" at bounding box center [905, 301] width 182 height 10
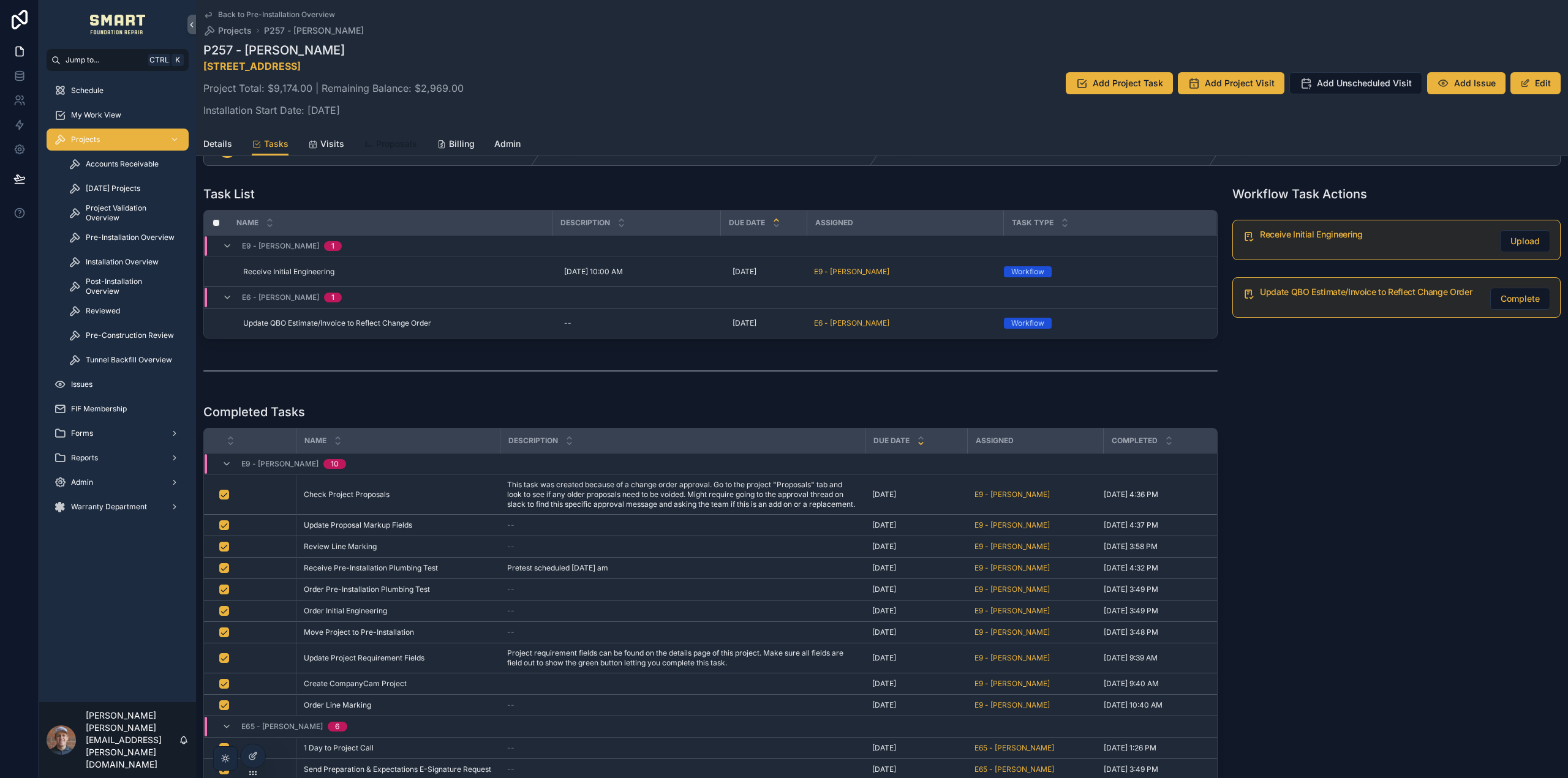
click at [383, 142] on span "Proposals" at bounding box center [396, 144] width 41 height 13
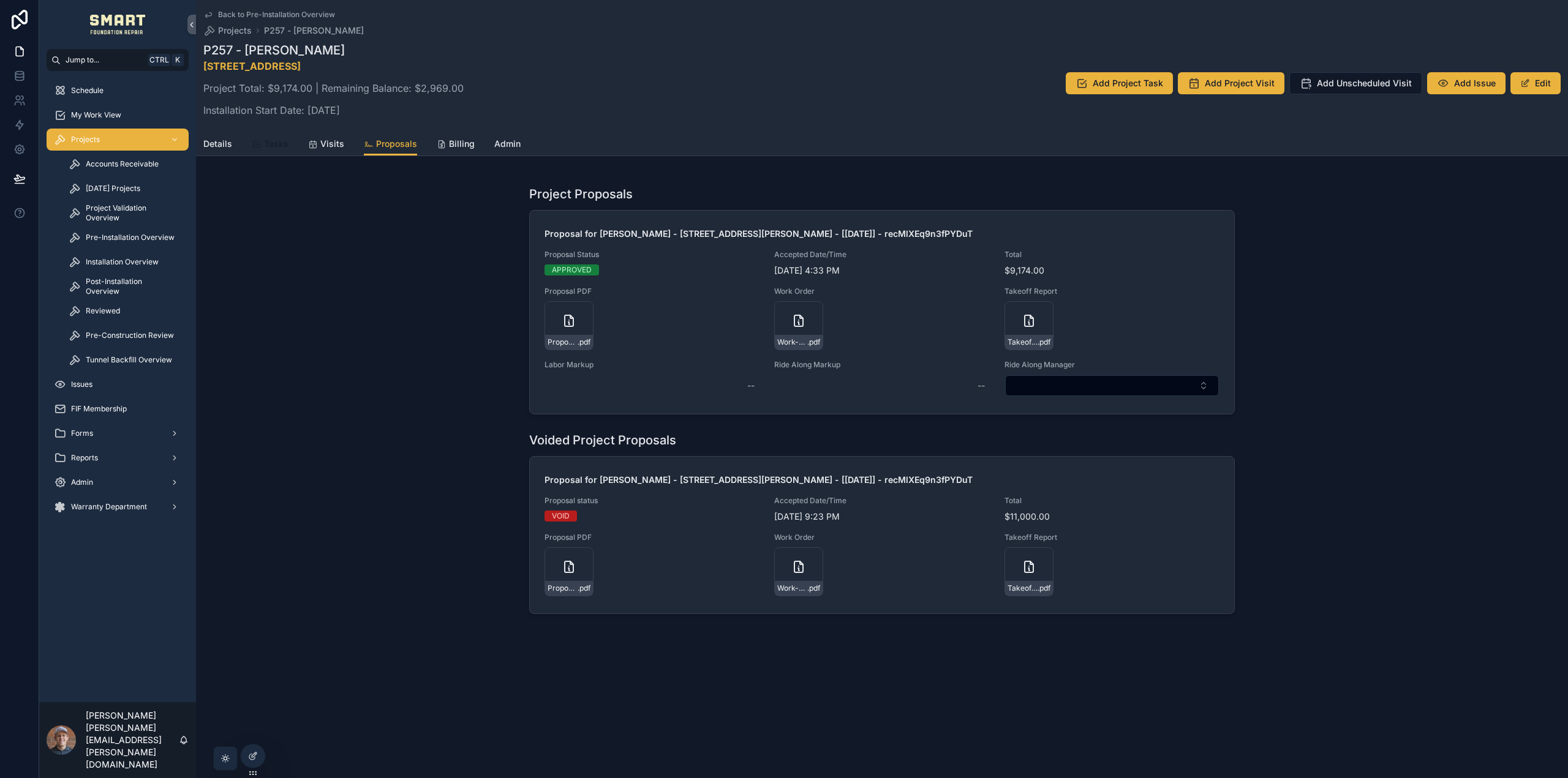
click at [281, 140] on span "Tasks" at bounding box center [276, 144] width 24 height 13
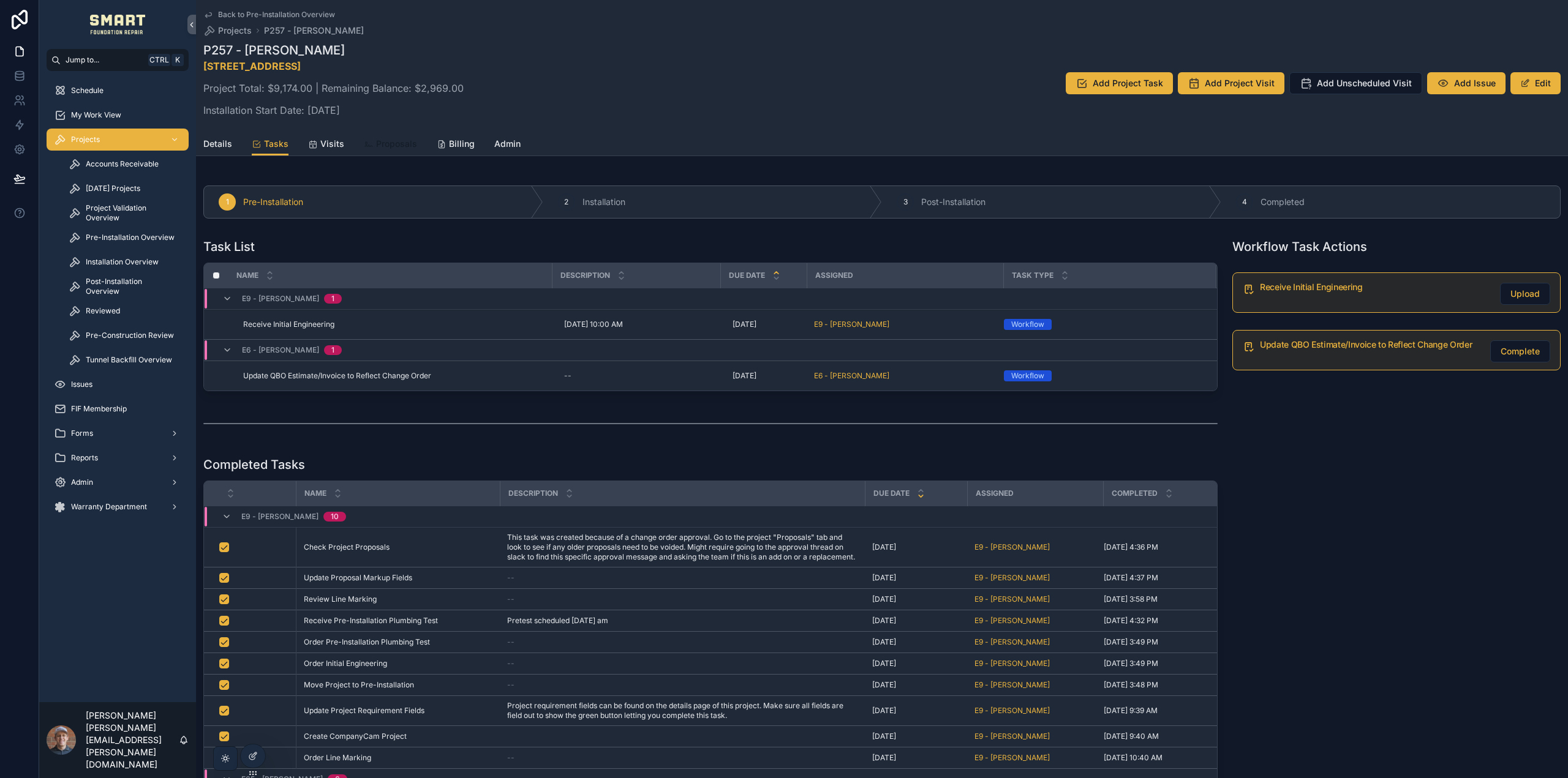
click at [389, 144] on span "Proposals" at bounding box center [396, 144] width 41 height 13
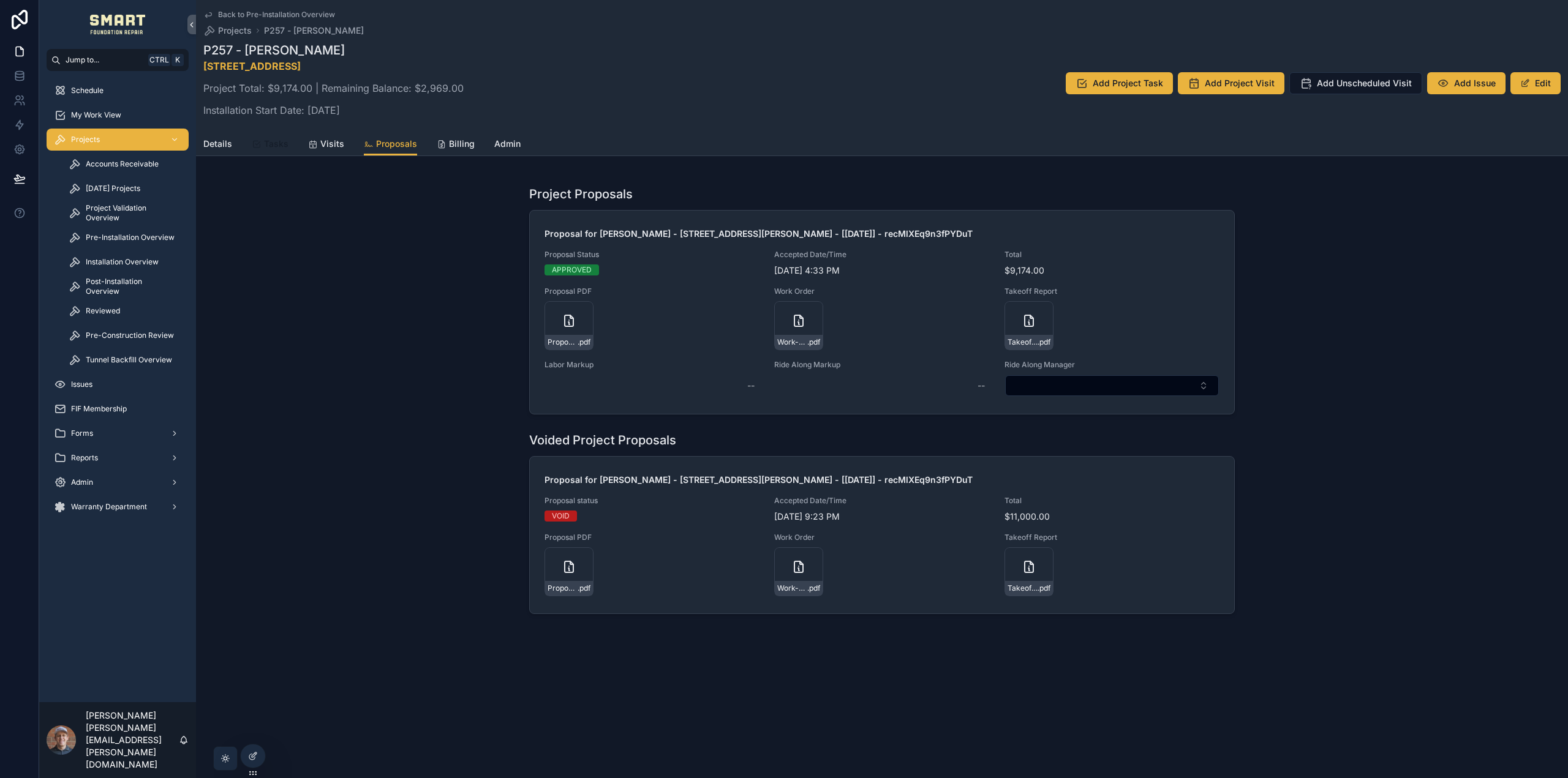
click at [278, 142] on span "Tasks" at bounding box center [276, 144] width 24 height 13
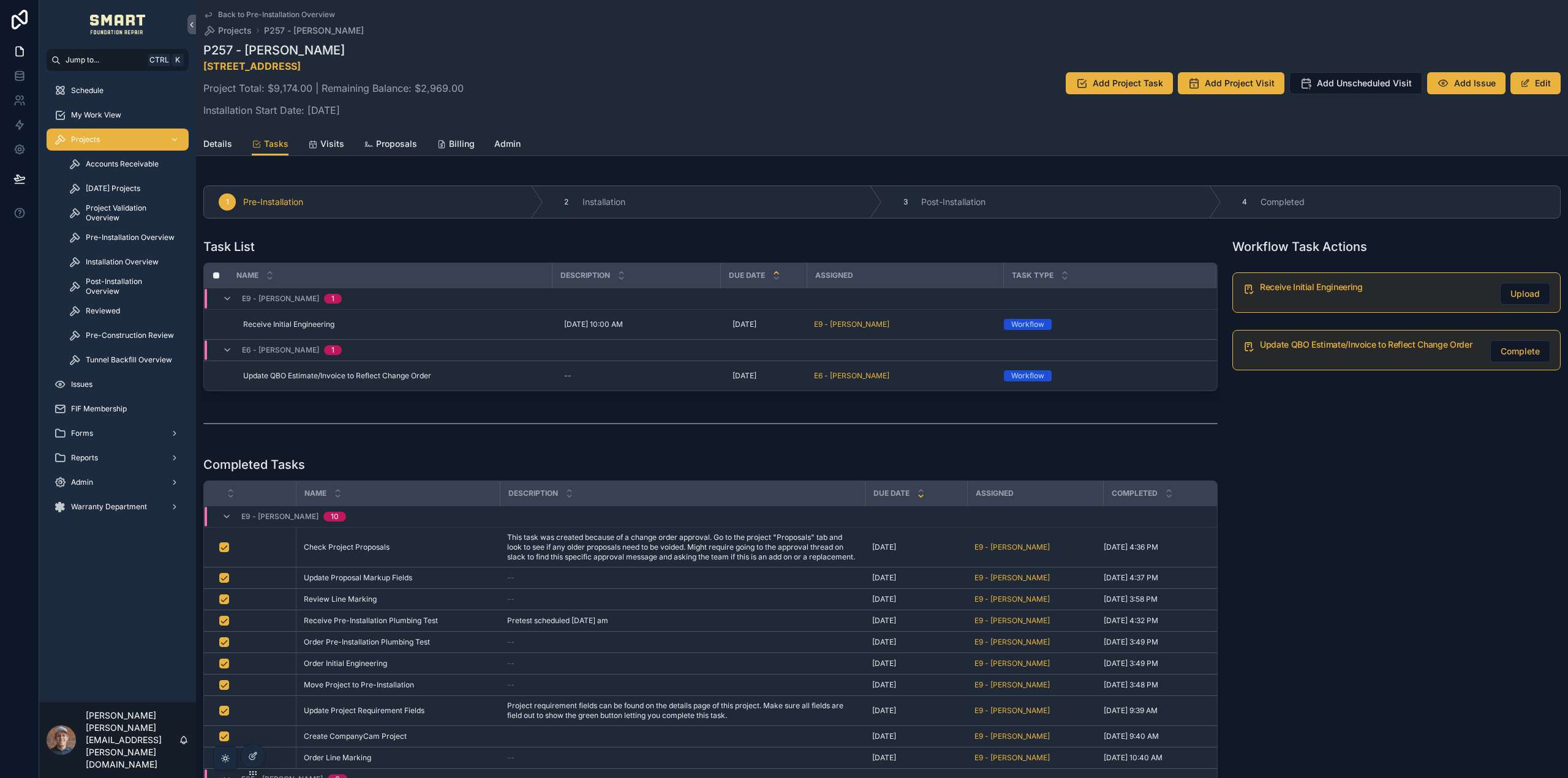
click at [395, 131] on div "Back to Pre-Installation Overview Projects P257 - Swapna Chamala P257 - Swapna …" at bounding box center [882, 66] width 1357 height 132
click at [400, 140] on span "Proposals" at bounding box center [396, 144] width 41 height 13
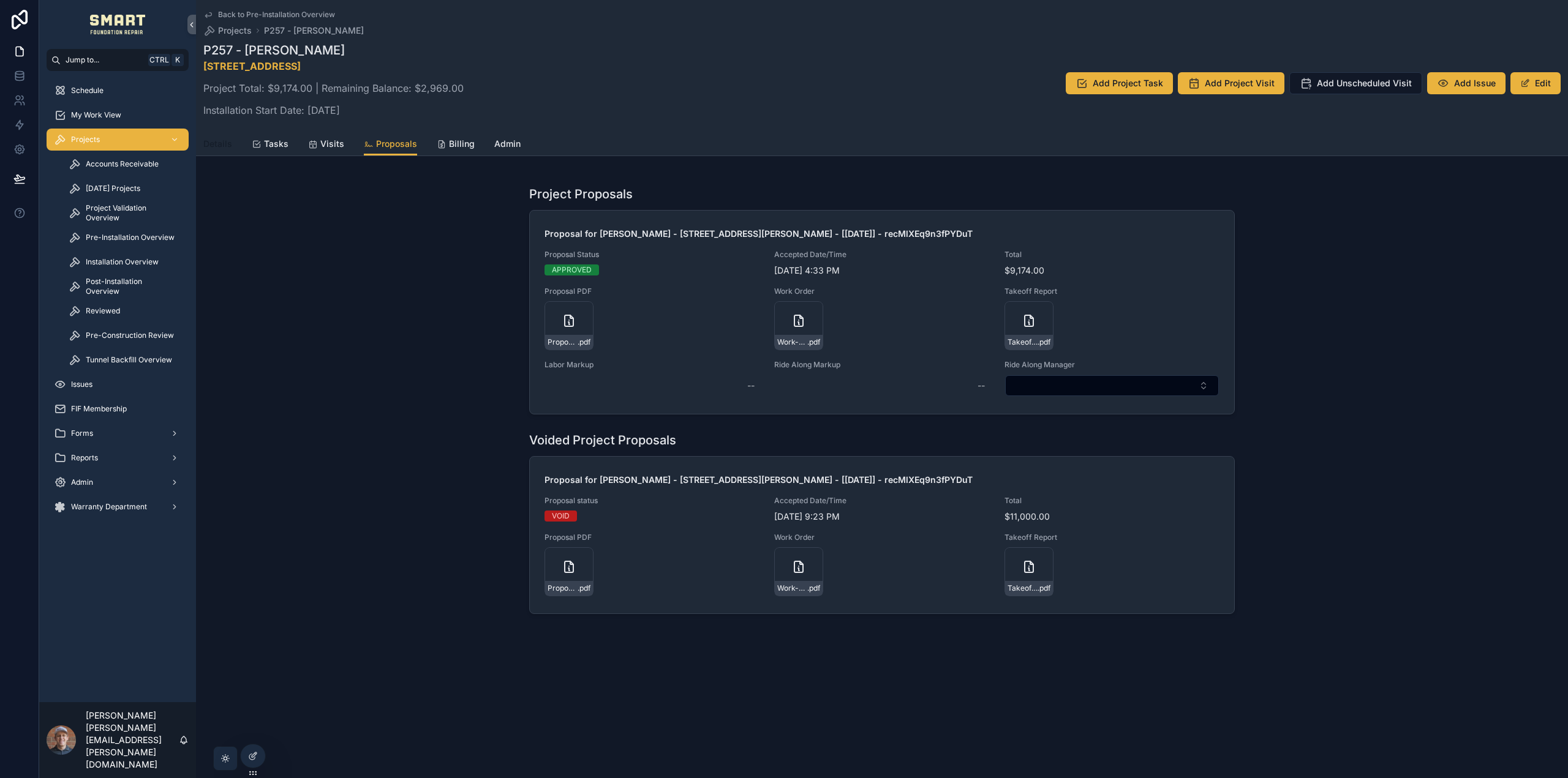
click at [226, 141] on span "Details" at bounding box center [218, 144] width 28 height 13
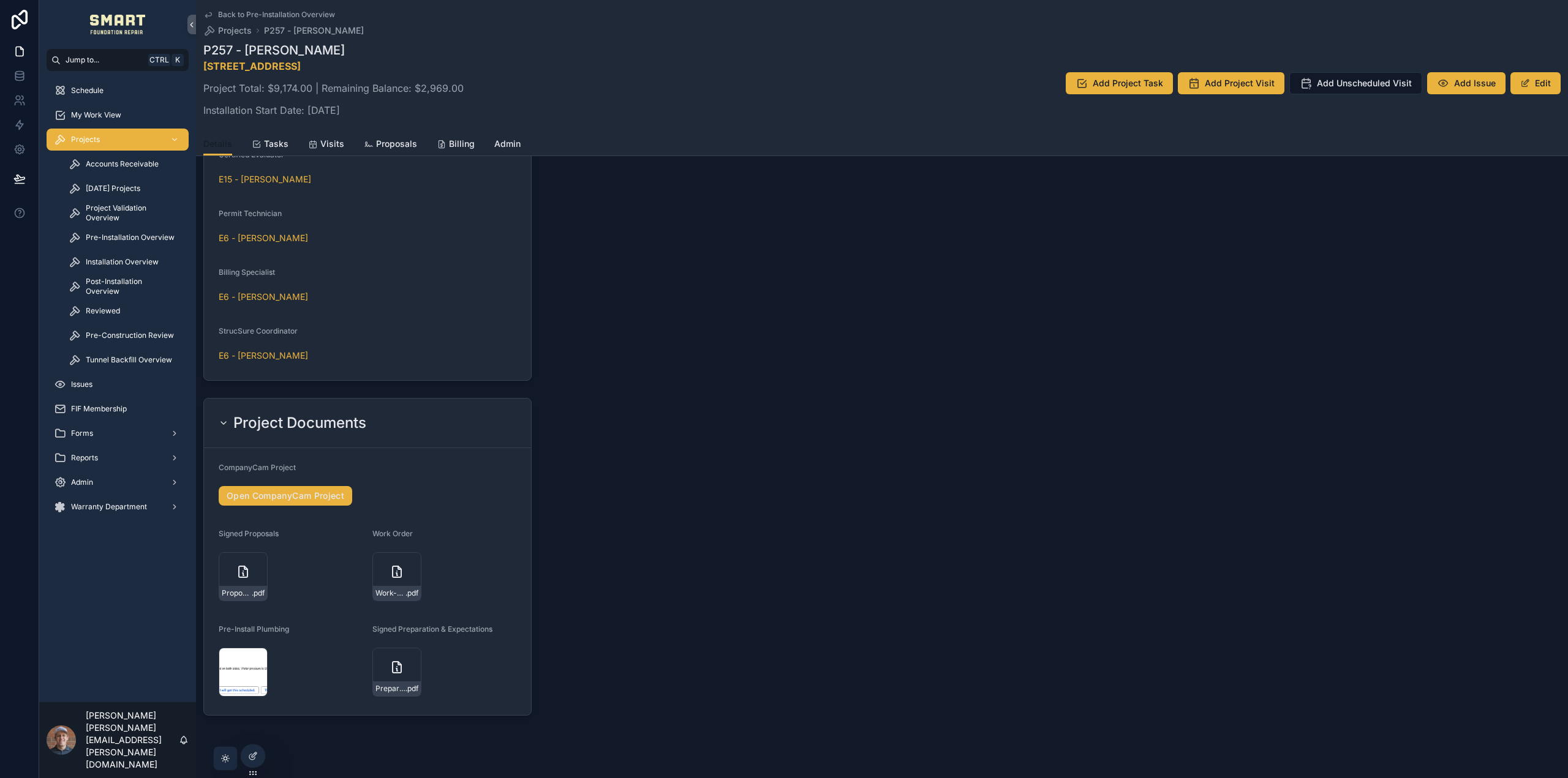
scroll to position [1271, 0]
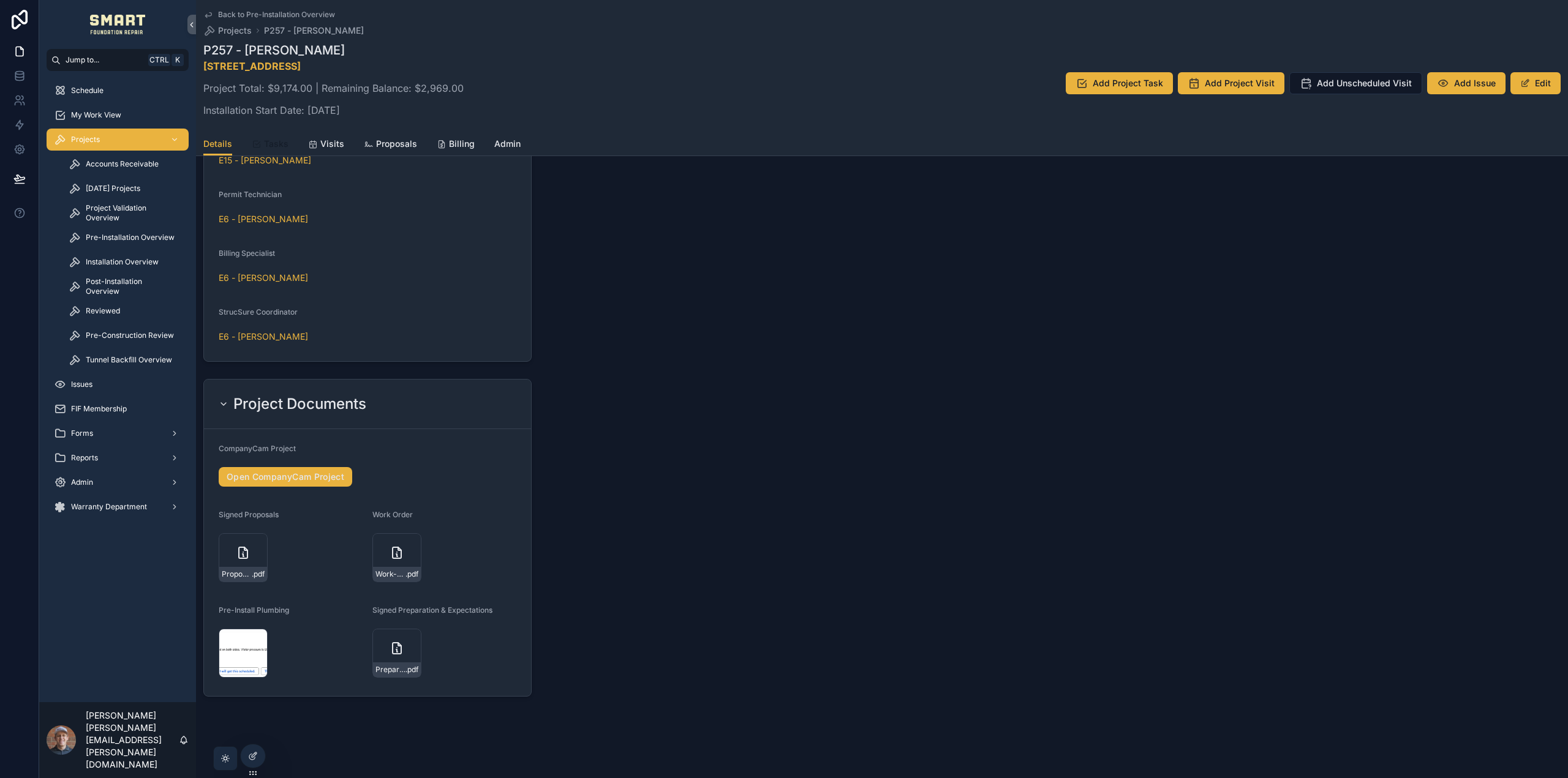
click at [276, 141] on span "Tasks" at bounding box center [276, 144] width 24 height 13
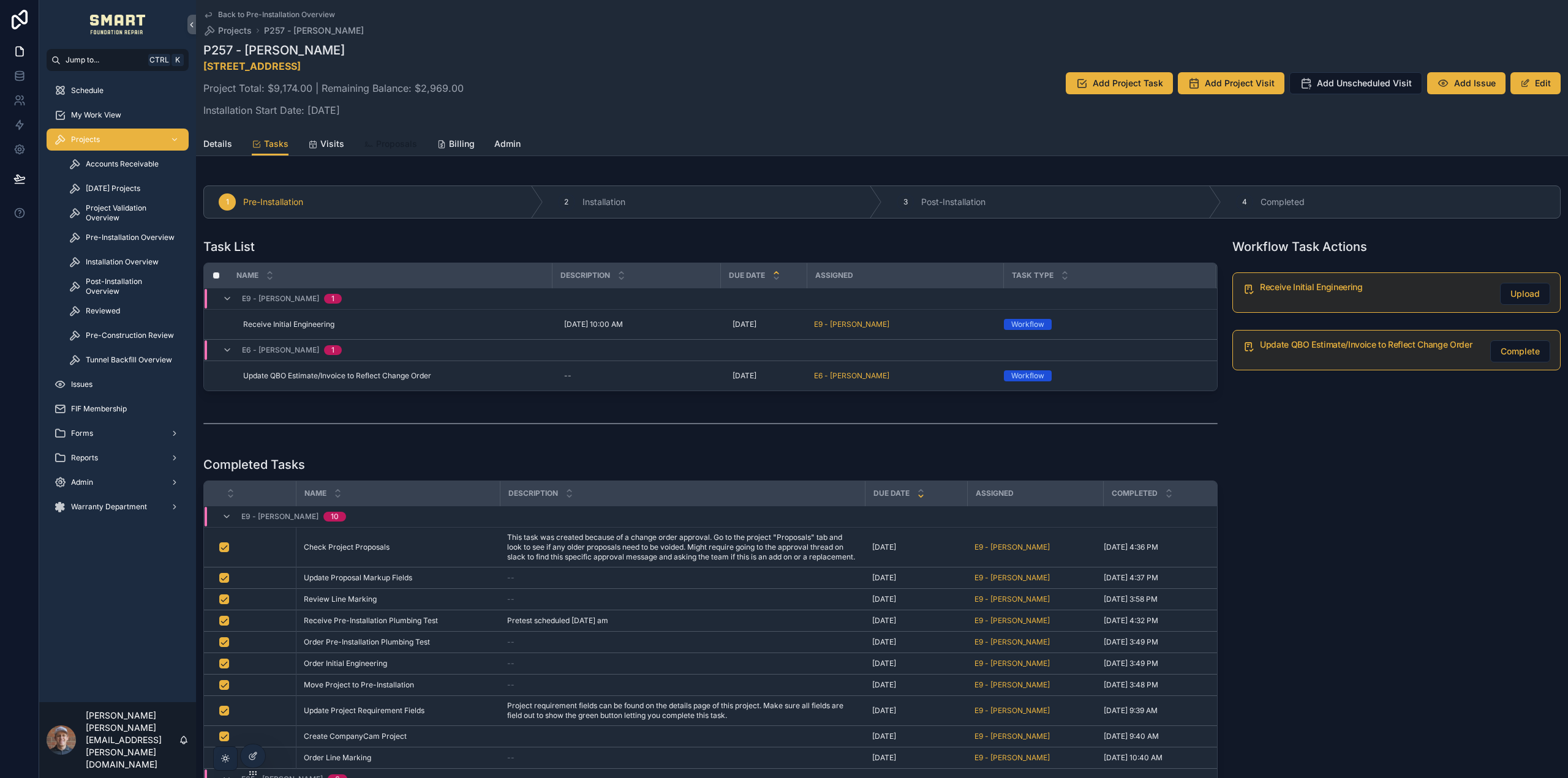
click at [379, 144] on span "Proposals" at bounding box center [396, 144] width 41 height 13
